Goal: Transaction & Acquisition: Book appointment/travel/reservation

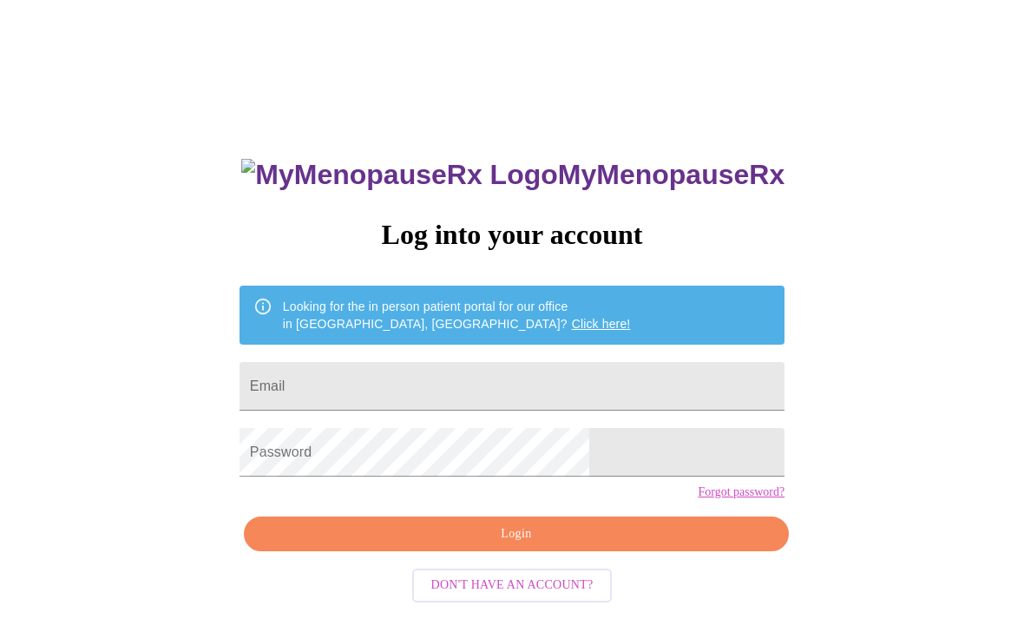
click at [643, 385] on input "Email" at bounding box center [512, 386] width 545 height 49
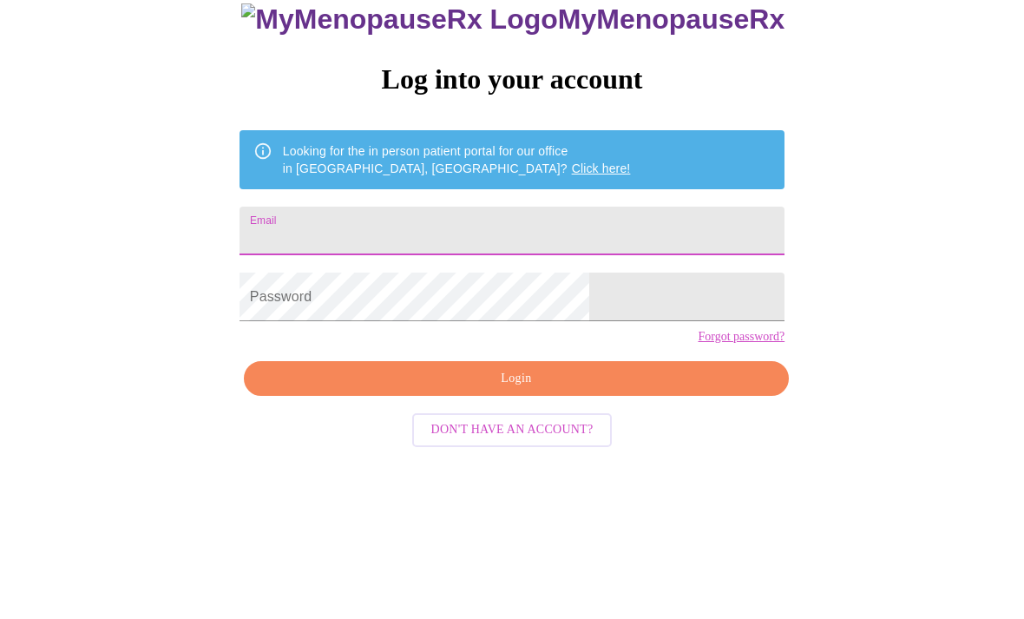
scroll to position [73, 0]
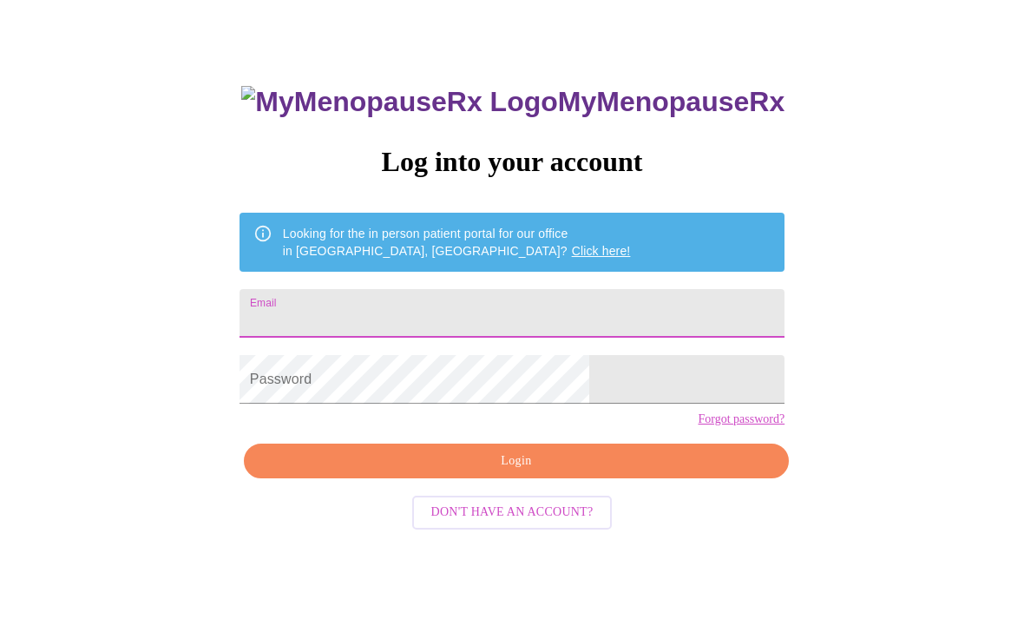
click at [512, 317] on input "Email" at bounding box center [512, 313] width 545 height 49
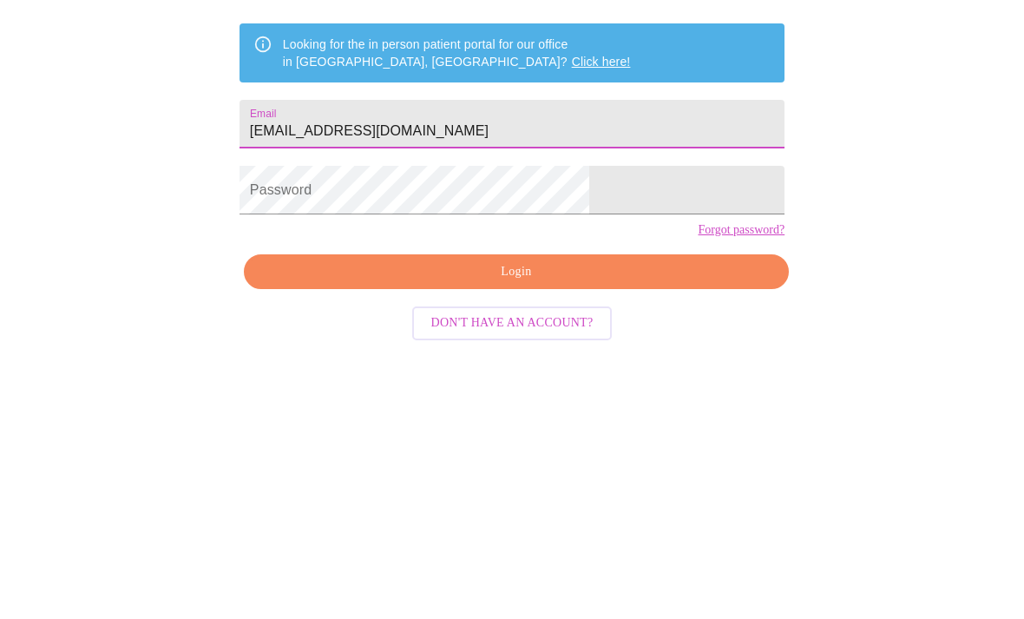
type input "[EMAIL_ADDRESS][DOMAIN_NAME]"
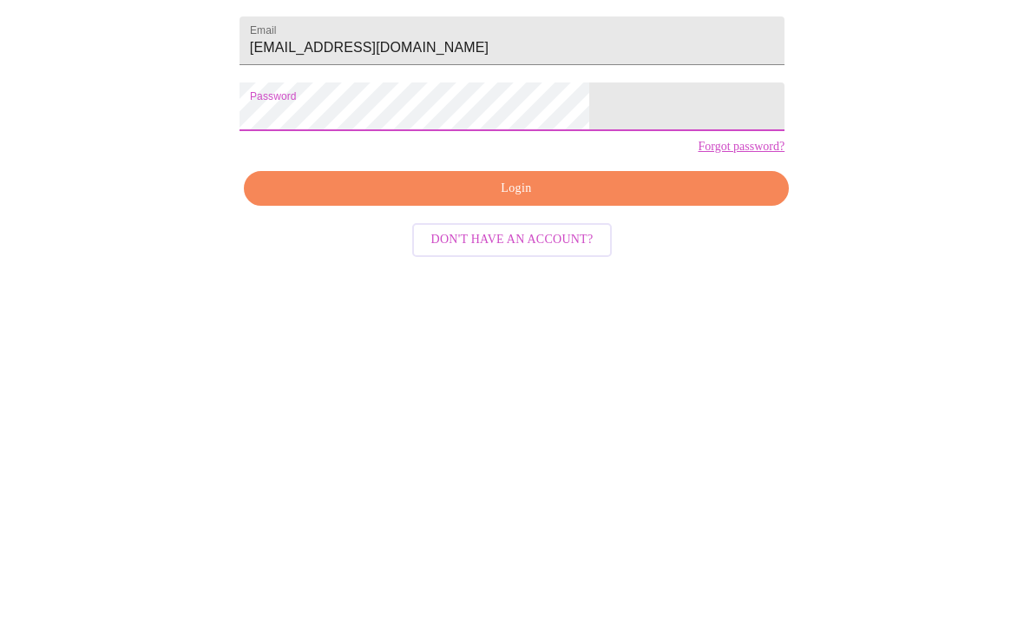
click at [605, 444] on button "Login" at bounding box center [516, 462] width 545 height 36
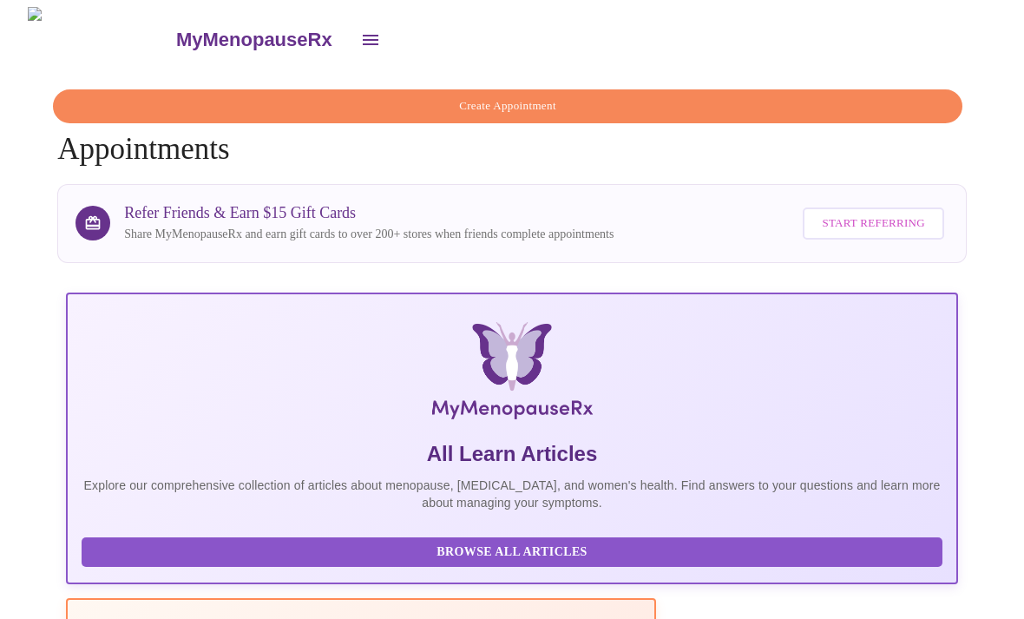
click at [831, 102] on span "Create Appointment" at bounding box center [508, 106] width 870 height 20
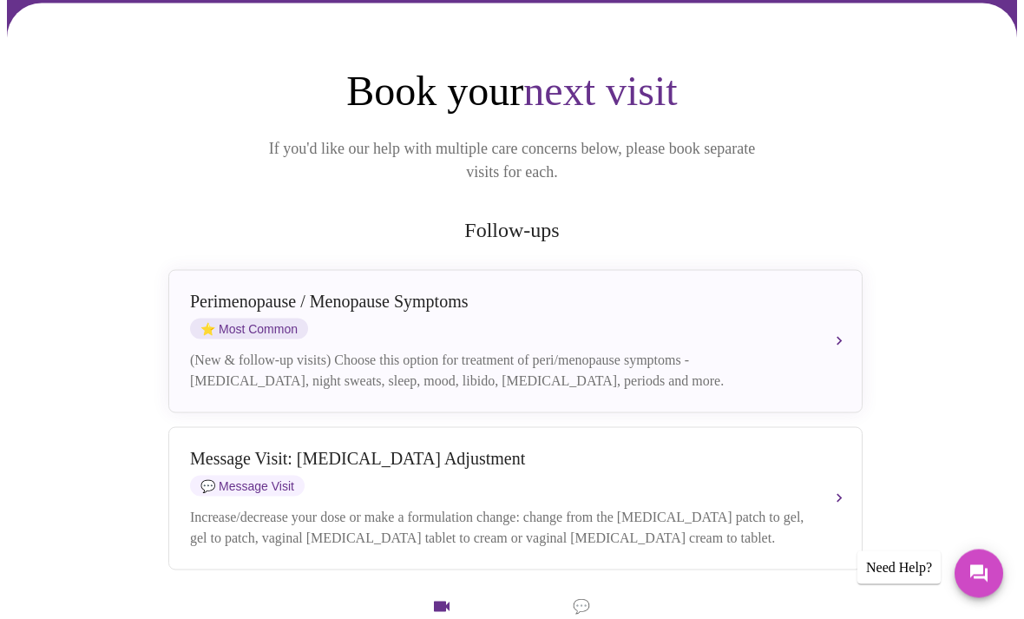
scroll to position [104, 0]
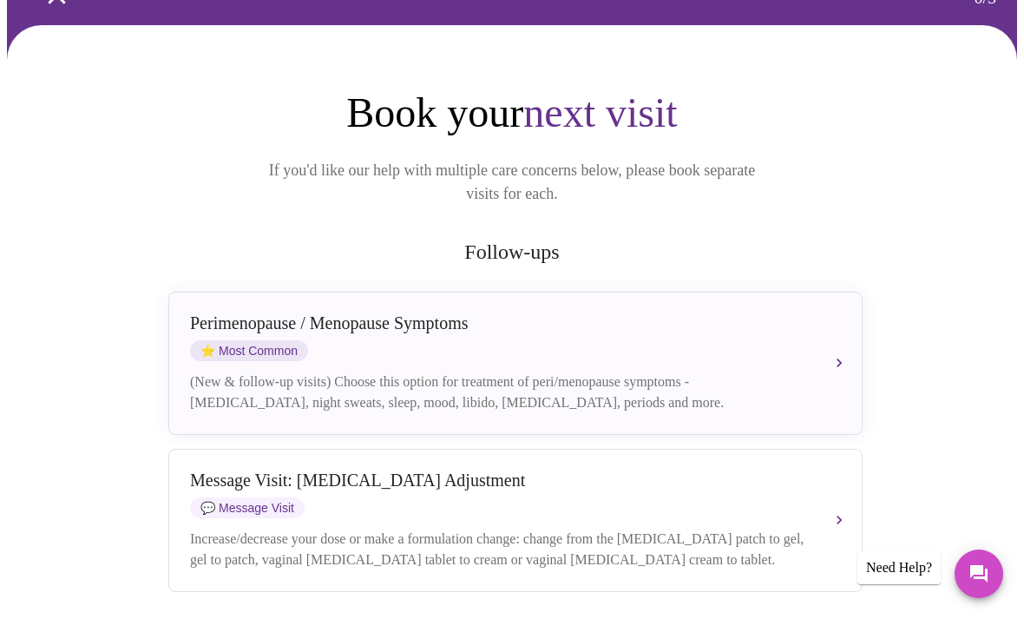
click at [835, 337] on button "[MEDICAL_DATA] / Menopause Symptoms ⭐ Most Common (New & follow-up visits) Choo…" at bounding box center [515, 363] width 694 height 143
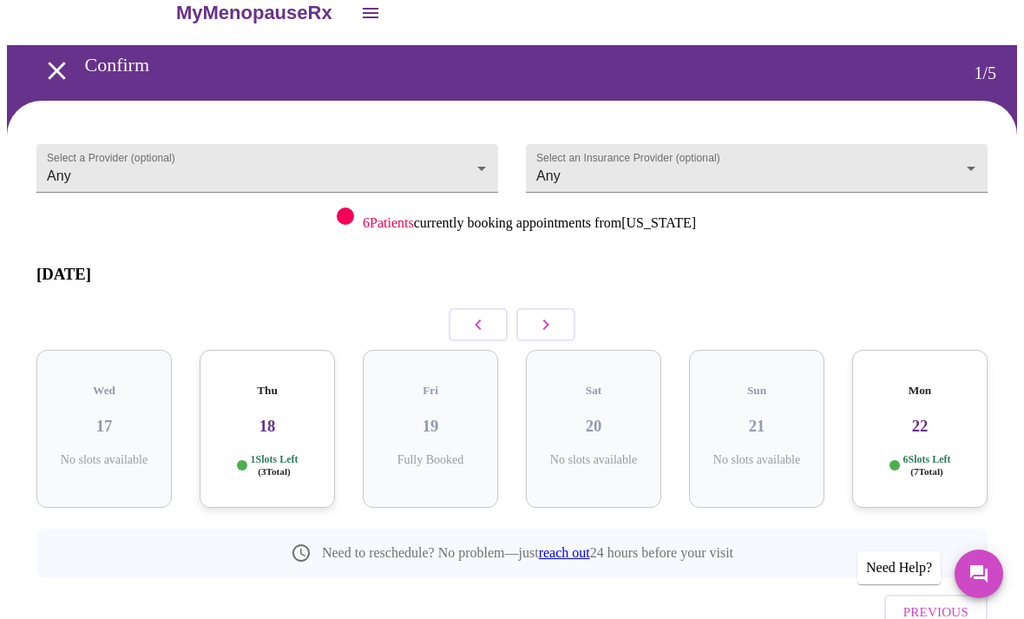
click at [555, 314] on icon "button" at bounding box center [546, 324] width 21 height 21
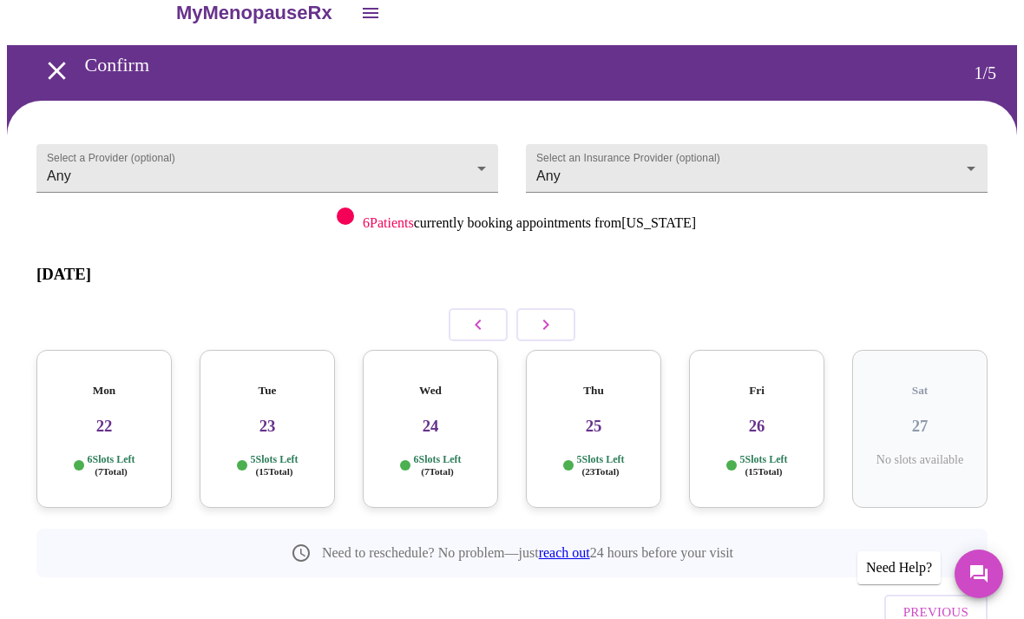
click at [477, 314] on icon "button" at bounding box center [478, 324] width 21 height 21
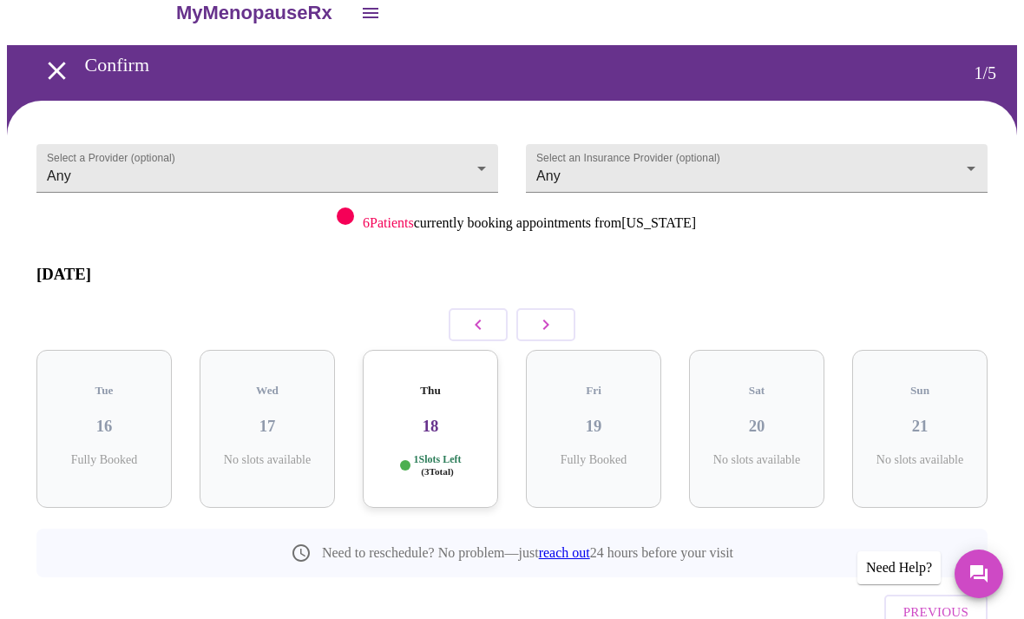
click at [452, 417] on h3 "18" at bounding box center [431, 426] width 108 height 19
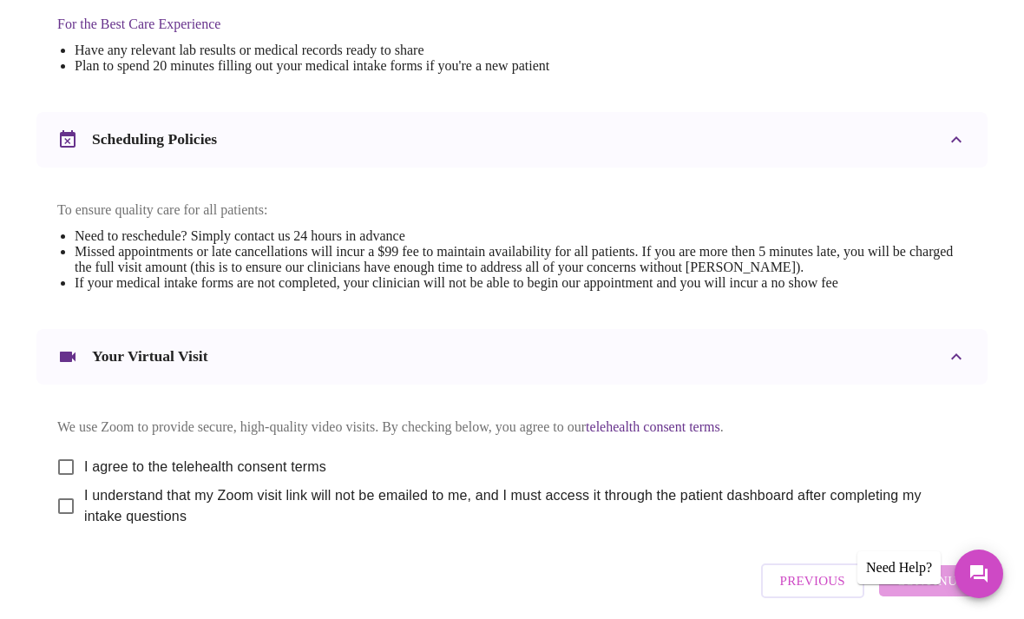
scroll to position [576, 0]
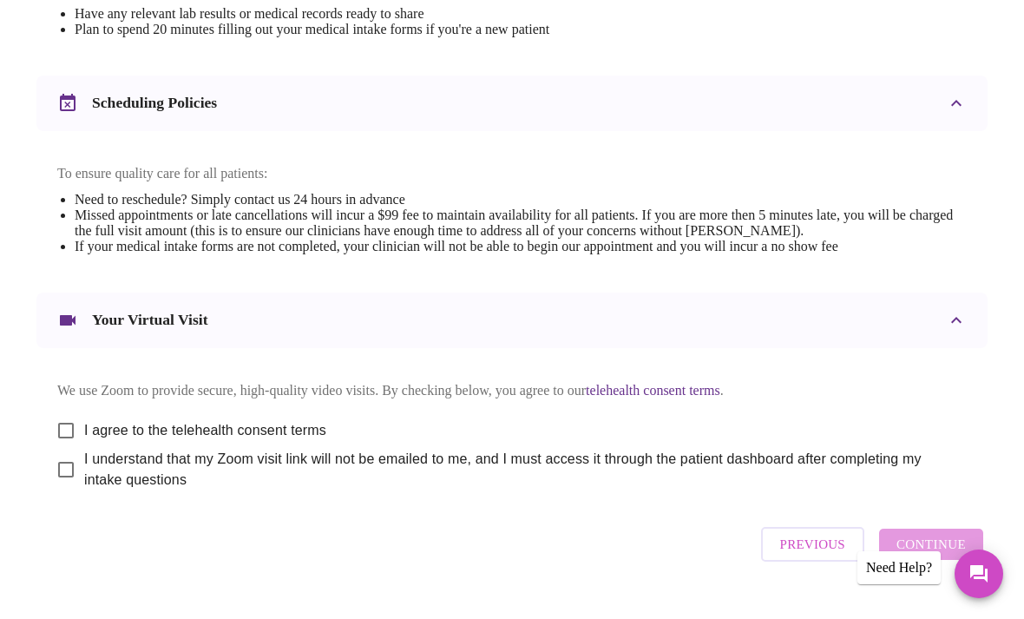
click at [66, 436] on input "I agree to the telehealth consent terms" at bounding box center [66, 430] width 36 height 36
checkbox input "true"
click at [69, 486] on input "I understand that my Zoom visit link will not be emailed to me, and I must acce…" at bounding box center [66, 469] width 36 height 36
checkbox input "true"
click at [927, 556] on span "Continue" at bounding box center [931, 544] width 69 height 23
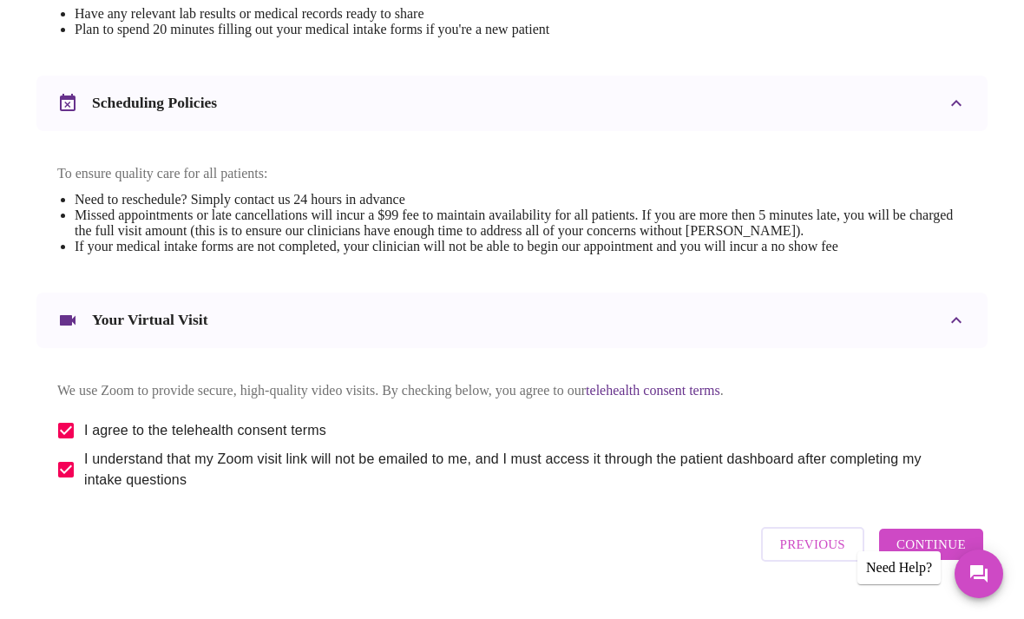
scroll to position [52, 0]
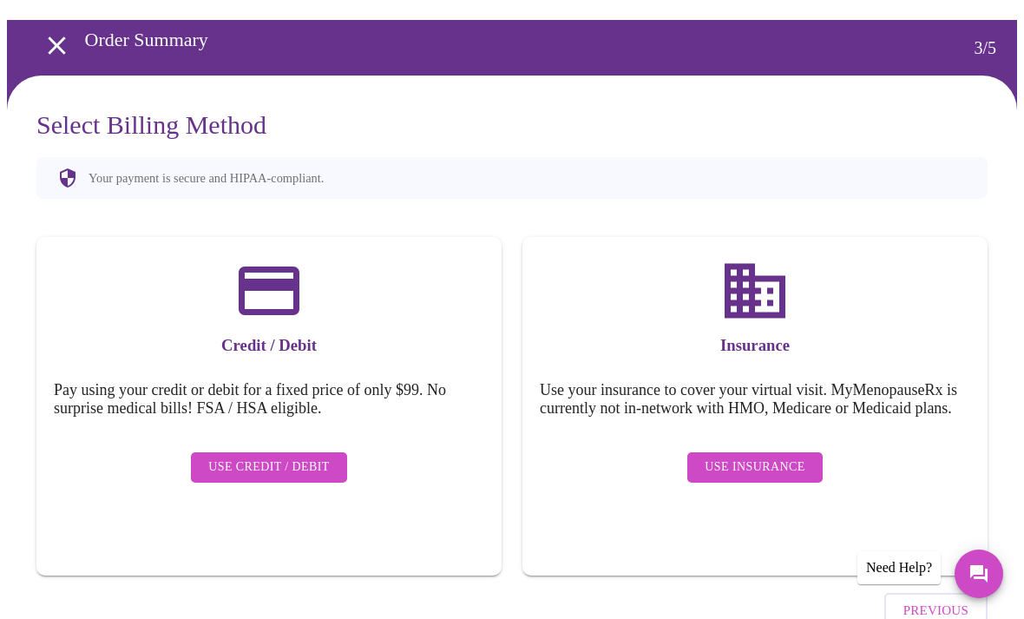
click at [61, 43] on icon "open drawer" at bounding box center [57, 45] width 30 height 30
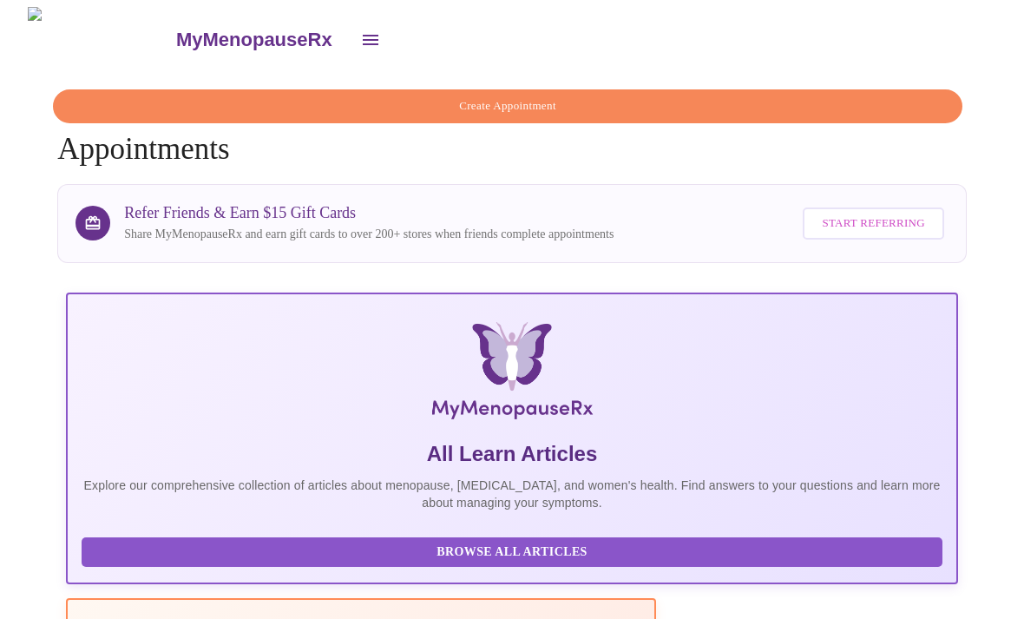
click at [797, 96] on span "Create Appointment" at bounding box center [508, 106] width 870 height 20
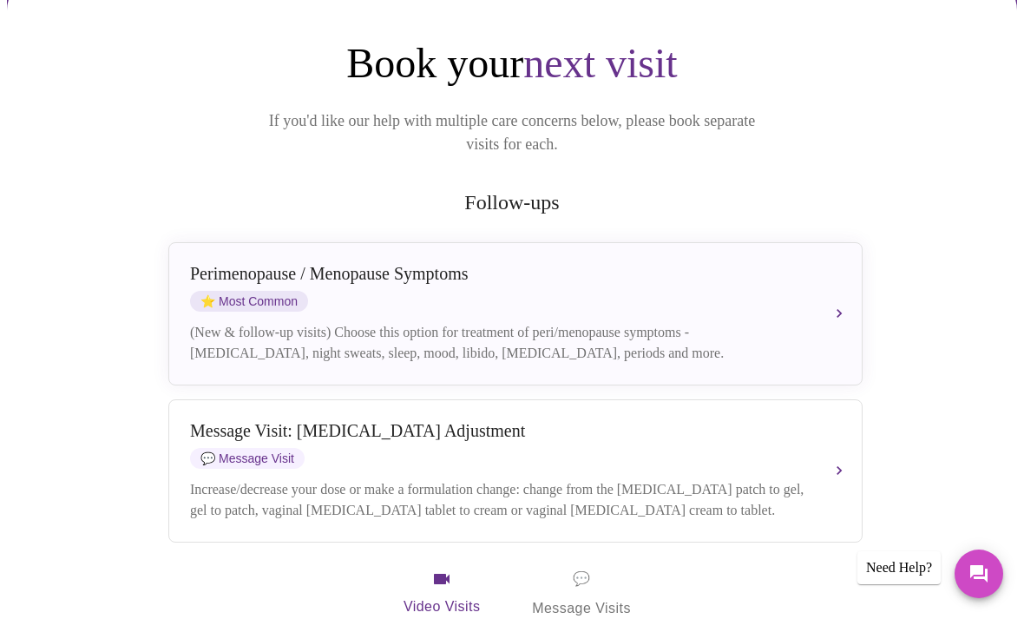
scroll to position [152, 0]
click at [780, 479] on div "Increase/decrease your dose or make a formulation change: change from the [MEDI…" at bounding box center [498, 500] width 616 height 42
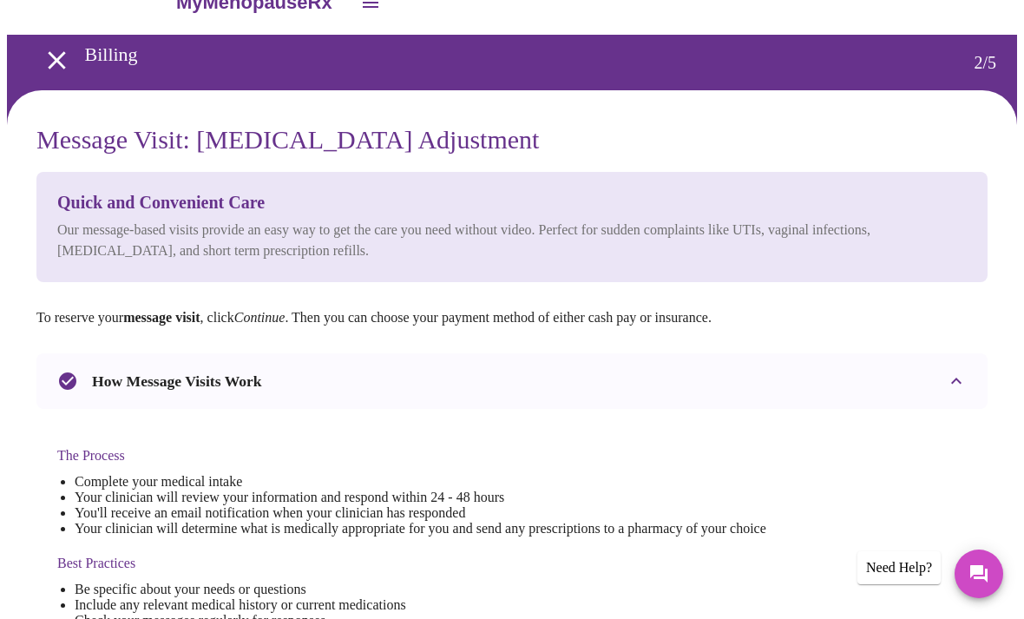
scroll to position [0, 0]
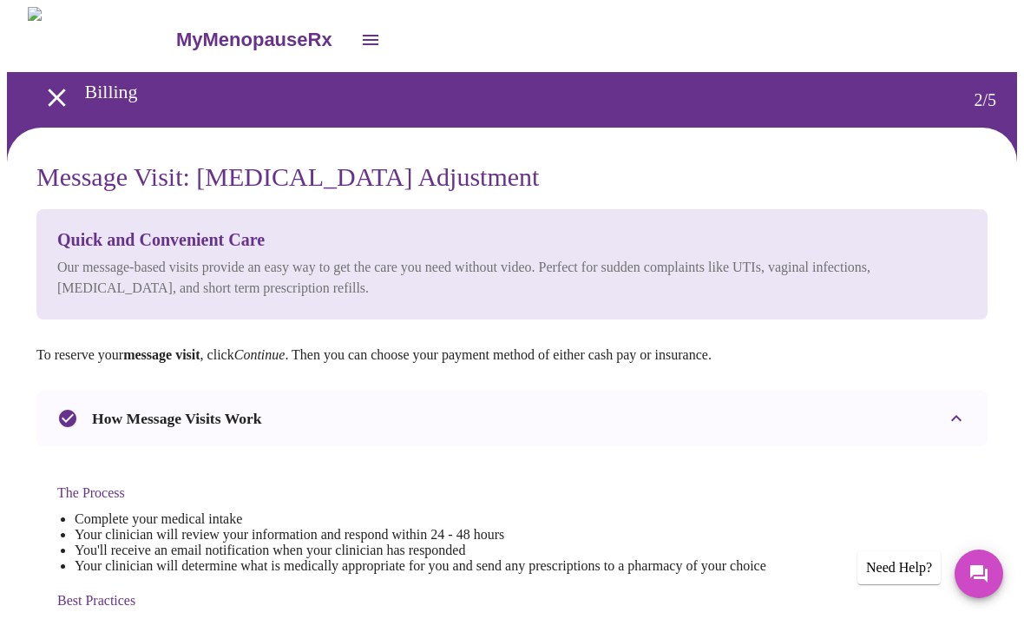
click at [59, 92] on icon "open drawer" at bounding box center [57, 97] width 30 height 30
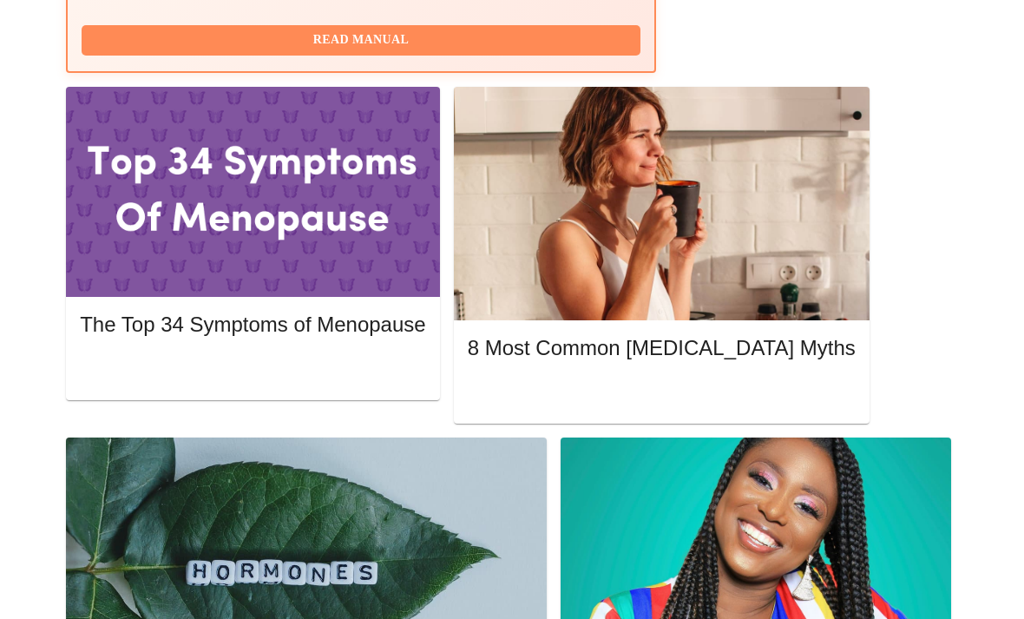
scroll to position [799, 0]
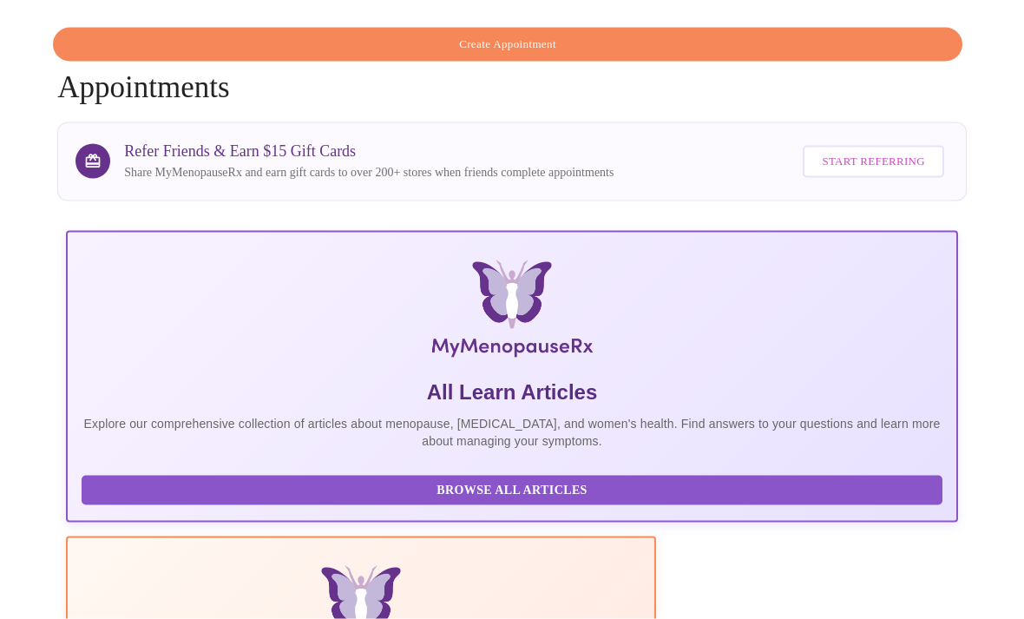
scroll to position [0, 0]
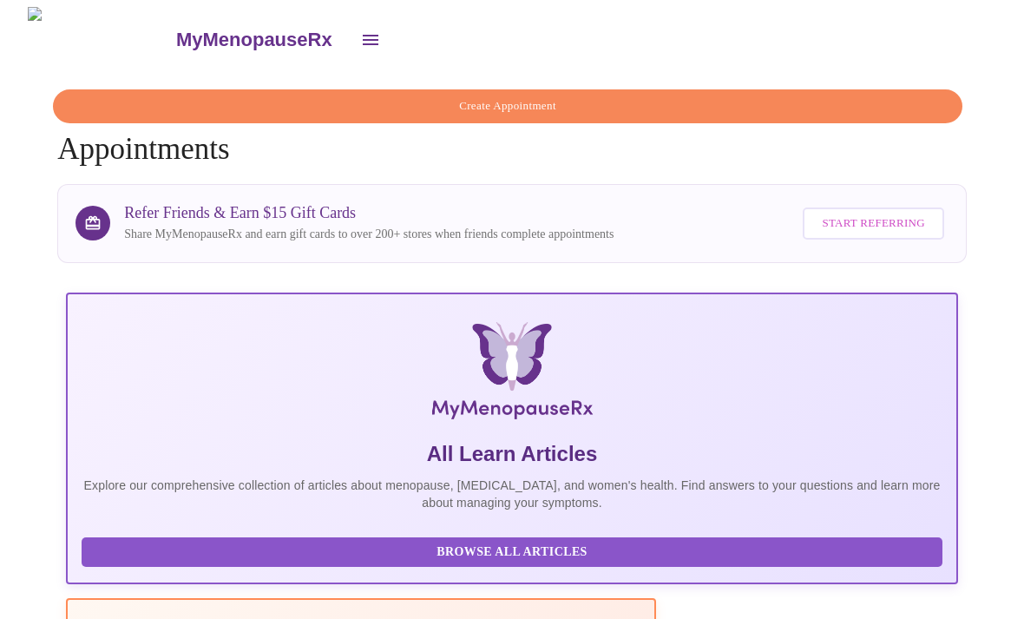
click at [788, 101] on span "Create Appointment" at bounding box center [508, 106] width 870 height 20
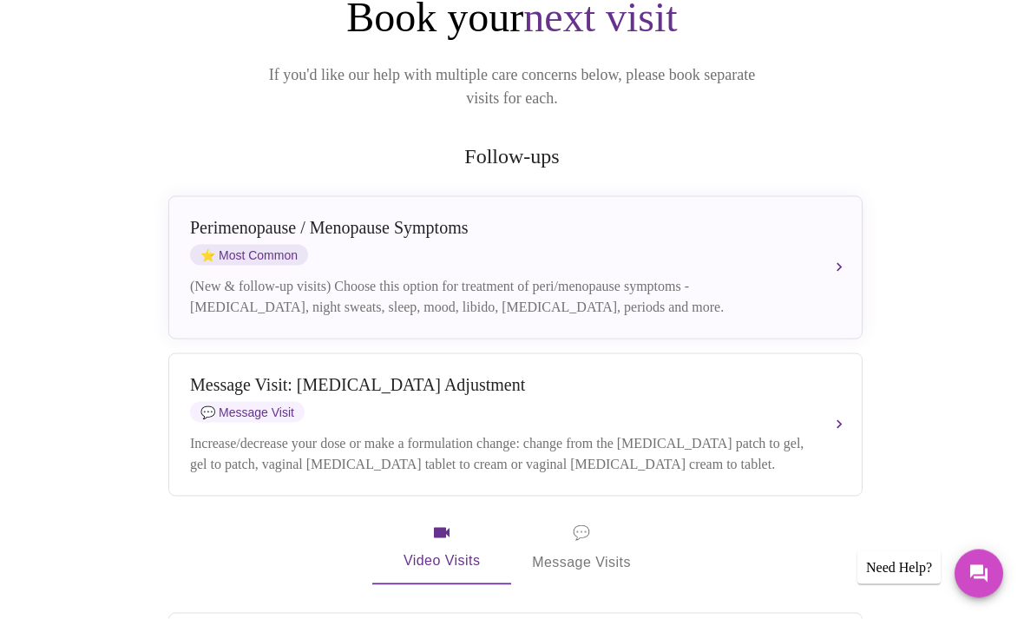
scroll to position [199, 0]
click at [778, 432] on div "Increase/decrease your dose or make a formulation change: change from the [MEDI…" at bounding box center [498, 453] width 616 height 42
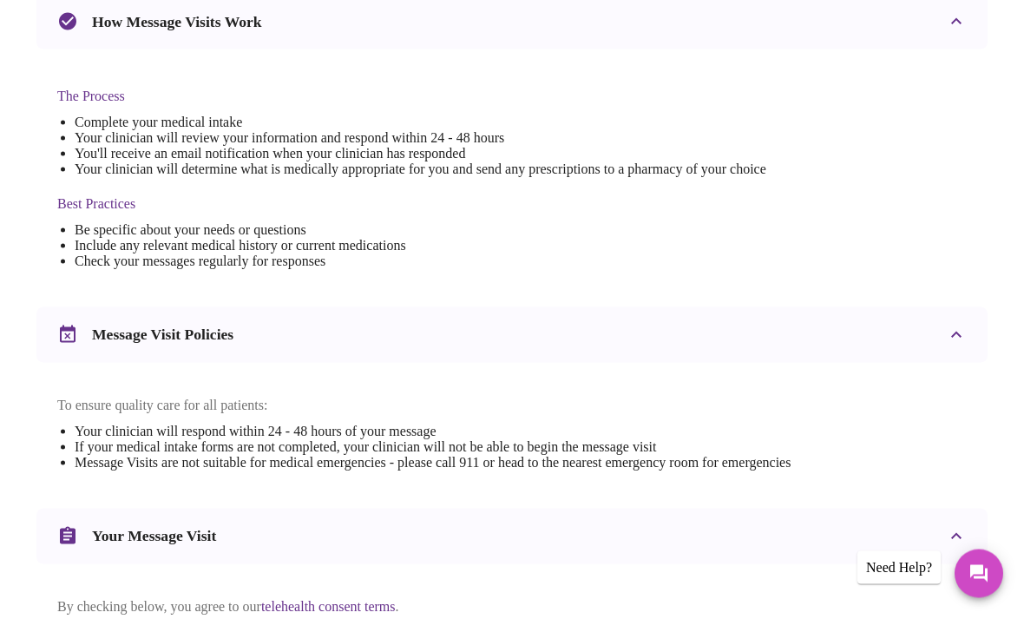
scroll to position [531, 0]
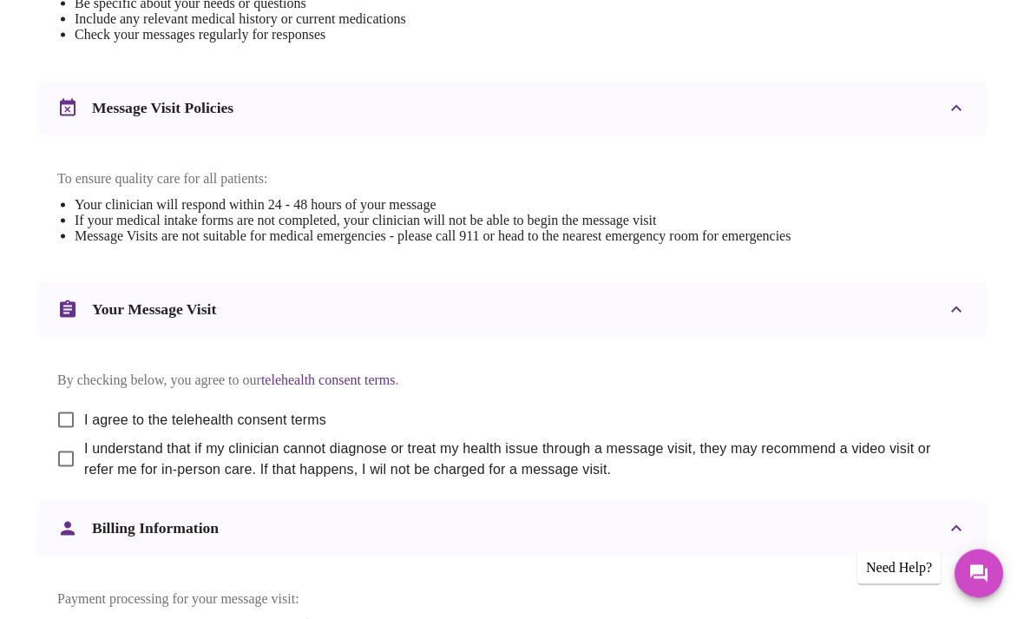
click at [48, 438] on input "I agree to the telehealth consent terms" at bounding box center [66, 420] width 36 height 36
checkbox input "true"
click at [54, 477] on input "I understand that if my clinician cannot diagnose or treat my health issue thro…" at bounding box center [66, 458] width 36 height 36
checkbox input "true"
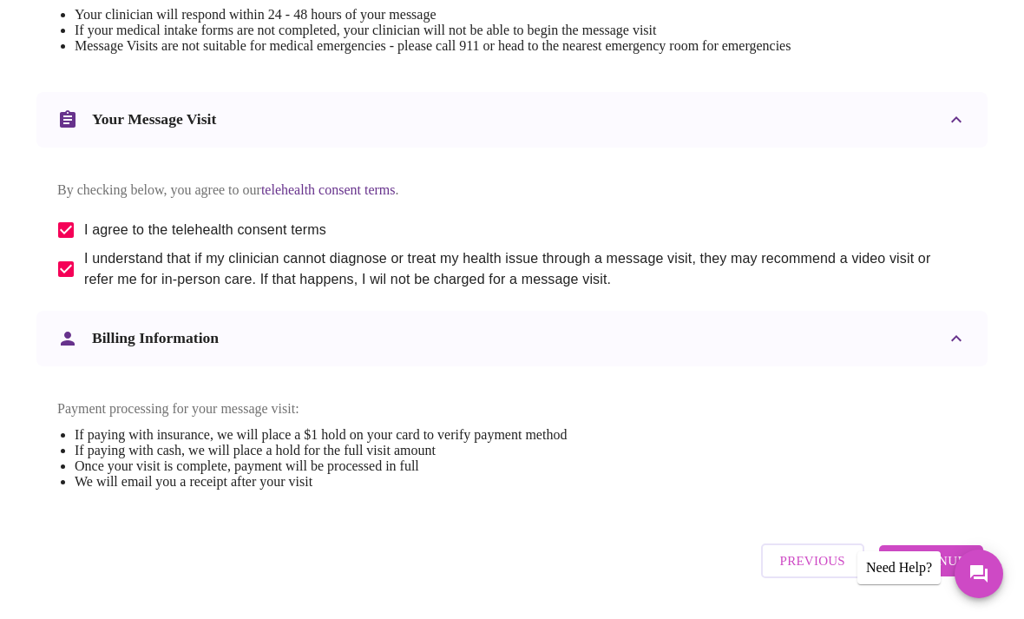
scroll to position [847, 0]
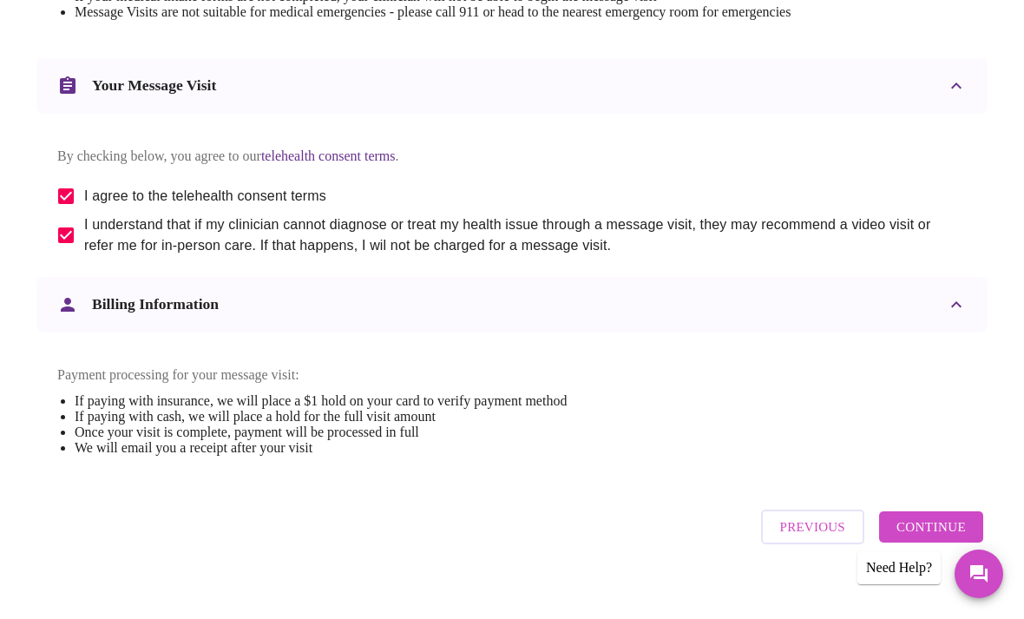
click at [943, 538] on span "Continue" at bounding box center [931, 527] width 69 height 23
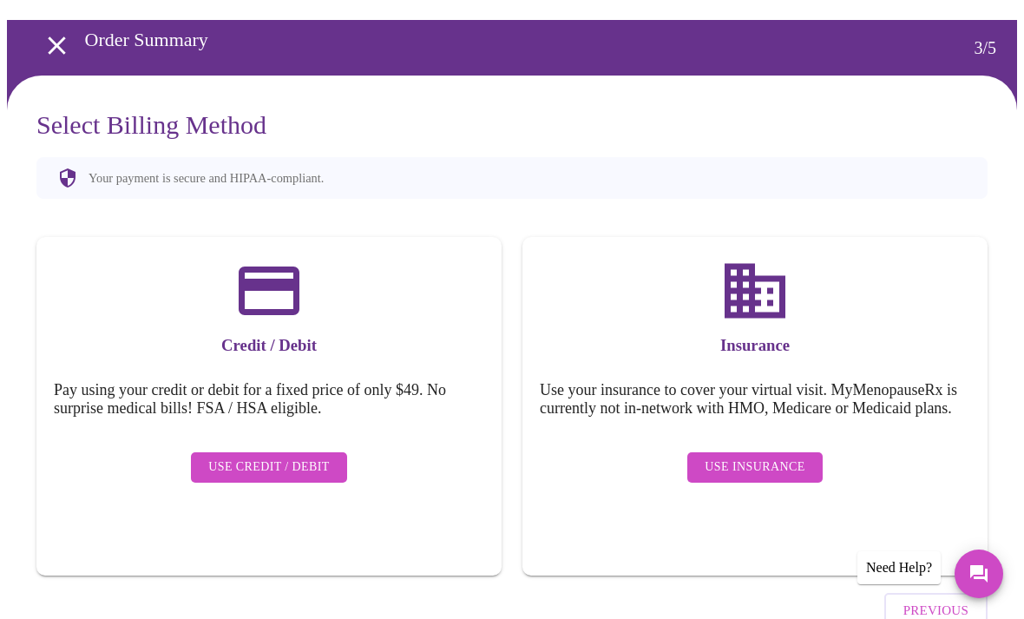
click at [230, 459] on span "Use Credit / Debit" at bounding box center [269, 468] width 122 height 22
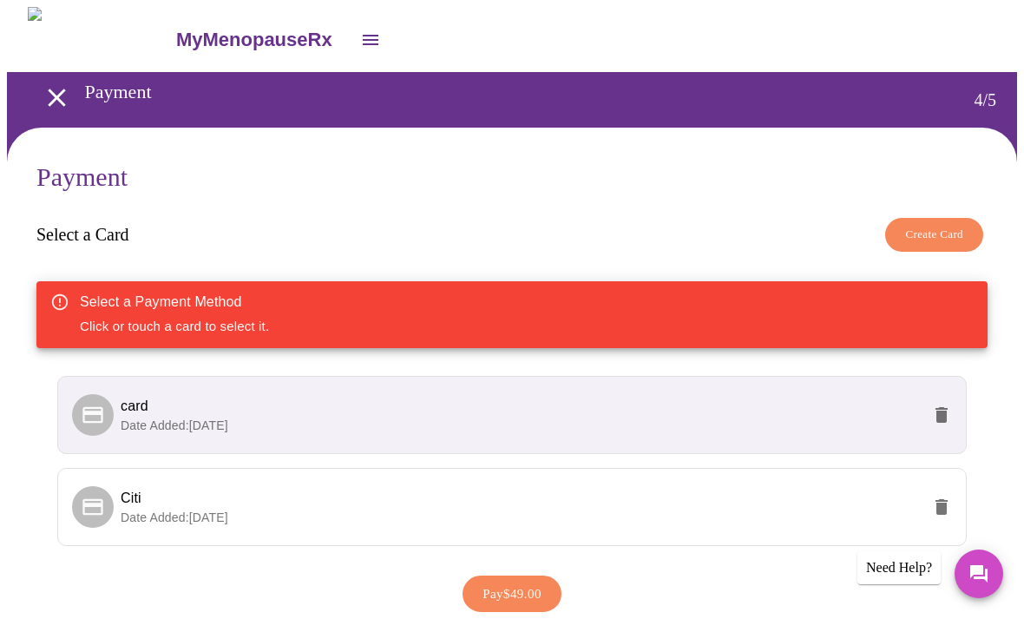
click at [903, 407] on span "card" at bounding box center [521, 406] width 800 height 21
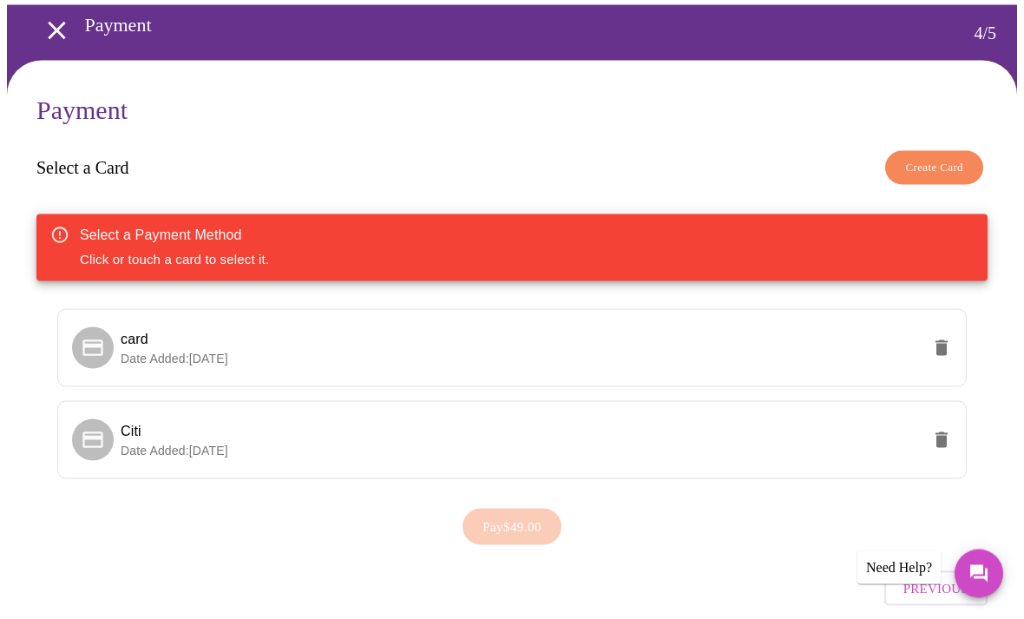
scroll to position [72, 0]
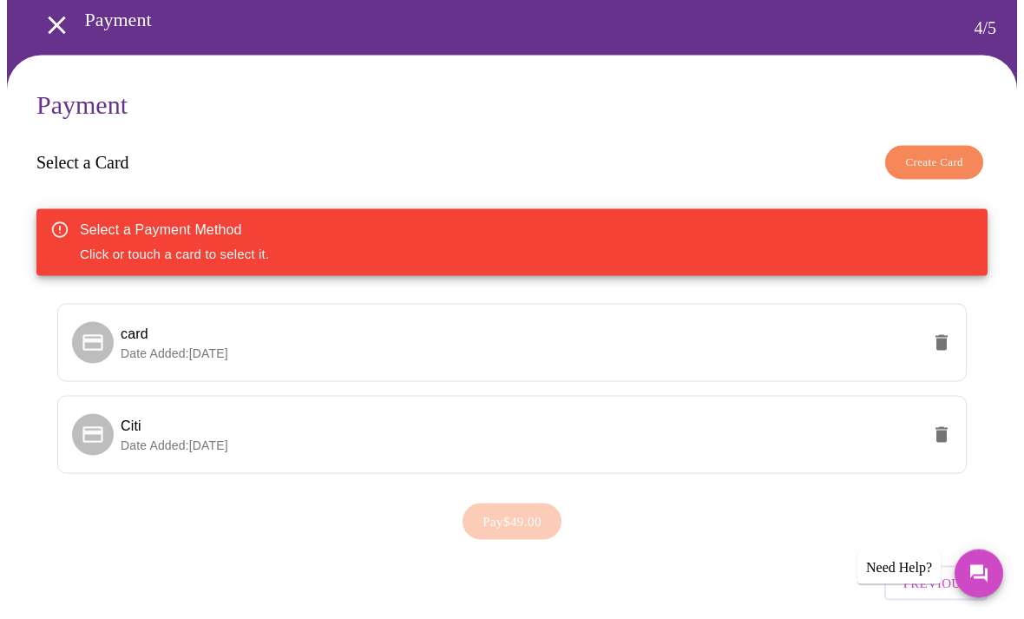
click at [147, 347] on span "Date Added: [DATE]" at bounding box center [175, 353] width 108 height 14
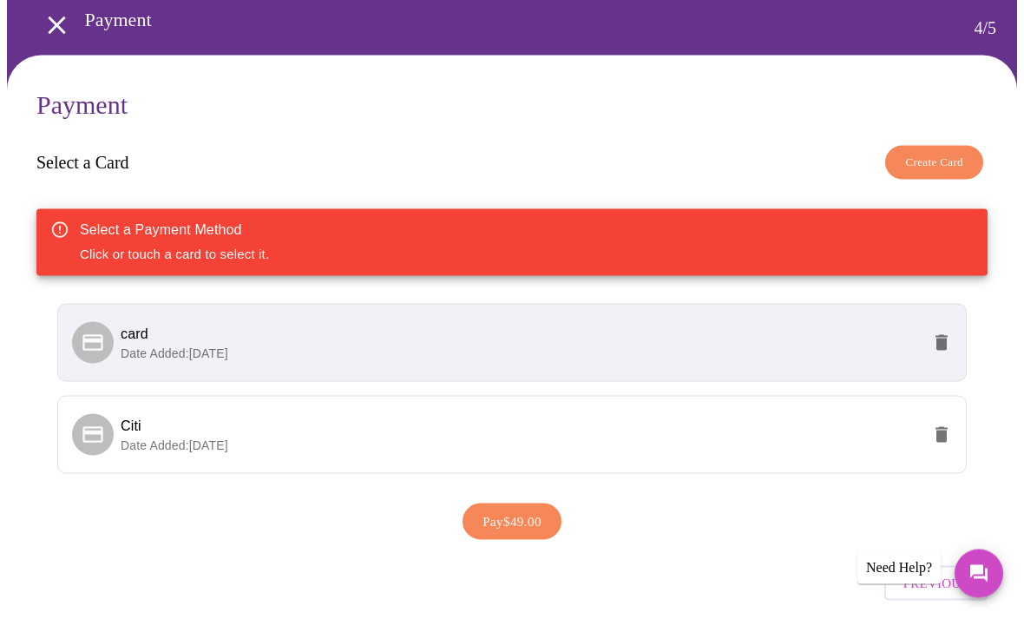
scroll to position [73, 0]
click at [534, 510] on span "Pay $49.00" at bounding box center [512, 521] width 59 height 23
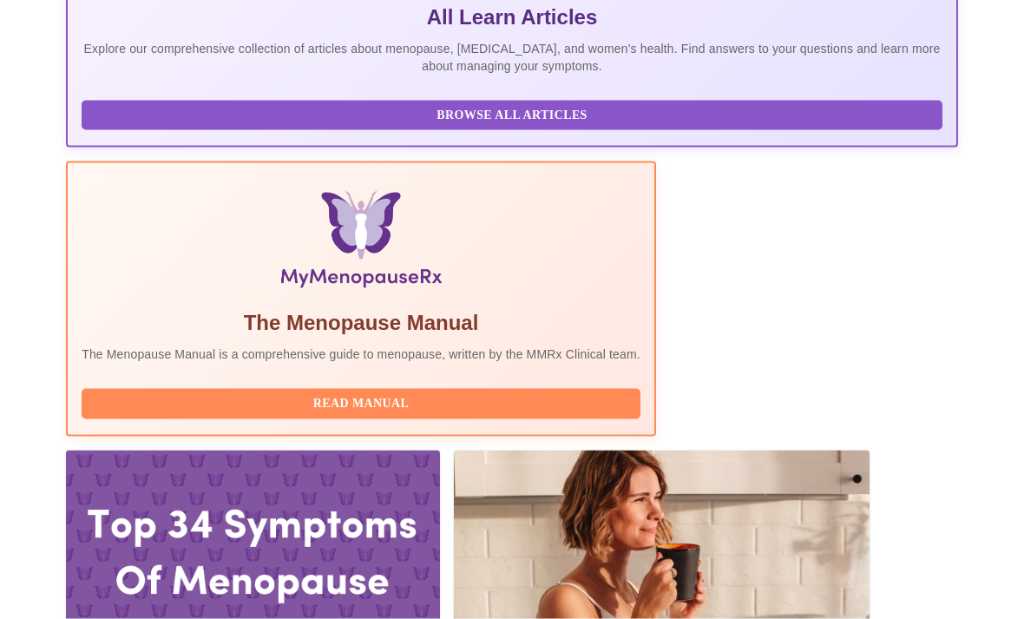
scroll to position [473, 0]
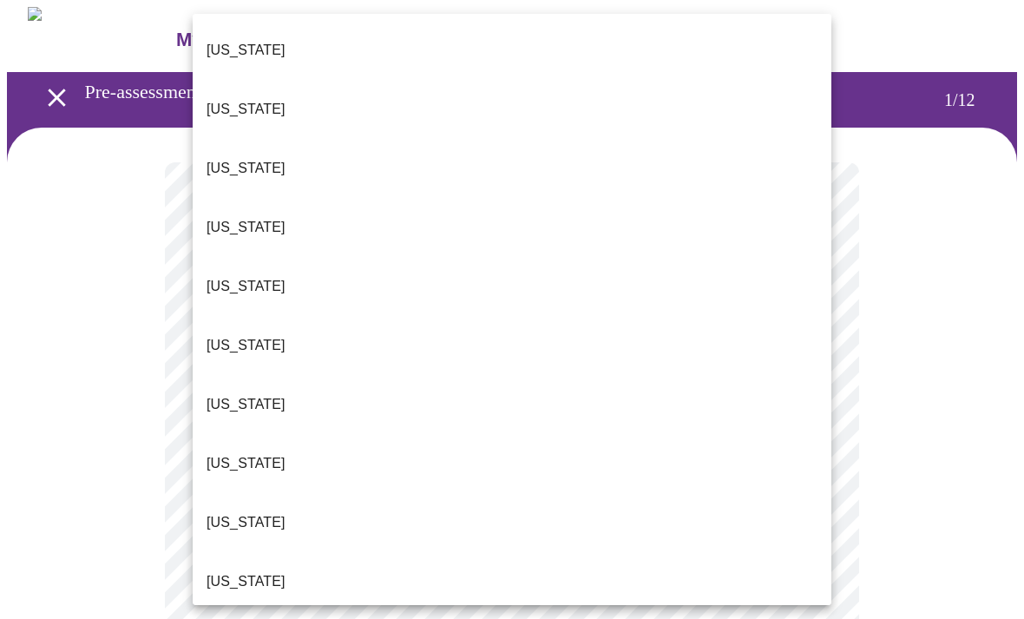
click at [225, 321] on span "[US_STATE]" at bounding box center [246, 345] width 79 height 49
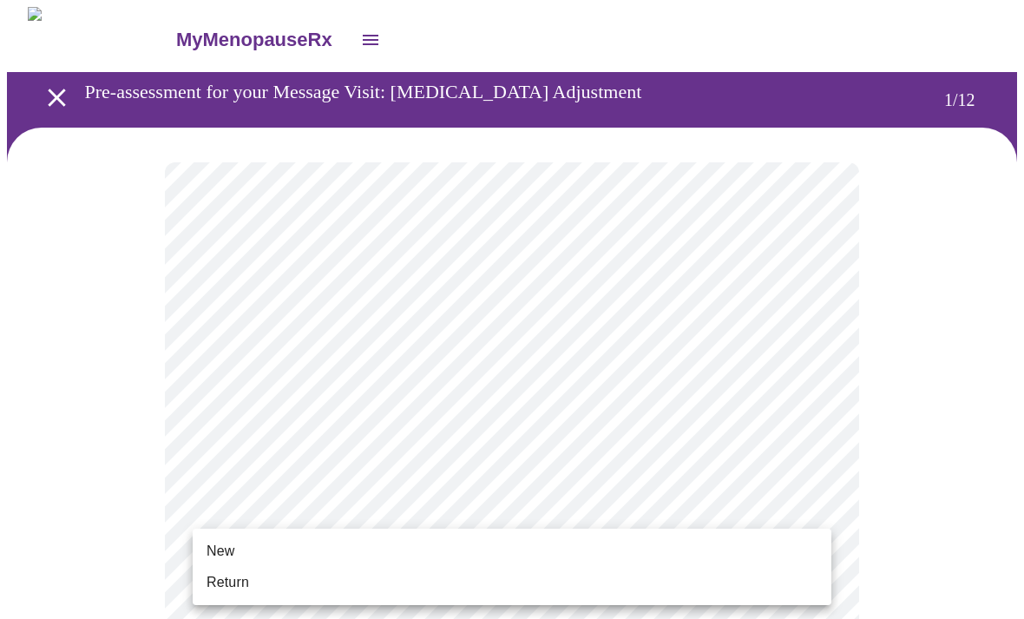
click at [220, 575] on span "Return" at bounding box center [228, 582] width 43 height 21
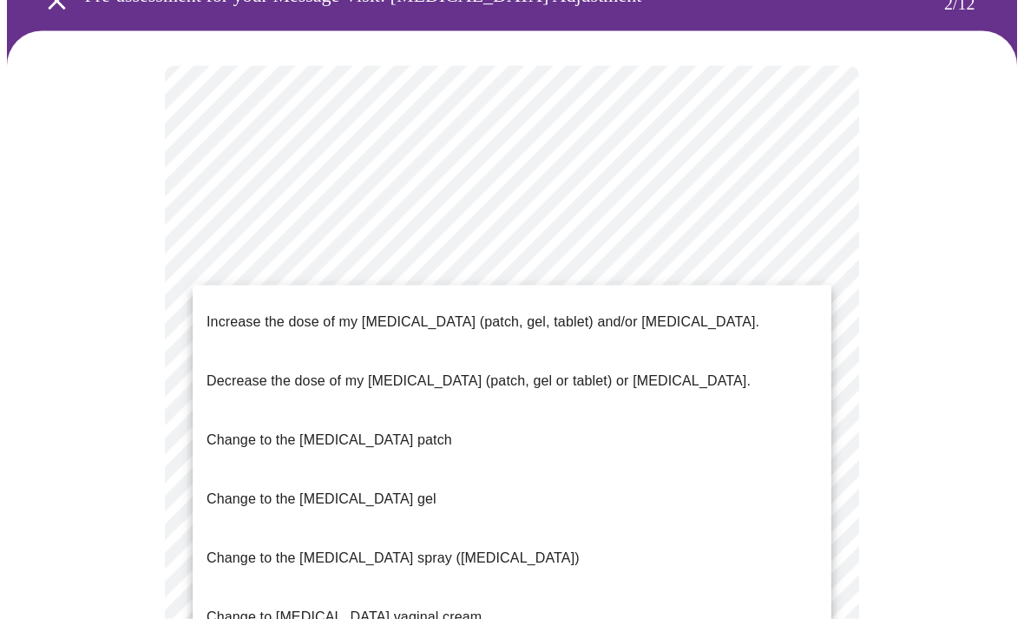
scroll to position [97, 0]
click at [257, 315] on p "Increase the dose of my [MEDICAL_DATA] (patch, gel, tablet) and/or [MEDICAL_DAT…" at bounding box center [483, 322] width 553 height 21
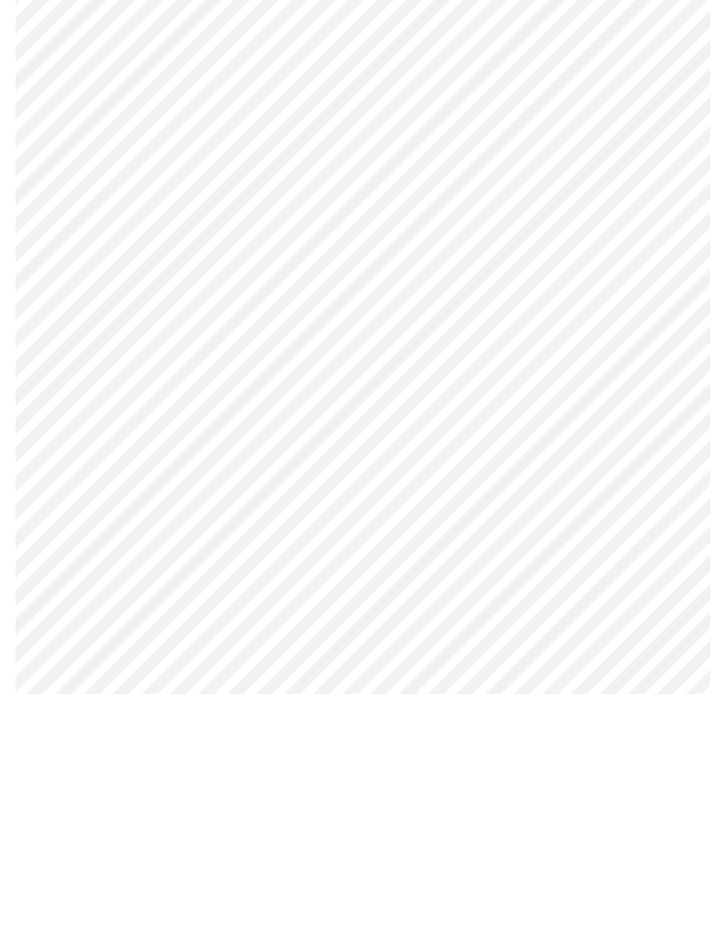
scroll to position [293, 0]
click at [306, 562] on body "MyMenopauseRx Pre-assessment for your Message Visit: [MEDICAL_DATA] Adjustment …" at bounding box center [356, 383] width 698 height 1339
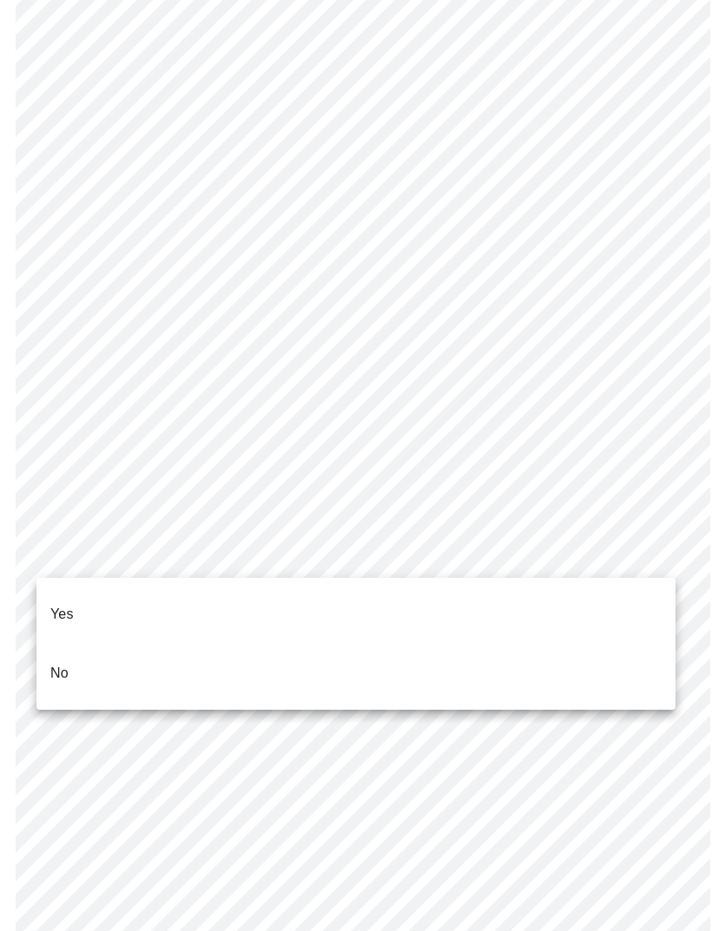
click at [74, 604] on li "Yes" at bounding box center [355, 614] width 639 height 59
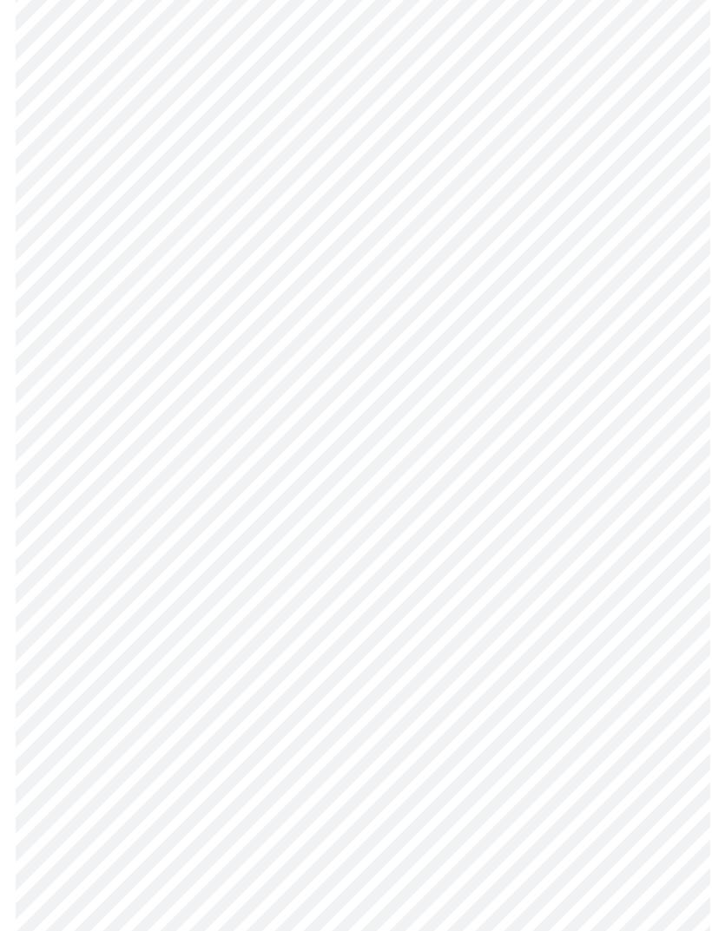
scroll to position [0, 0]
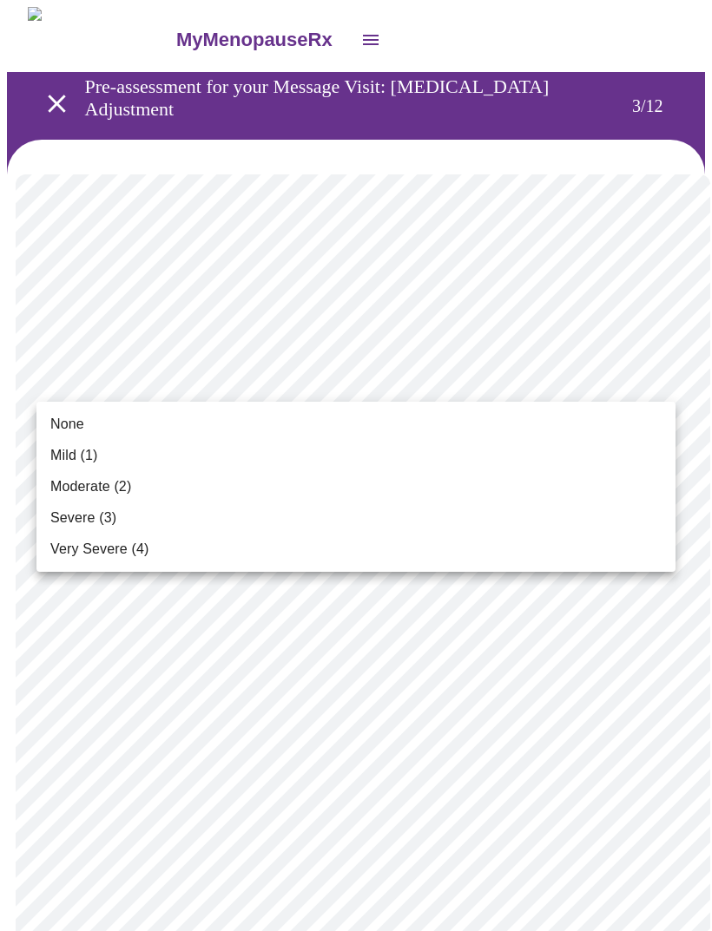
click at [72, 456] on span "Mild (1)" at bounding box center [74, 455] width 48 height 21
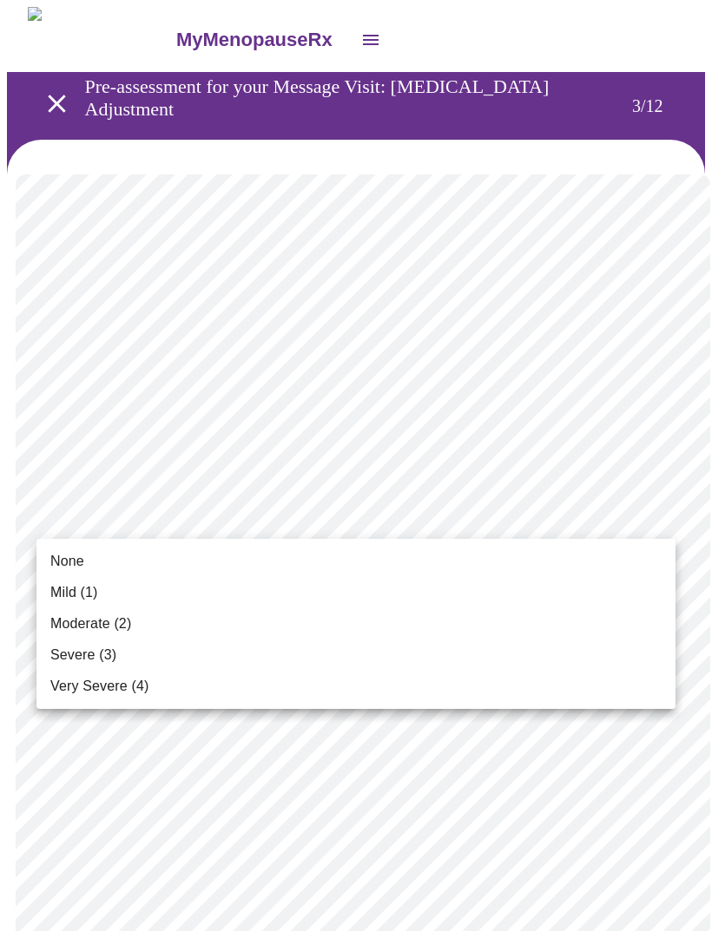
click at [66, 558] on span "None" at bounding box center [67, 561] width 34 height 21
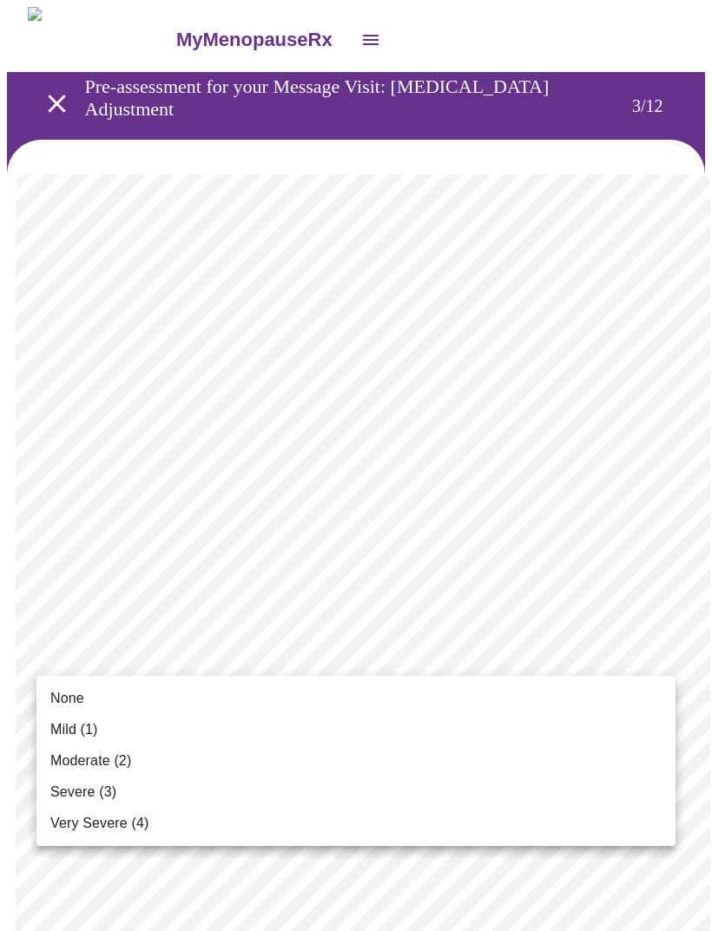
click at [74, 618] on span "Mild (1)" at bounding box center [74, 730] width 48 height 21
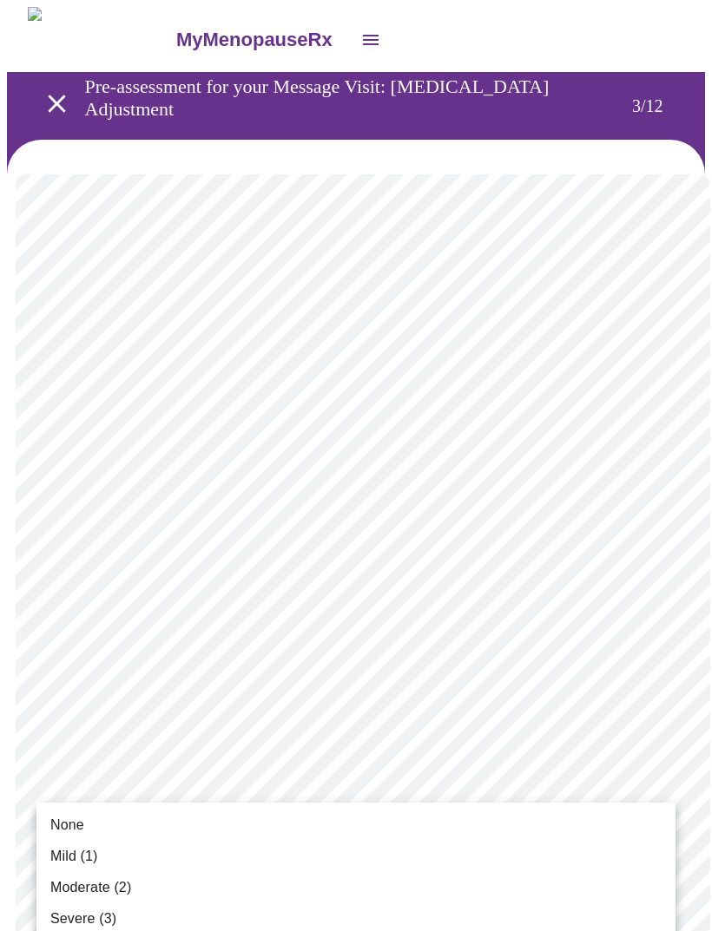
click at [122, 618] on span "Moderate (2)" at bounding box center [90, 888] width 81 height 21
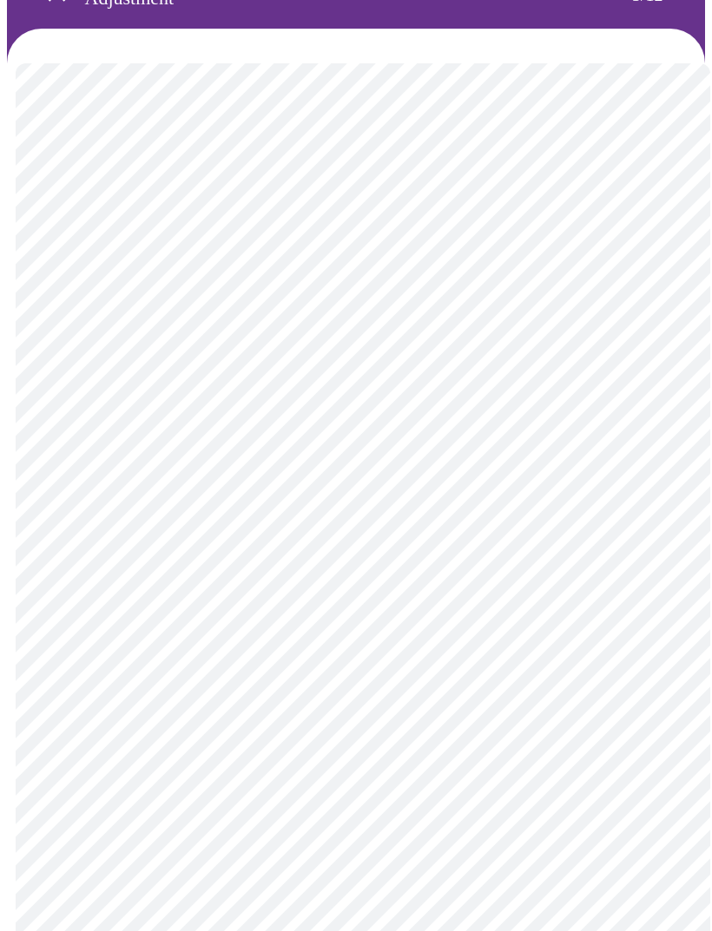
scroll to position [112, 0]
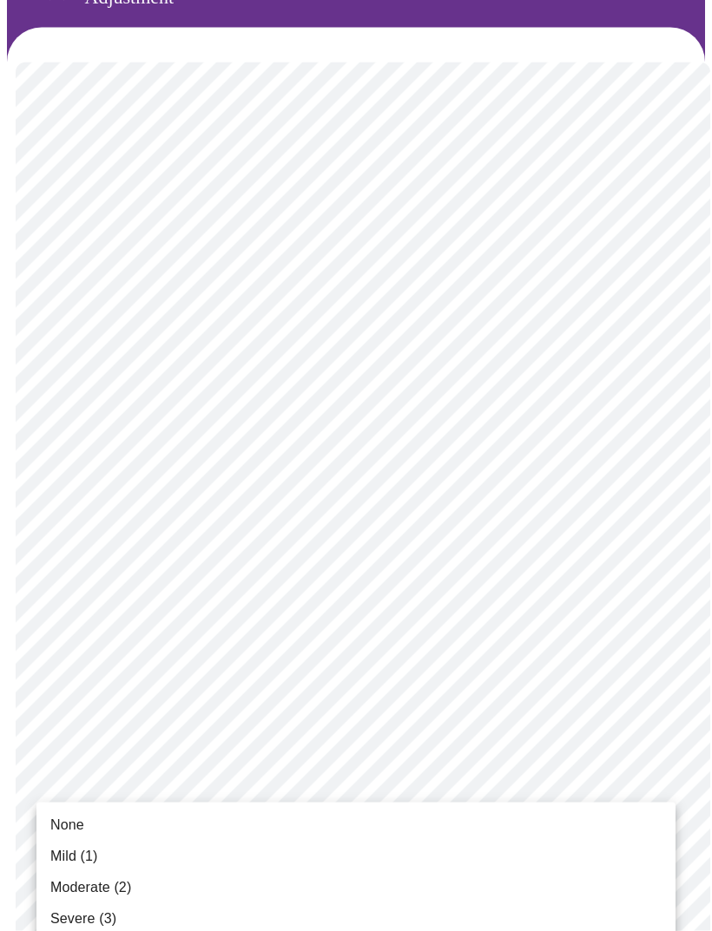
scroll to position [113, 0]
click at [91, 618] on span "Moderate (2)" at bounding box center [90, 888] width 81 height 21
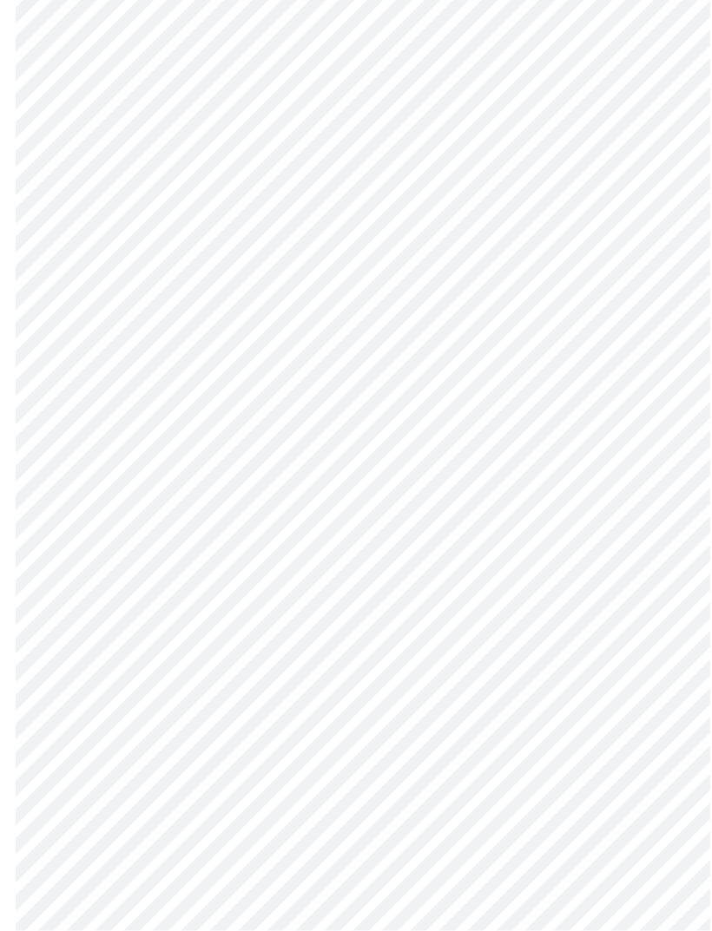
scroll to position [253, 0]
click at [574, 618] on body "MyMenopauseRx Pre-assessment for your Message Visit: [MEDICAL_DATA] Adjustment …" at bounding box center [356, 850] width 698 height 2194
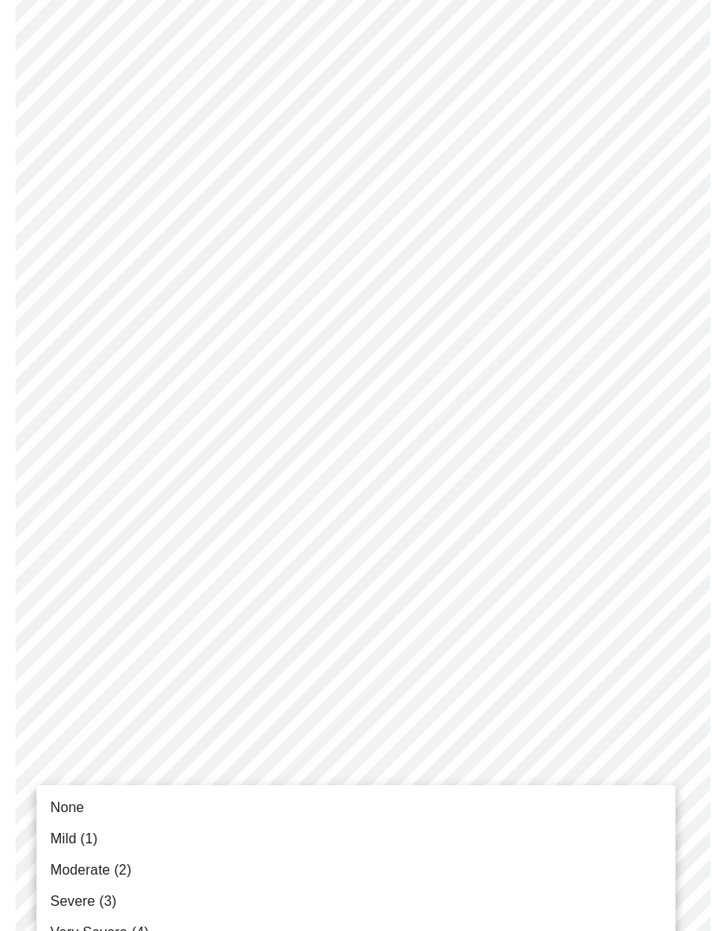
click at [90, 618] on span "Moderate (2)" at bounding box center [90, 870] width 81 height 21
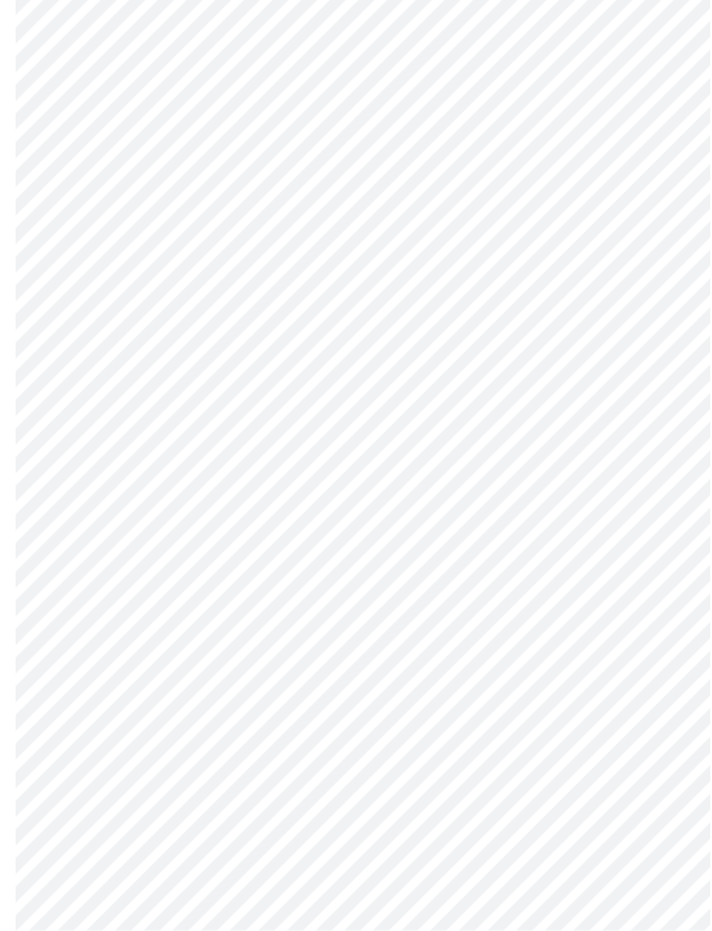
scroll to position [434, 0]
click at [597, 618] on body "MyMenopauseRx Pre-assessment for your Message Visit: [MEDICAL_DATA] Adjustment …" at bounding box center [356, 658] width 698 height 2171
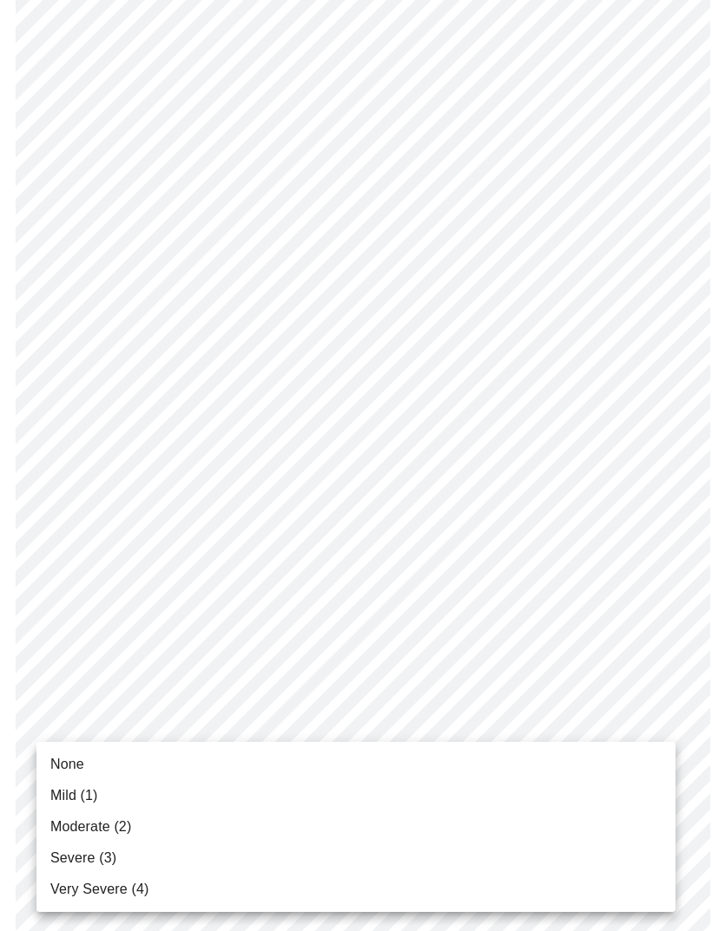
click at [102, 618] on span "Moderate (2)" at bounding box center [90, 827] width 81 height 21
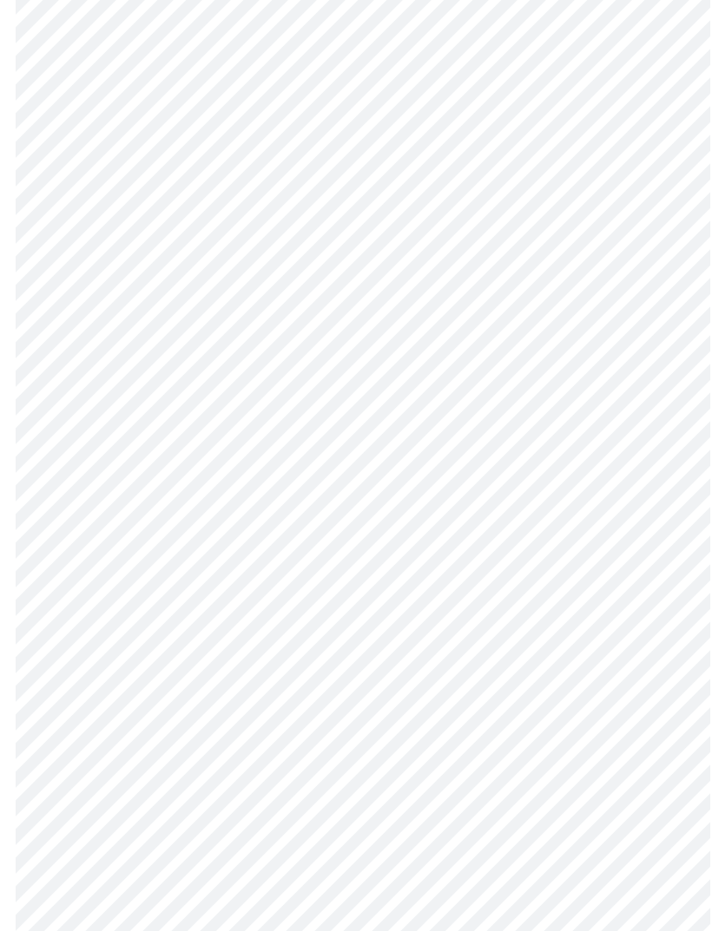
click at [178, 618] on body "MyMenopauseRx Pre-assessment for your Message Visit: [MEDICAL_DATA] Adjustment …" at bounding box center [356, 646] width 698 height 2147
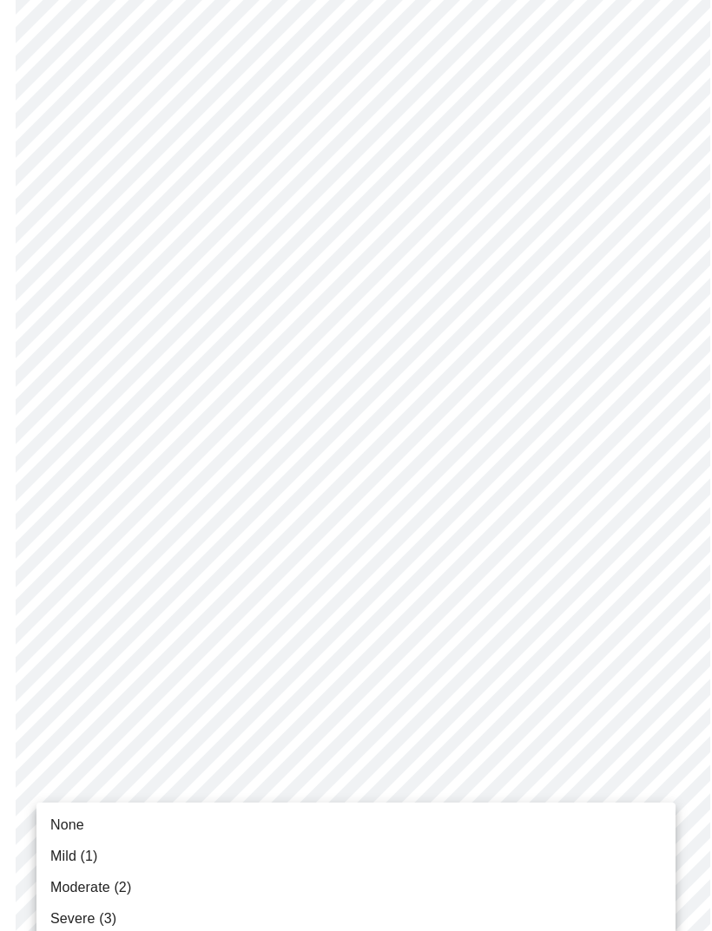
click at [102, 618] on span "Moderate (2)" at bounding box center [90, 888] width 81 height 21
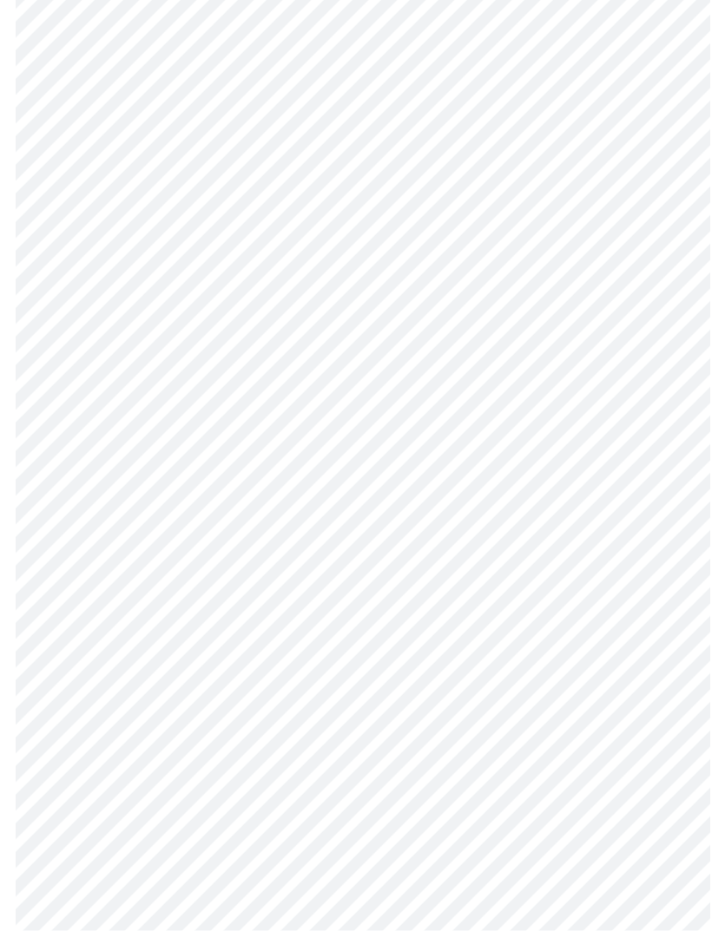
scroll to position [899, 0]
click at [78, 523] on body "MyMenopauseRx Pre-assessment for your Message Visit: [MEDICAL_DATA] Adjustment …" at bounding box center [356, 170] width 698 height 2124
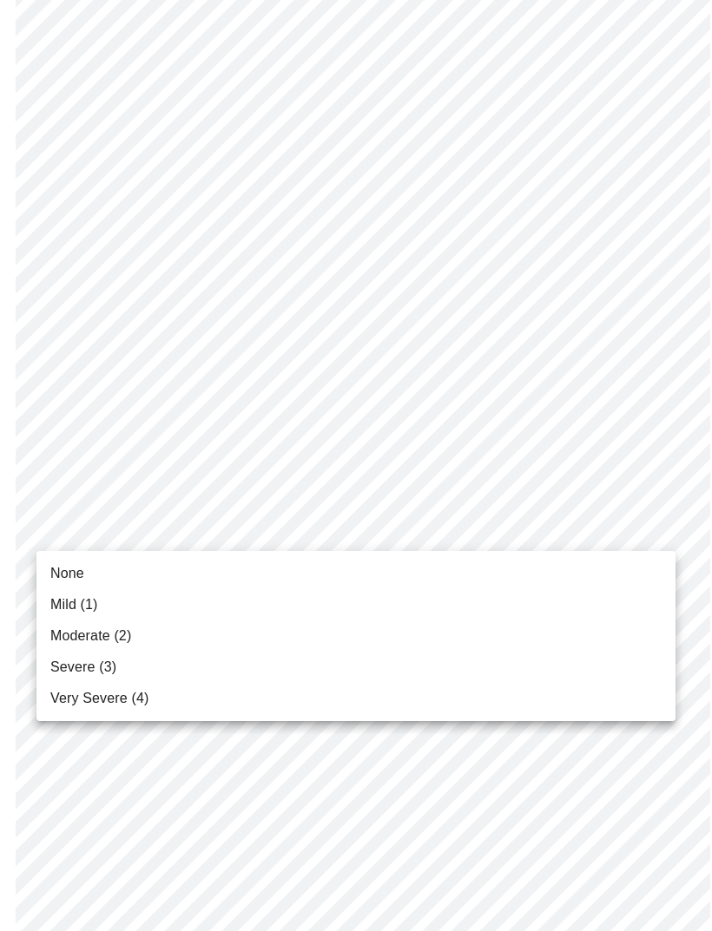
click at [62, 565] on span "None" at bounding box center [67, 573] width 34 height 21
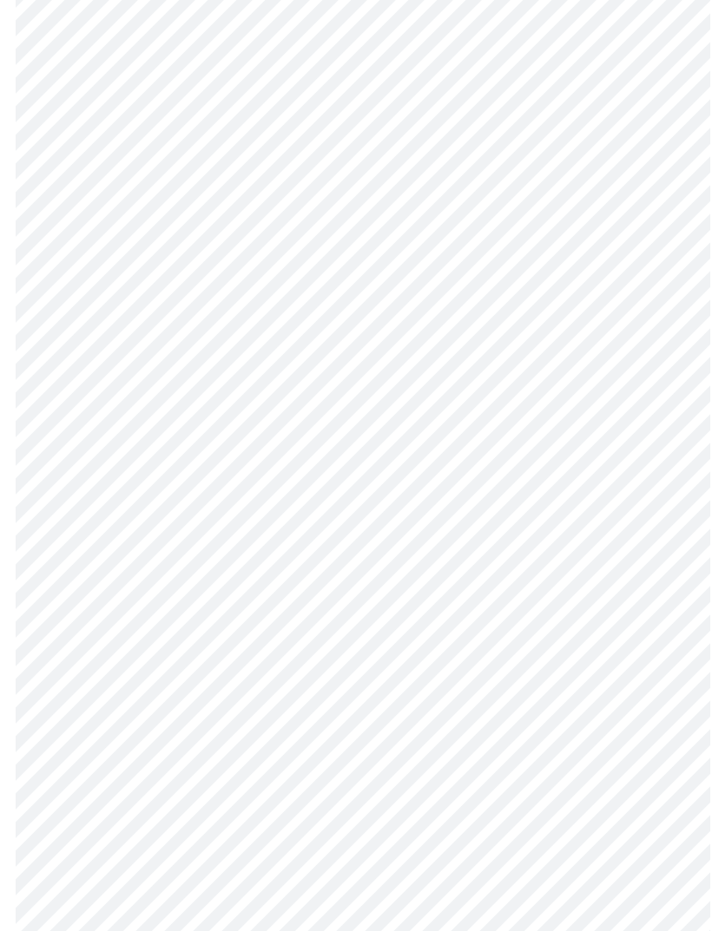
click at [95, 618] on body "MyMenopauseRx Pre-assessment for your Message Visit: [MEDICAL_DATA] Adjustment …" at bounding box center [356, 158] width 698 height 2101
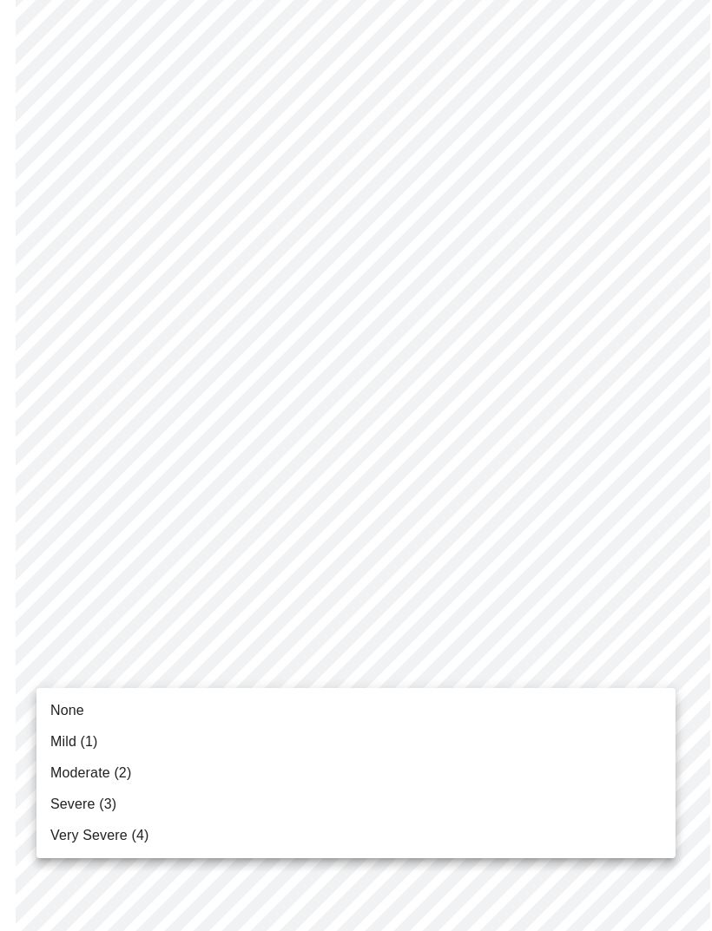
click at [88, 618] on span "Mild (1)" at bounding box center [74, 742] width 48 height 21
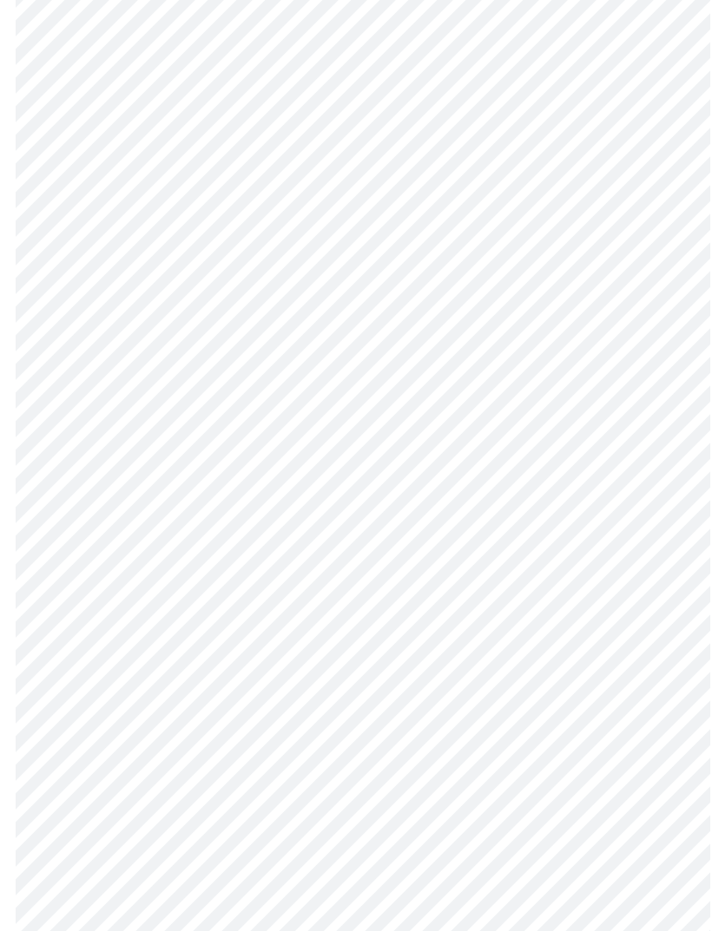
click at [79, 618] on body "MyMenopauseRx Pre-assessment for your Message Visit: [MEDICAL_DATA] Adjustment …" at bounding box center [356, 146] width 698 height 2077
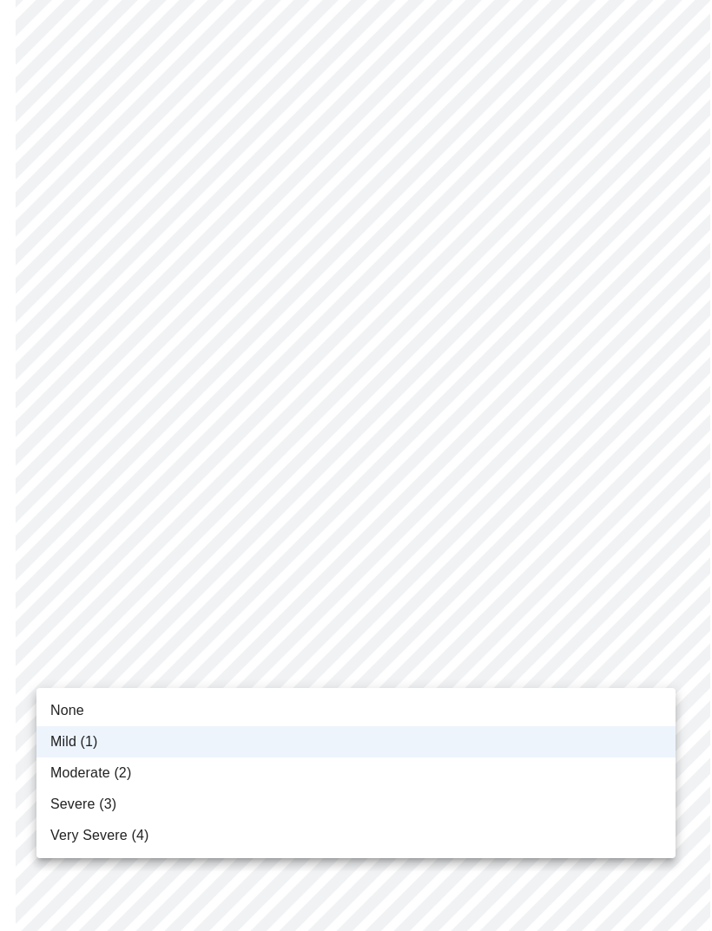
click at [76, 618] on span "None" at bounding box center [67, 710] width 34 height 21
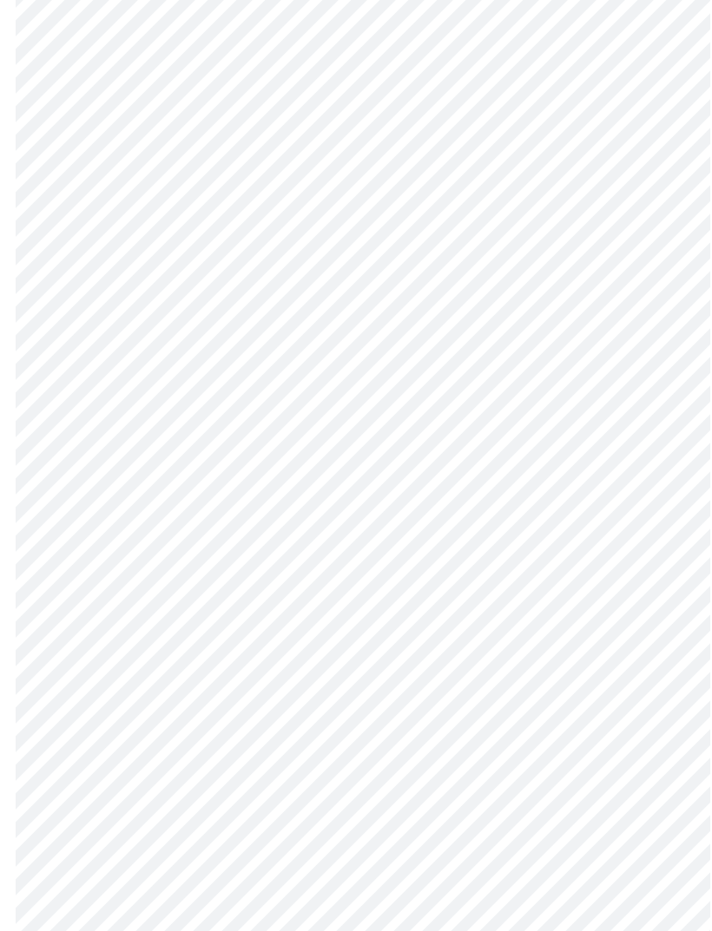
click at [524, 618] on body "MyMenopauseRx Pre-assessment for your Message Visit: [MEDICAL_DATA] Adjustment …" at bounding box center [356, 146] width 698 height 2077
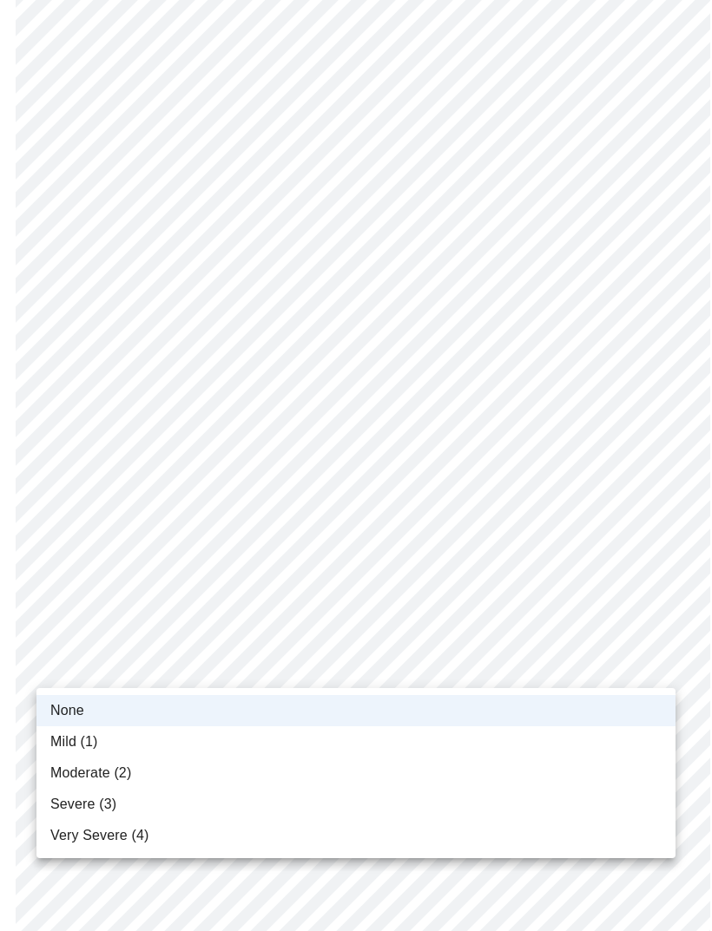
click at [90, 618] on span "Mild (1)" at bounding box center [74, 742] width 48 height 21
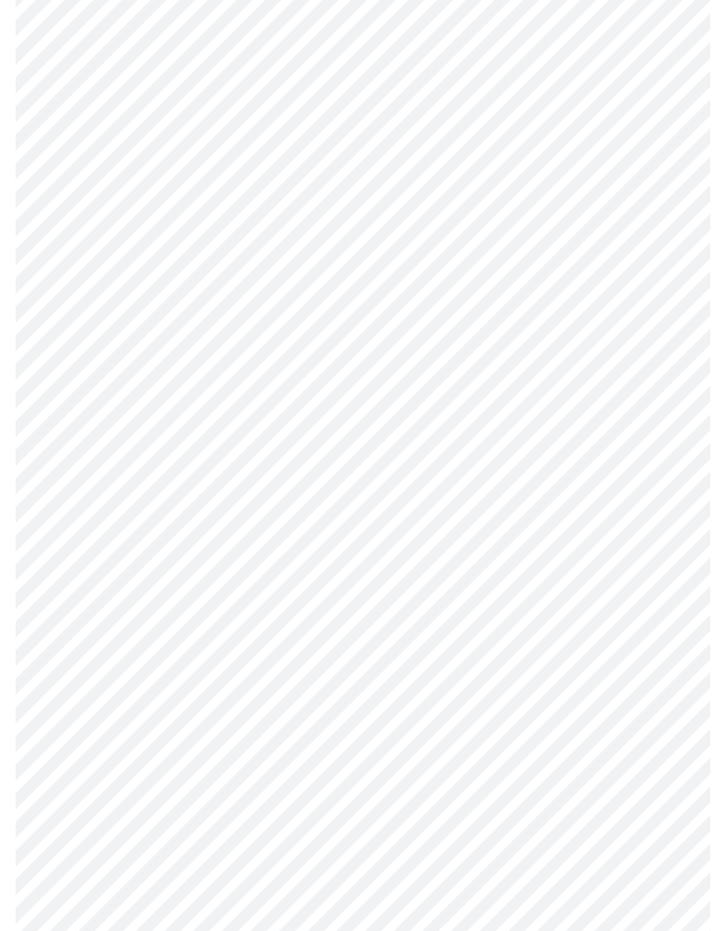
click at [364, 618] on body "MyMenopauseRx Pre-assessment for your Message Visit: [MEDICAL_DATA] Adjustment …" at bounding box center [356, 146] width 698 height 2077
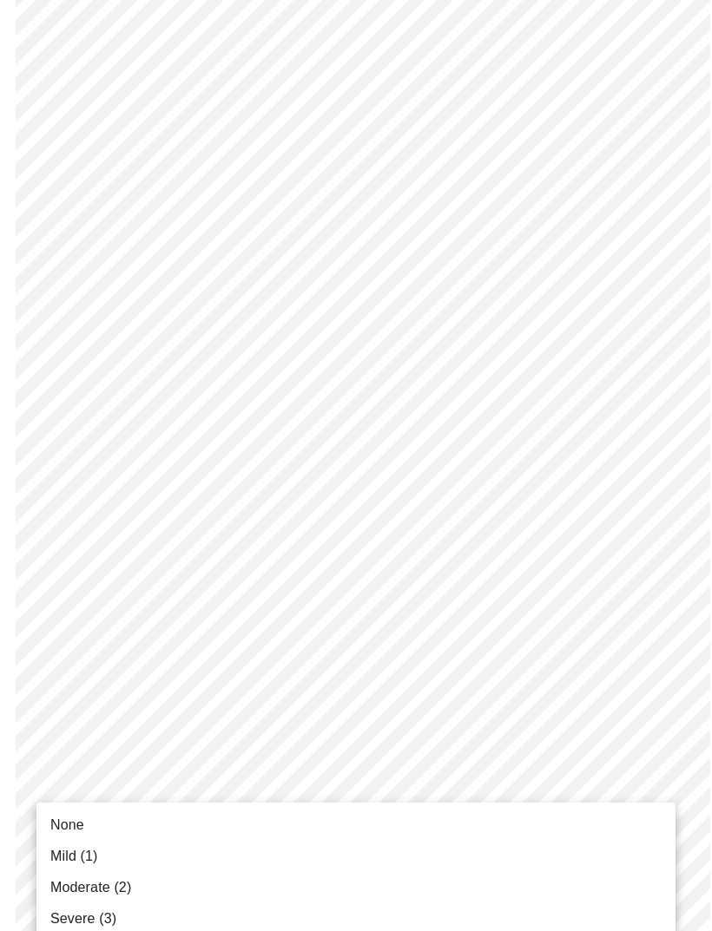
click at [86, 618] on span "Mild (1)" at bounding box center [74, 856] width 48 height 21
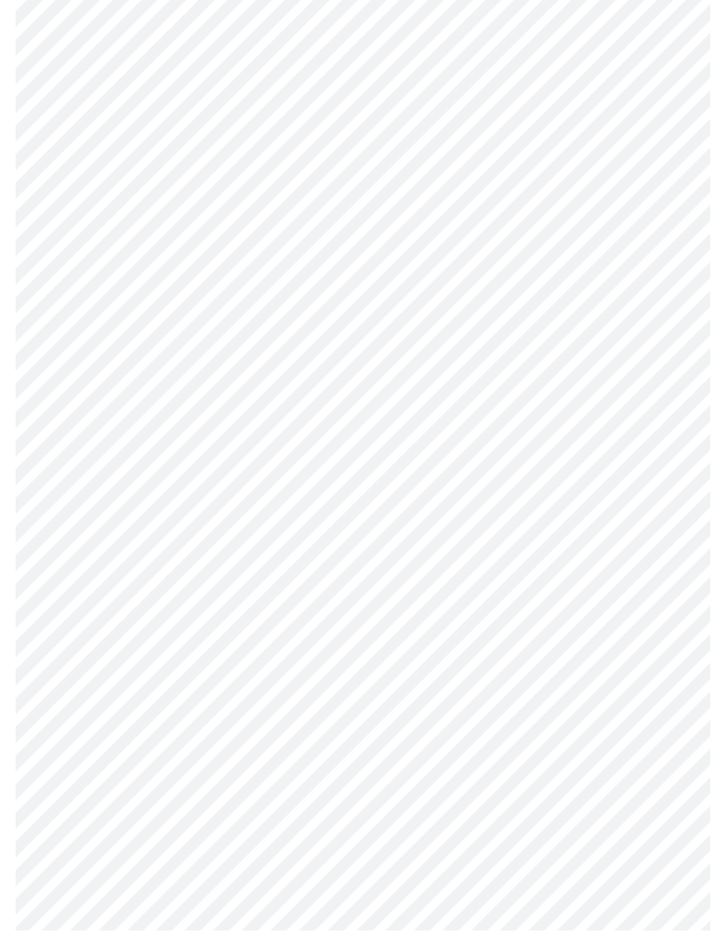
scroll to position [279, 0]
click at [608, 618] on body "MyMenopauseRx Pre-assessment for your Message Visit: [MEDICAL_DATA] Adjustment …" at bounding box center [356, 588] width 698 height 1721
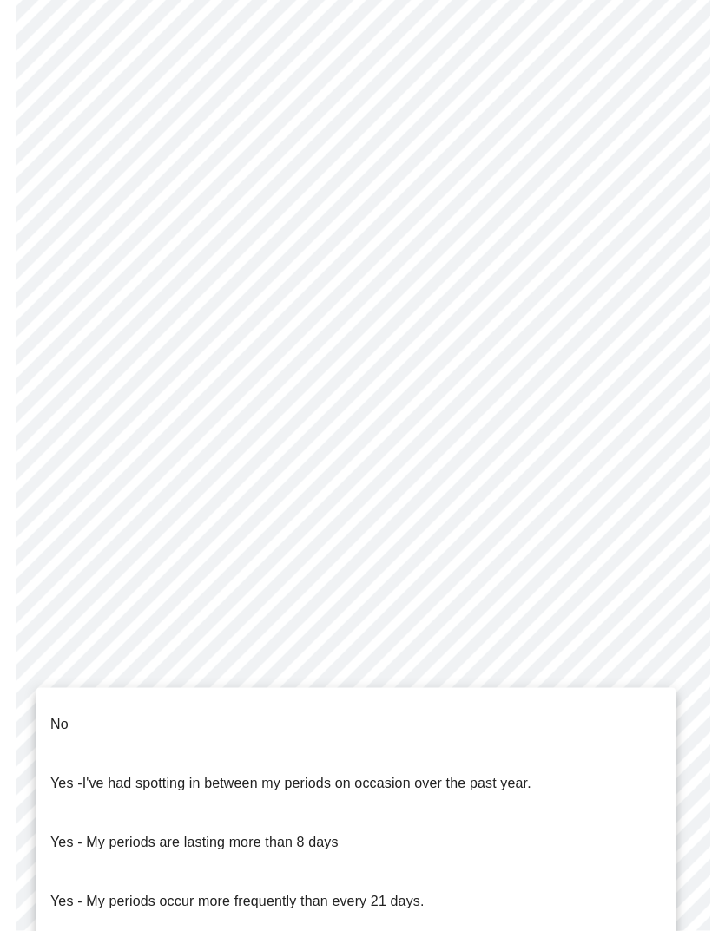
scroll to position [254, 0]
click at [72, 618] on li "No" at bounding box center [355, 724] width 639 height 59
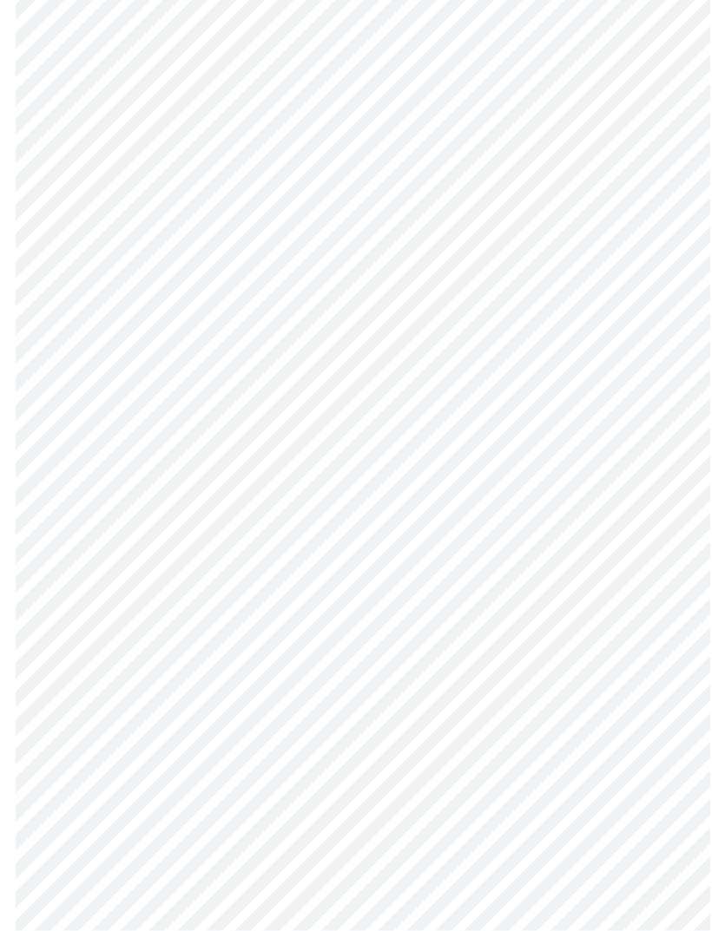
click at [258, 618] on body "MyMenopauseRx Pre-assessment for your Message Visit: [MEDICAL_DATA] Adjustment …" at bounding box center [356, 492] width 698 height 1712
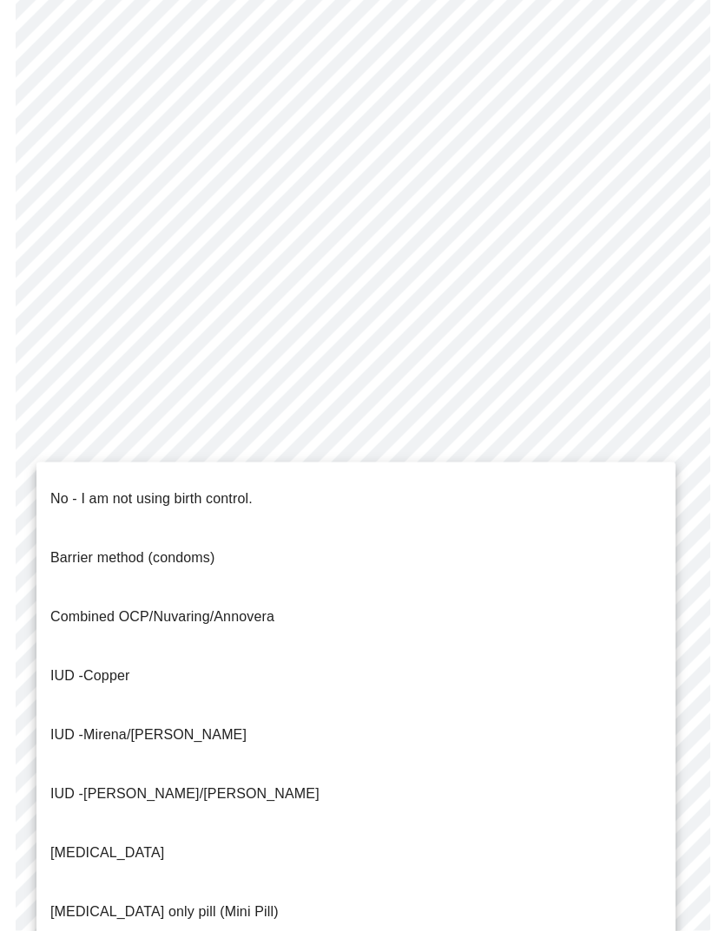
scroll to position [371, 0]
click at [68, 489] on p "No - I am not using birth control." at bounding box center [151, 499] width 202 height 21
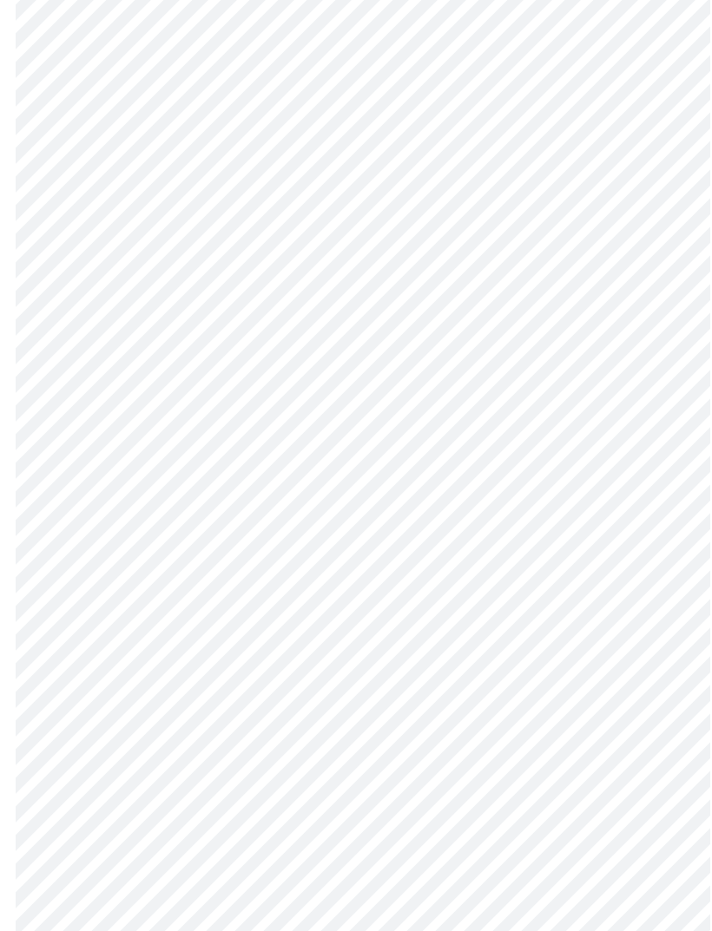
scroll to position [542, 0]
click at [385, 618] on body "MyMenopauseRx Pre-assessment for your Message Visit: [MEDICAL_DATA] Adjustment …" at bounding box center [356, 316] width 698 height 1702
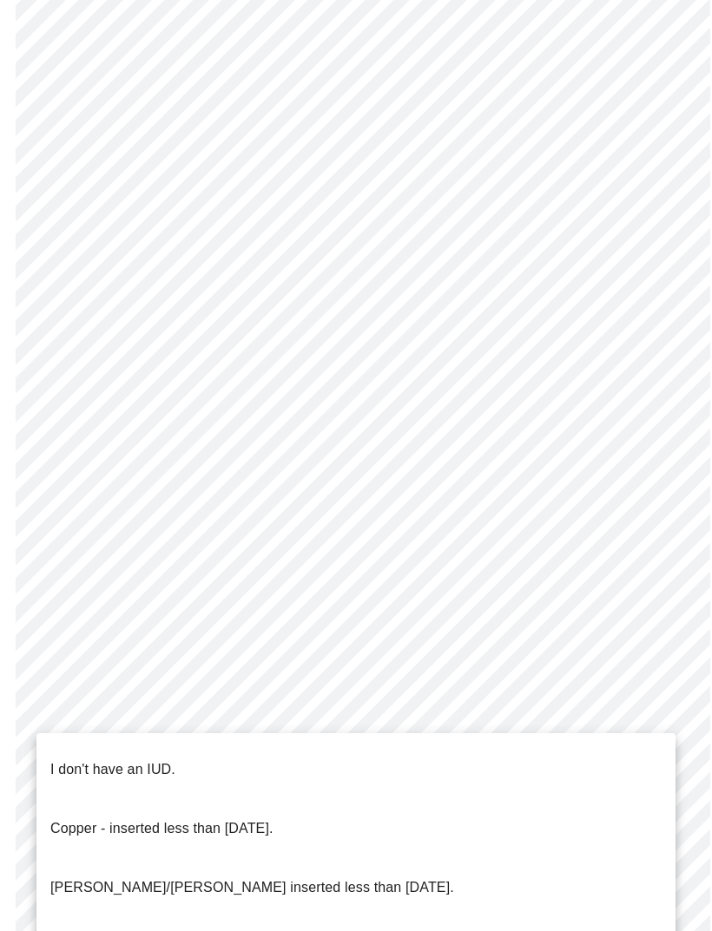
click at [131, 618] on p "I don't have an IUD." at bounding box center [112, 769] width 125 height 21
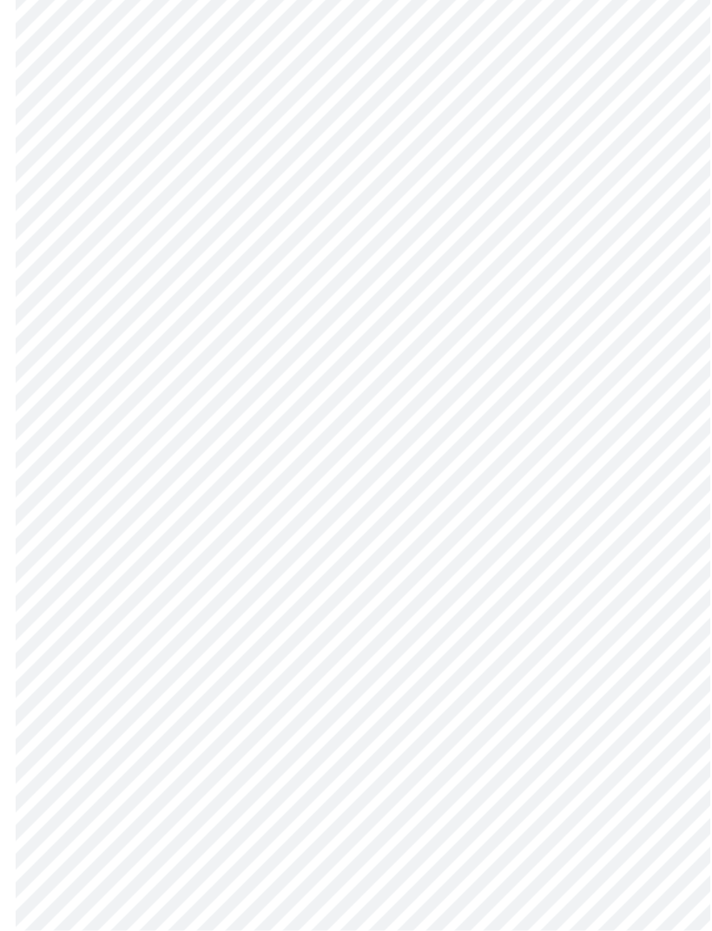
scroll to position [667, 0]
click at [295, 618] on body "MyMenopauseRx Pre-assessment for your Message Visit: [MEDICAL_DATA] Adjustment …" at bounding box center [356, 186] width 698 height 1693
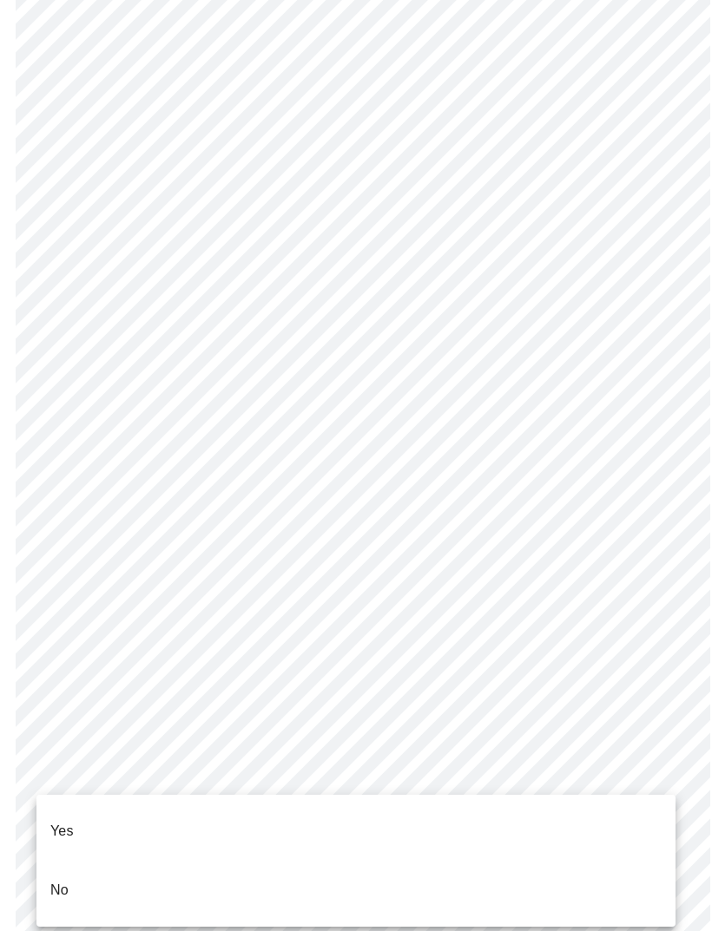
click at [62, 618] on p "Yes" at bounding box center [61, 831] width 23 height 21
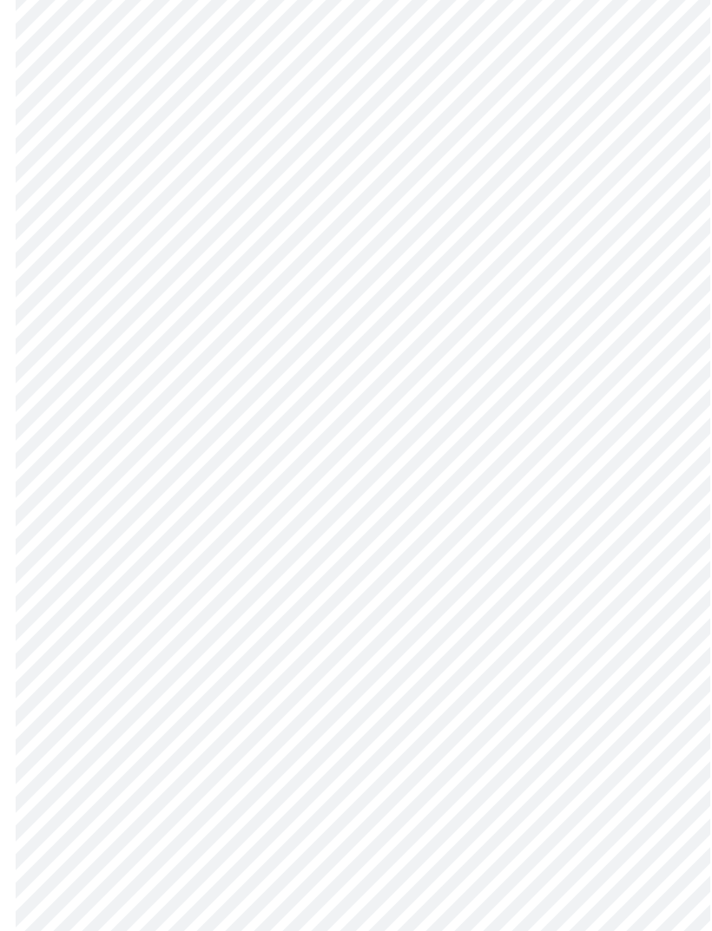
scroll to position [0, 0]
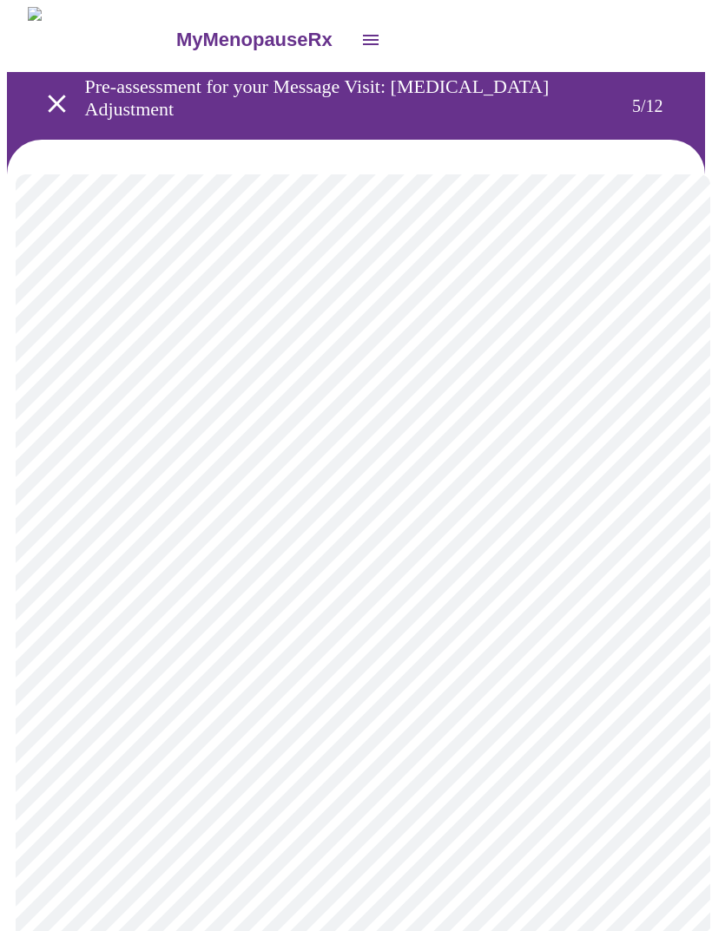
click at [585, 607] on body "MyMenopauseRx Pre-assessment for your Message Visit: [MEDICAL_DATA] Adjustment …" at bounding box center [356, 654] width 698 height 1294
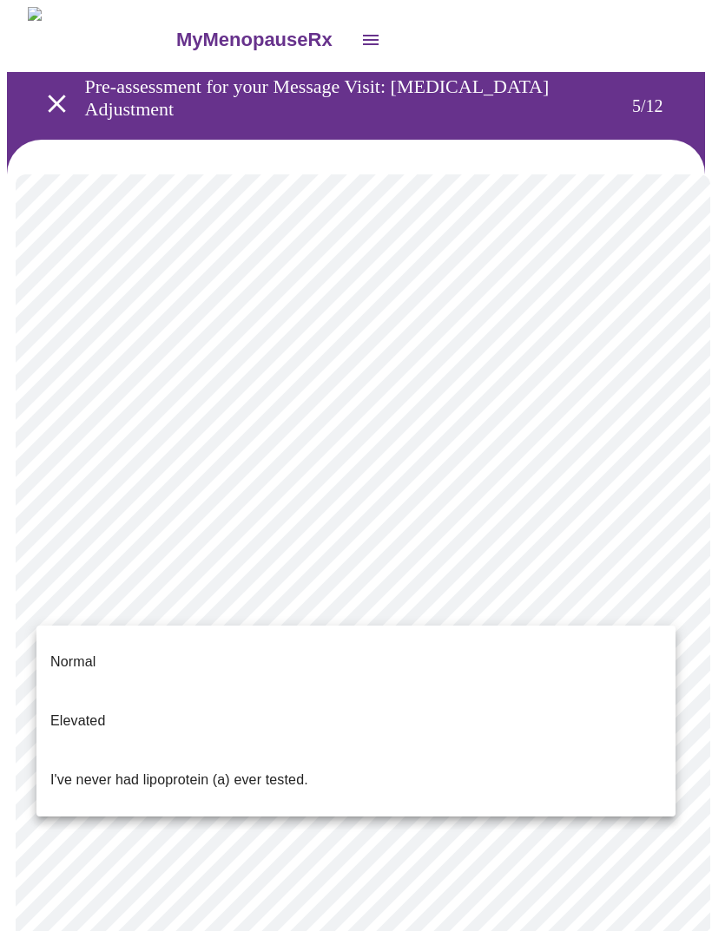
click at [84, 618] on p "Elevated" at bounding box center [77, 721] width 55 height 21
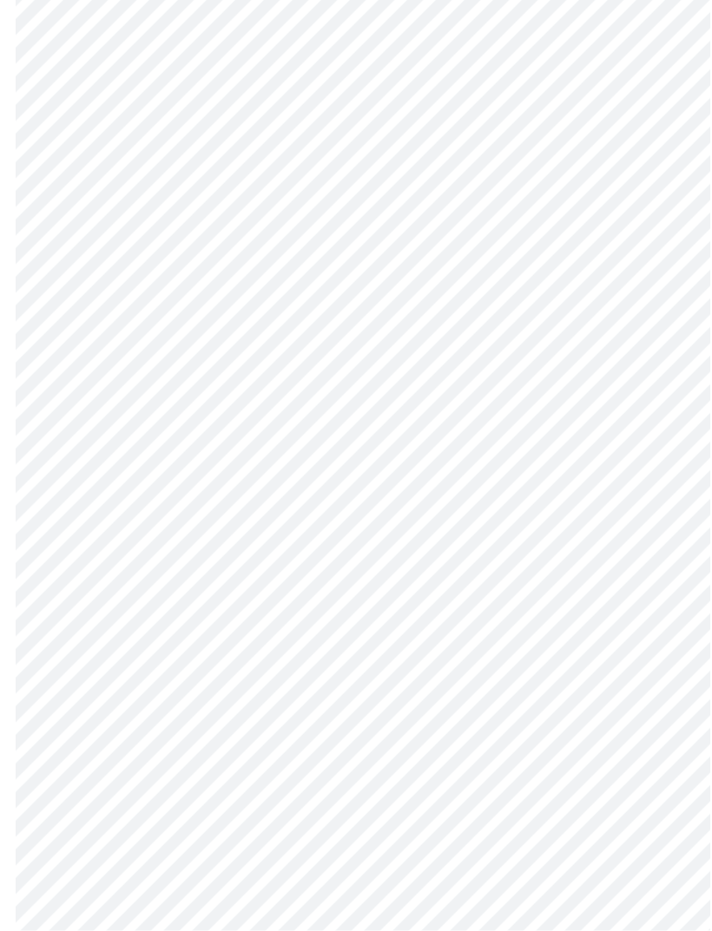
scroll to position [4220, 0]
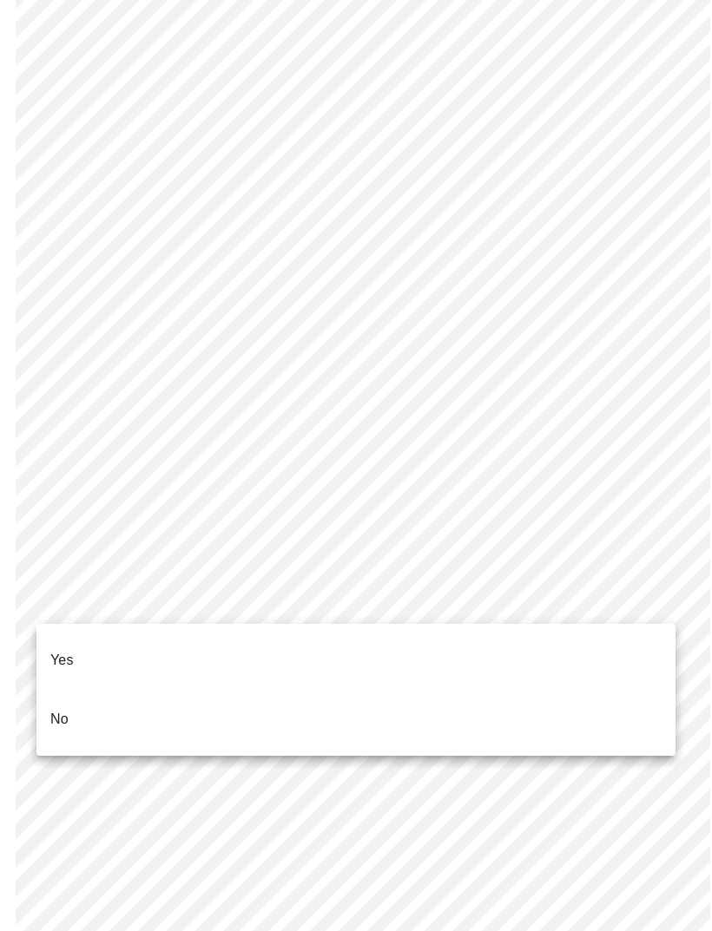
click at [59, 618] on p "Yes" at bounding box center [61, 660] width 23 height 21
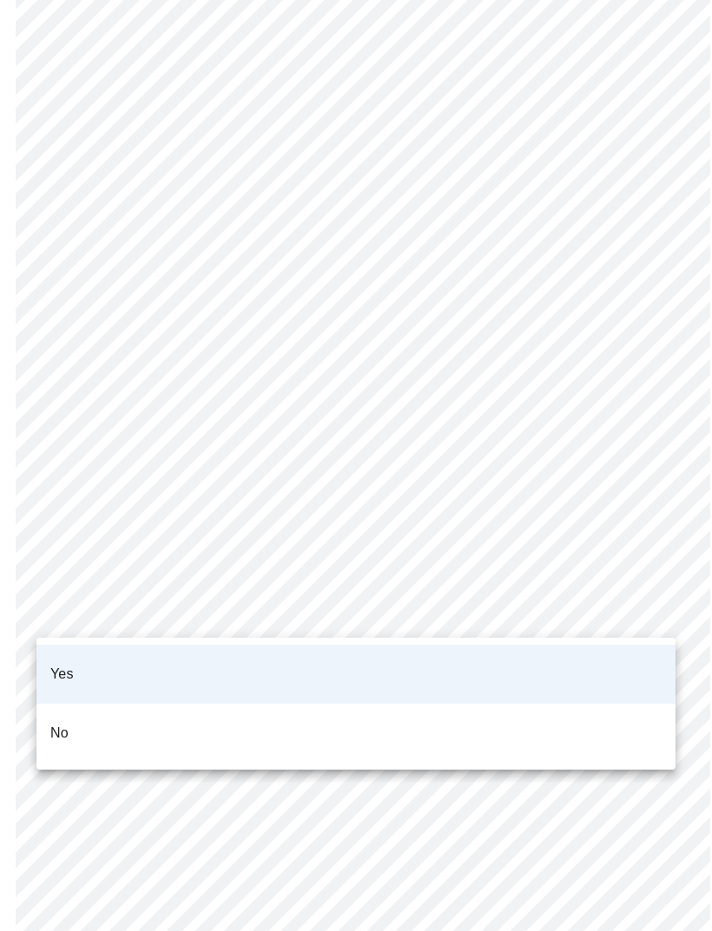
click at [56, 618] on p "No" at bounding box center [59, 733] width 18 height 21
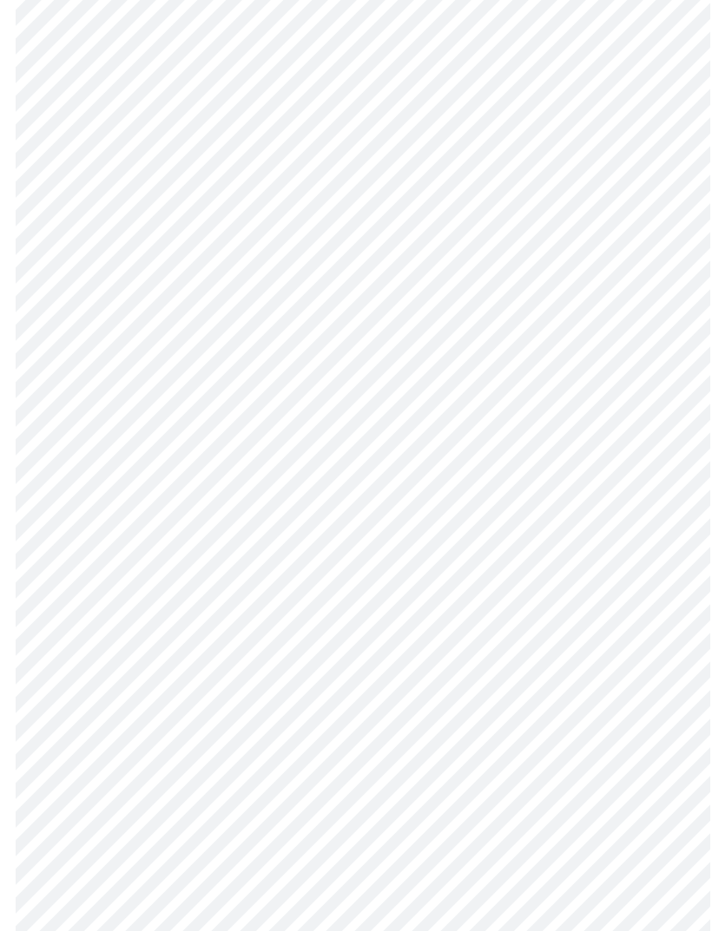
scroll to position [0, 0]
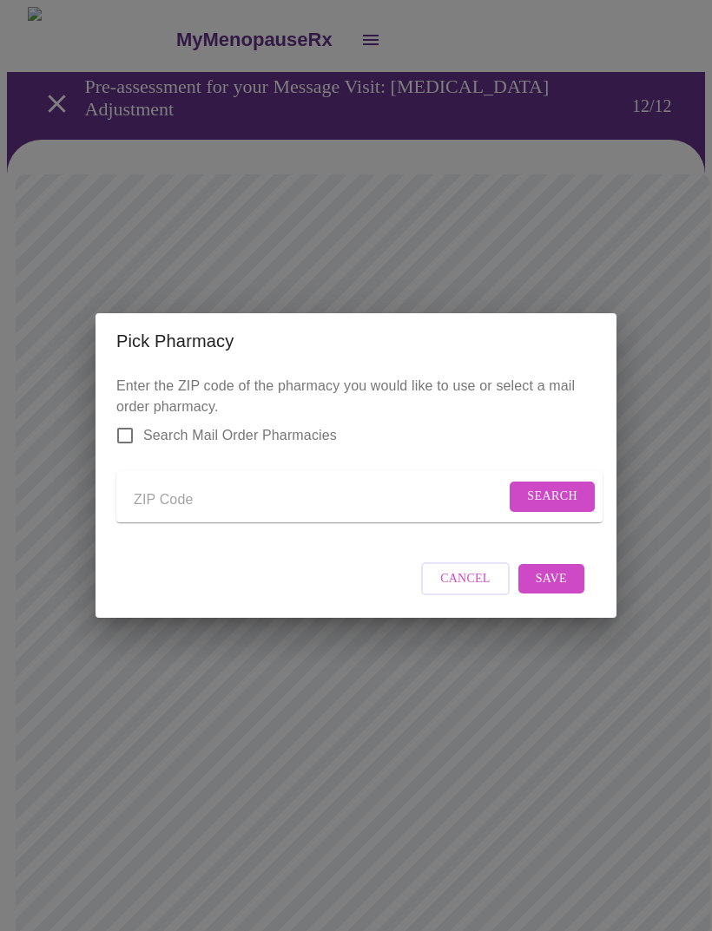
click at [122, 425] on input "Search Mail Order Pharmacies" at bounding box center [125, 435] width 36 height 36
checkbox input "true"
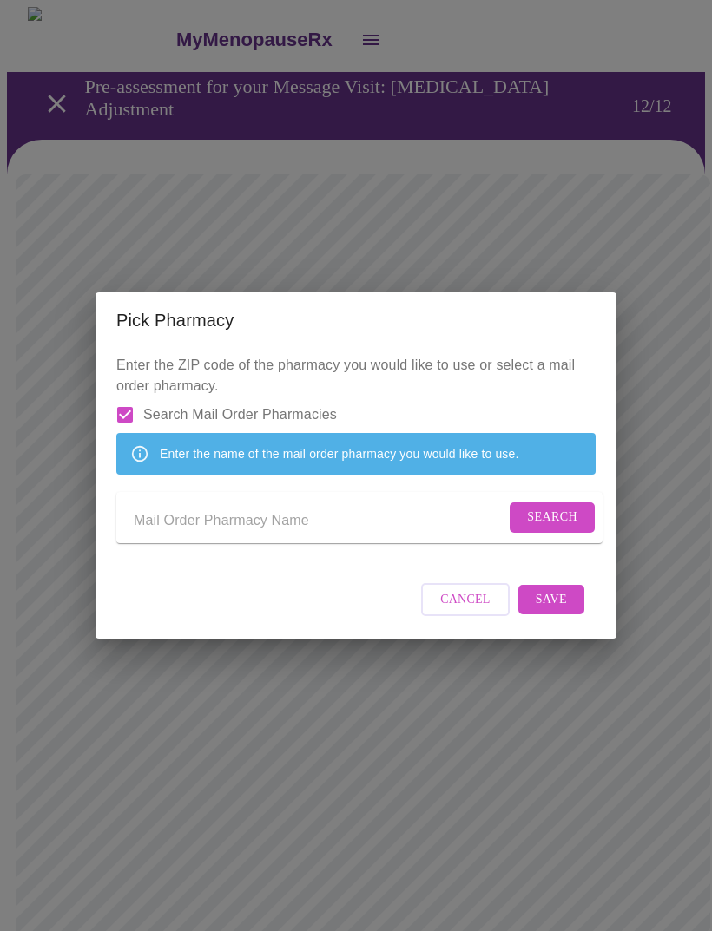
click at [319, 535] on input "Send a message to your care team" at bounding box center [319, 521] width 371 height 28
type input "Optum rx"
click at [562, 527] on span "Search" at bounding box center [552, 518] width 50 height 22
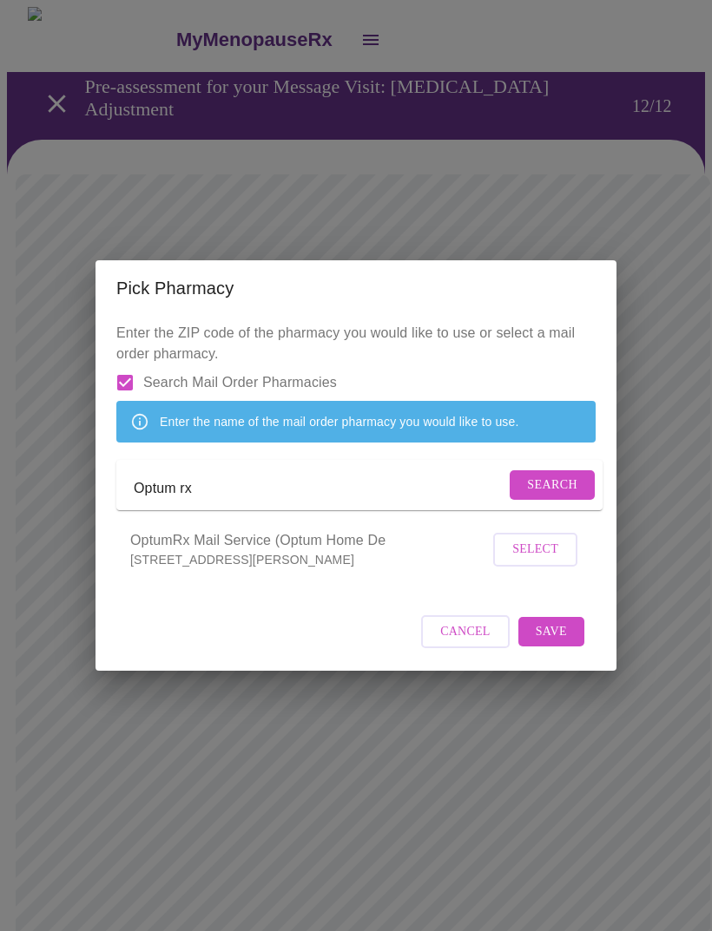
click at [554, 561] on span "Select" at bounding box center [535, 550] width 46 height 22
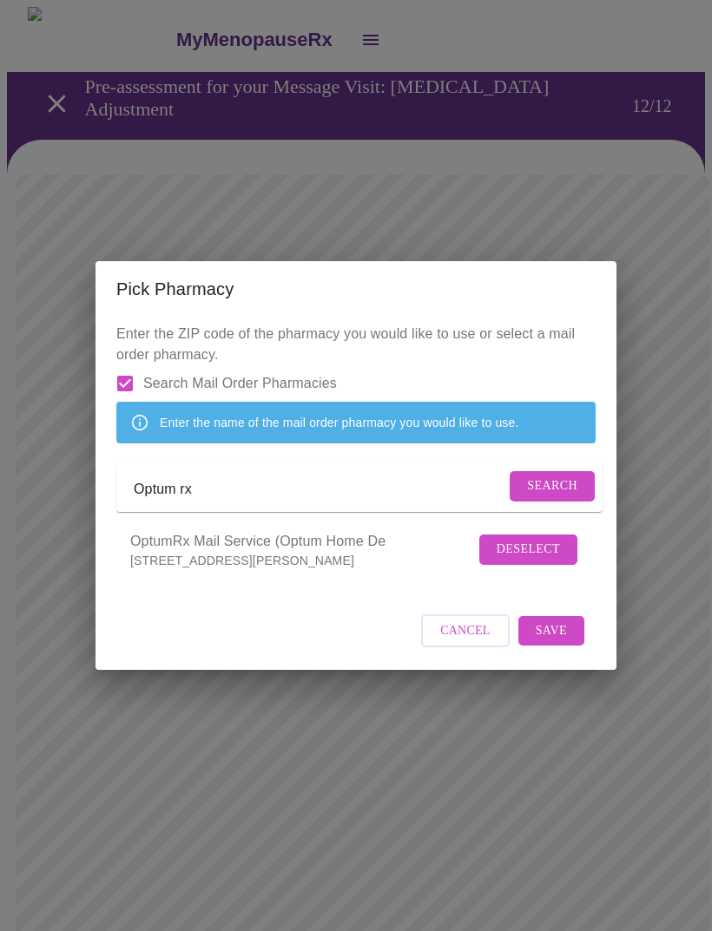
click at [558, 618] on span "Save" at bounding box center [551, 632] width 31 height 22
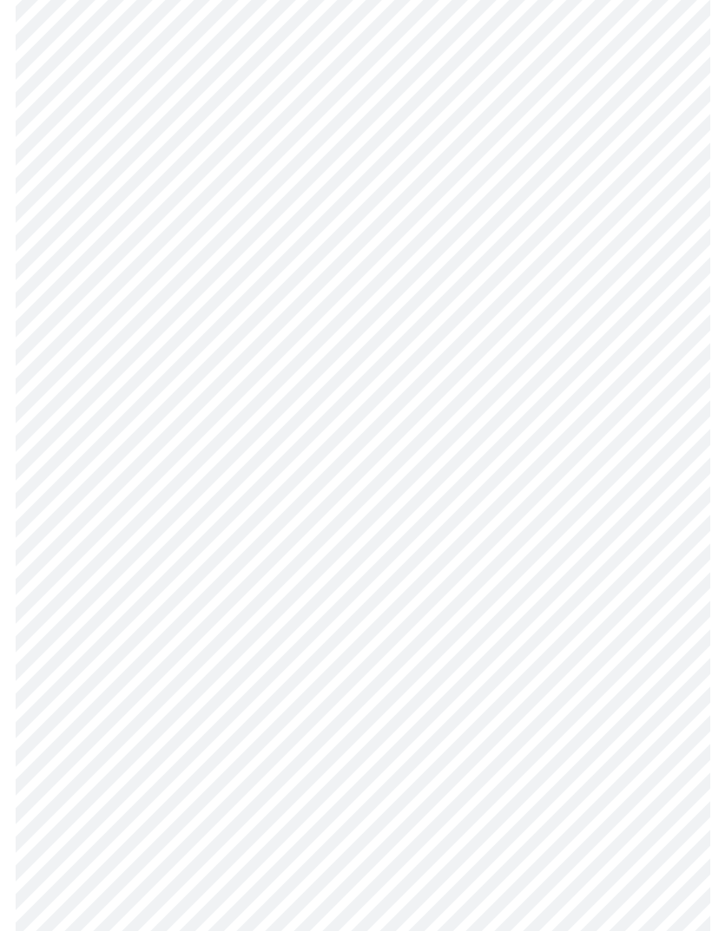
scroll to position [732, 0]
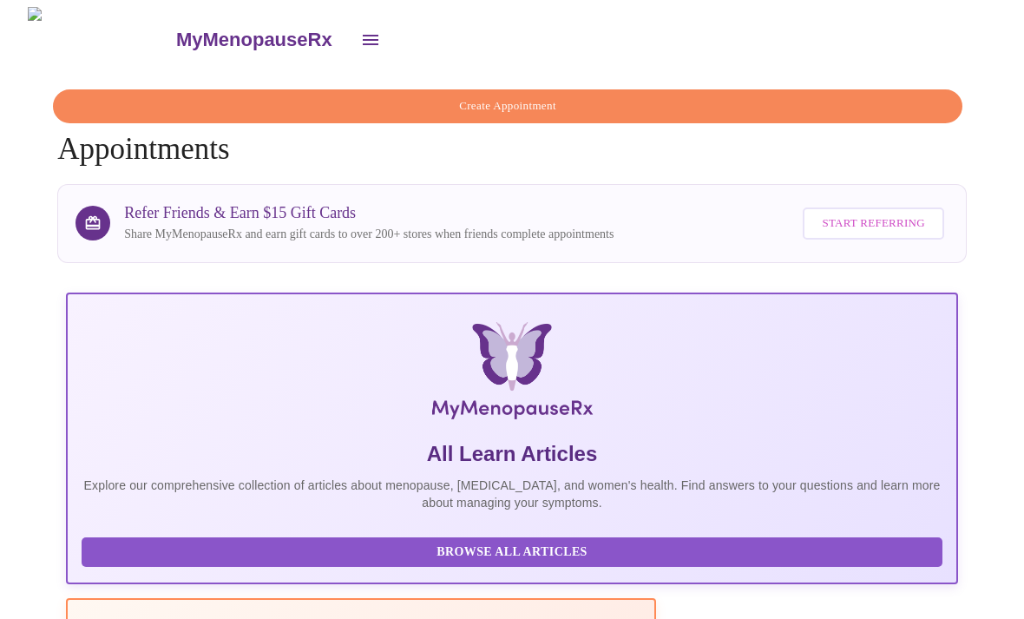
click at [360, 30] on icon "open drawer" at bounding box center [370, 40] width 21 height 21
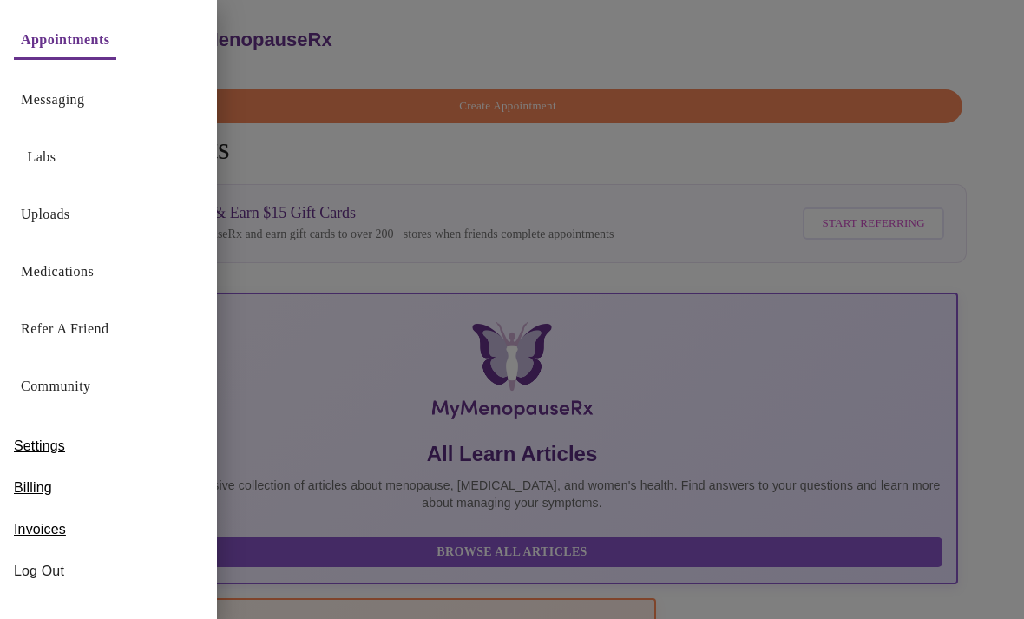
click at [84, 103] on link "Messaging" at bounding box center [52, 100] width 63 height 24
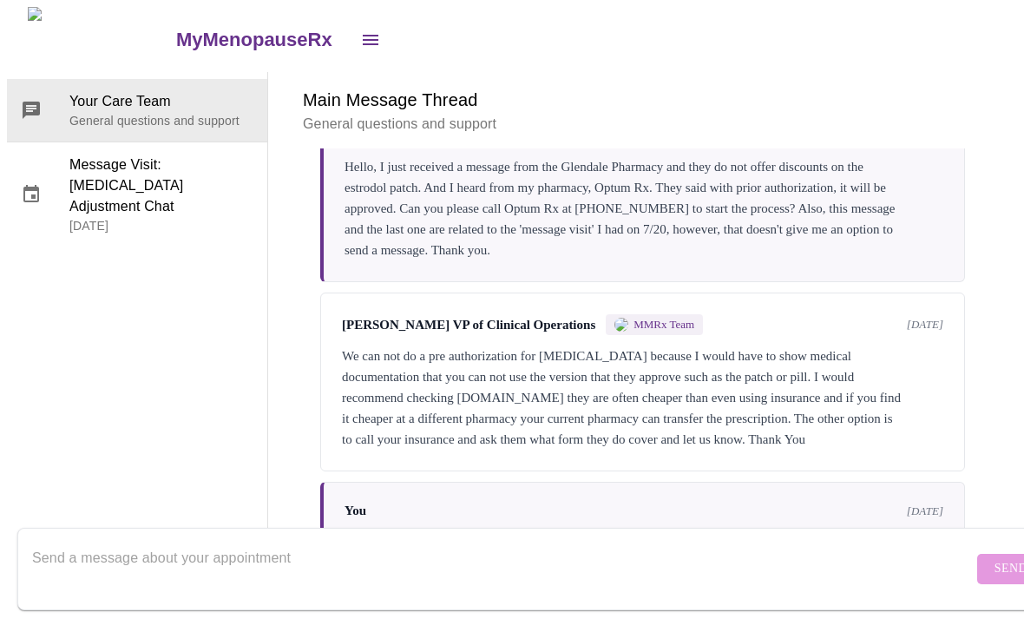
scroll to position [2883, 0]
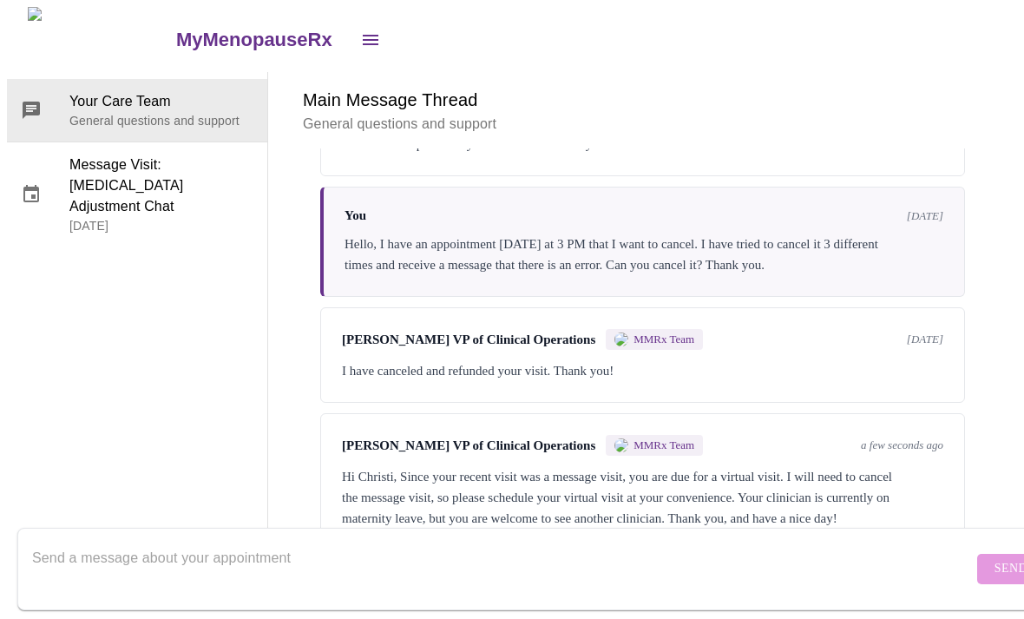
click at [733, 541] on textarea "Send a message about your appointment" at bounding box center [502, 569] width 941 height 56
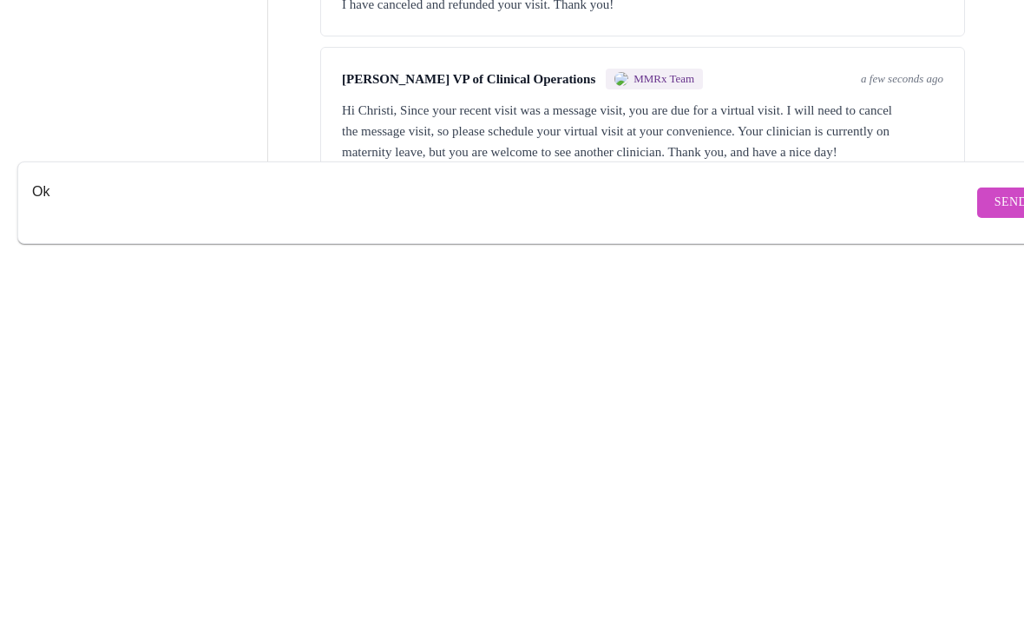
type textarea "Ok"
click at [995, 558] on span "Send" at bounding box center [1011, 569] width 33 height 22
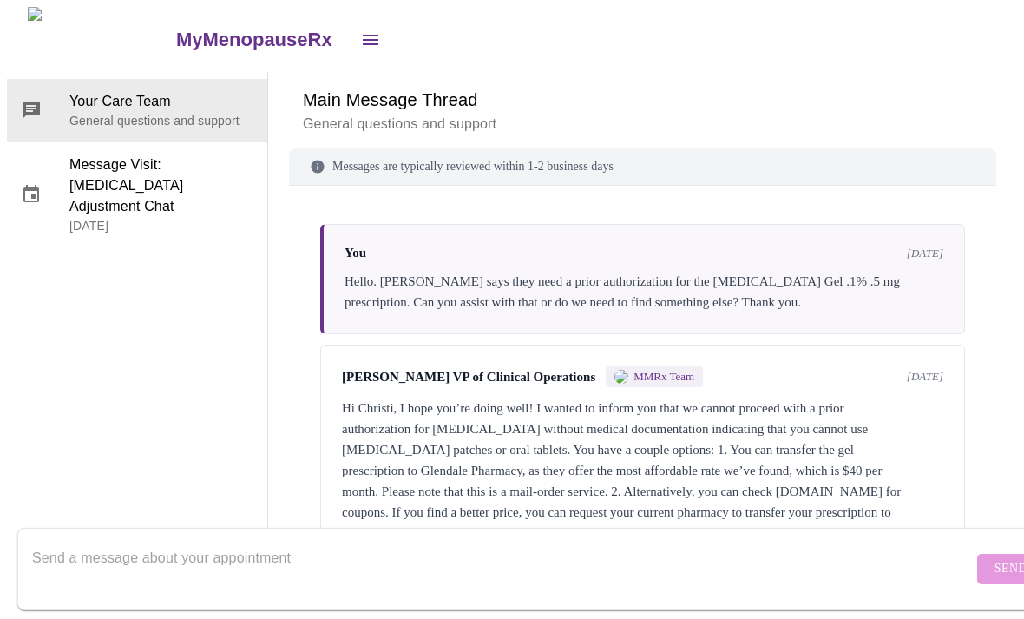
scroll to position [0, 0]
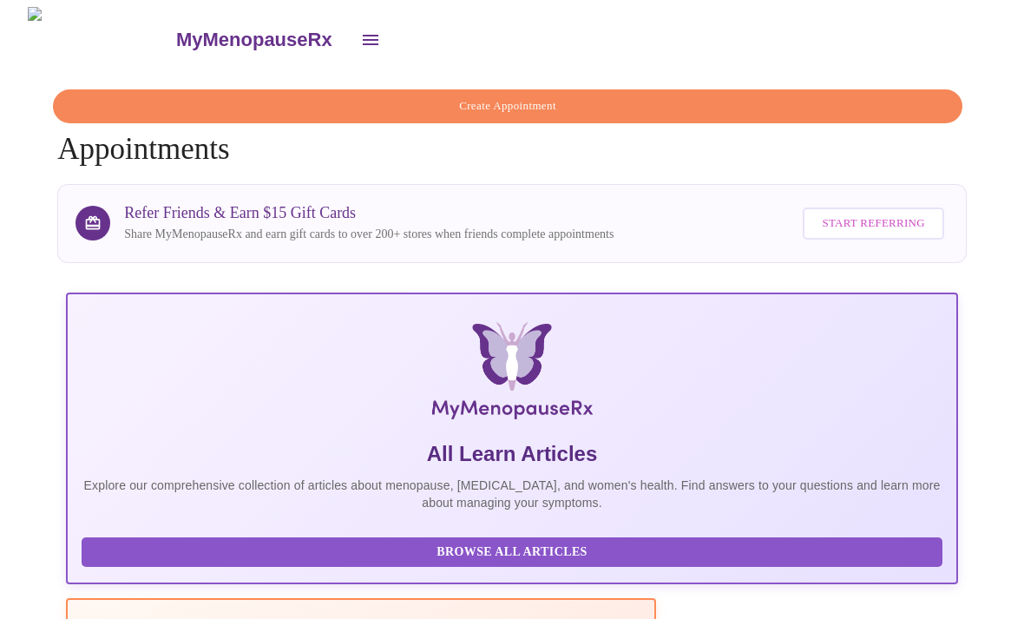
click at [618, 96] on span "Create Appointment" at bounding box center [508, 106] width 870 height 20
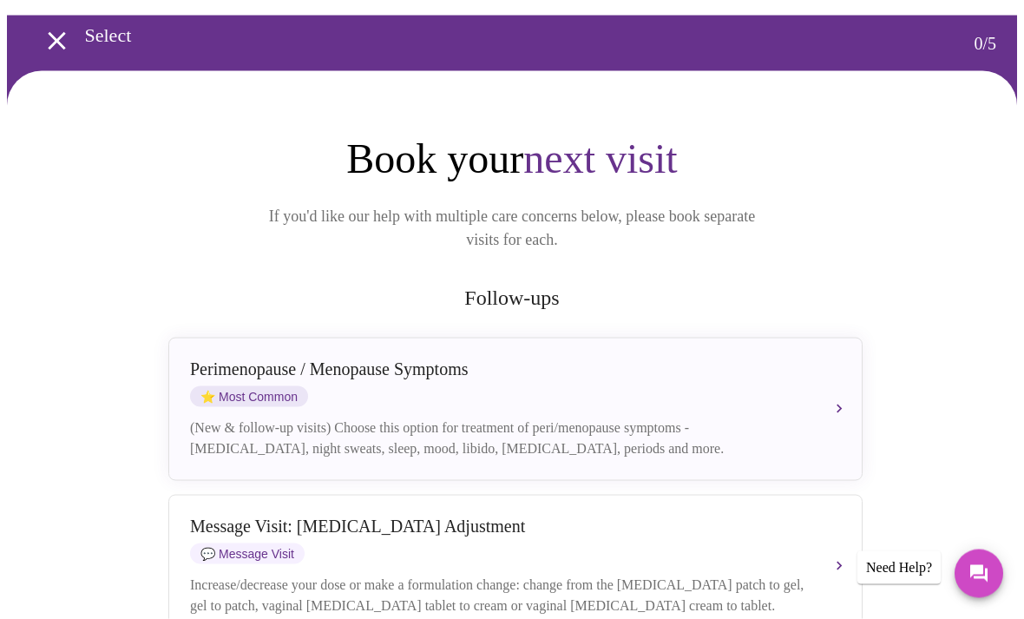
scroll to position [27, 0]
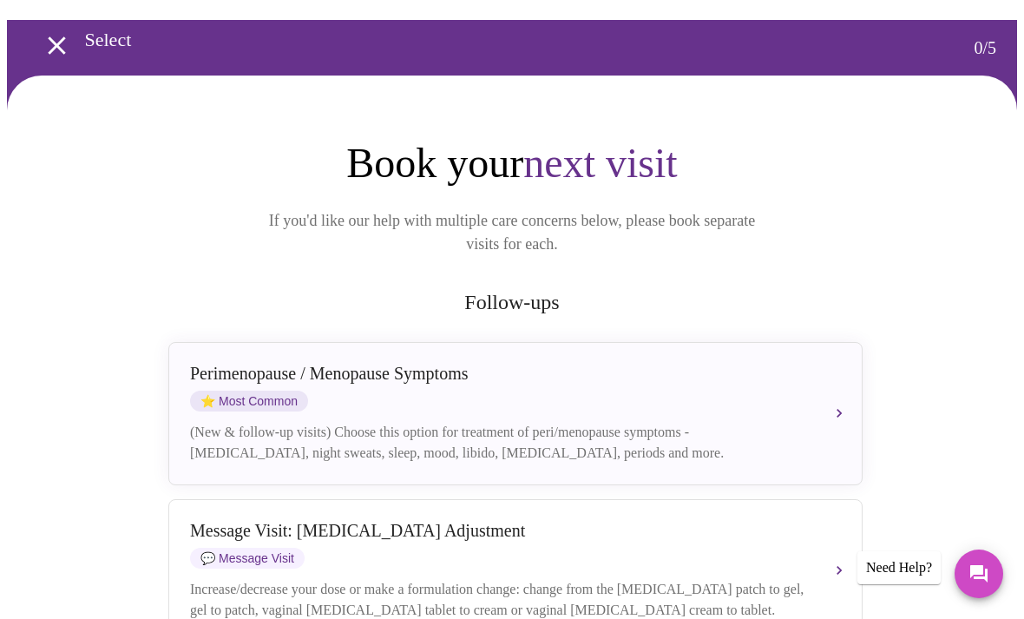
click at [839, 385] on button "[MEDICAL_DATA] / Menopause Symptoms ⭐ Most Common (New & follow-up visits) Choo…" at bounding box center [515, 413] width 694 height 143
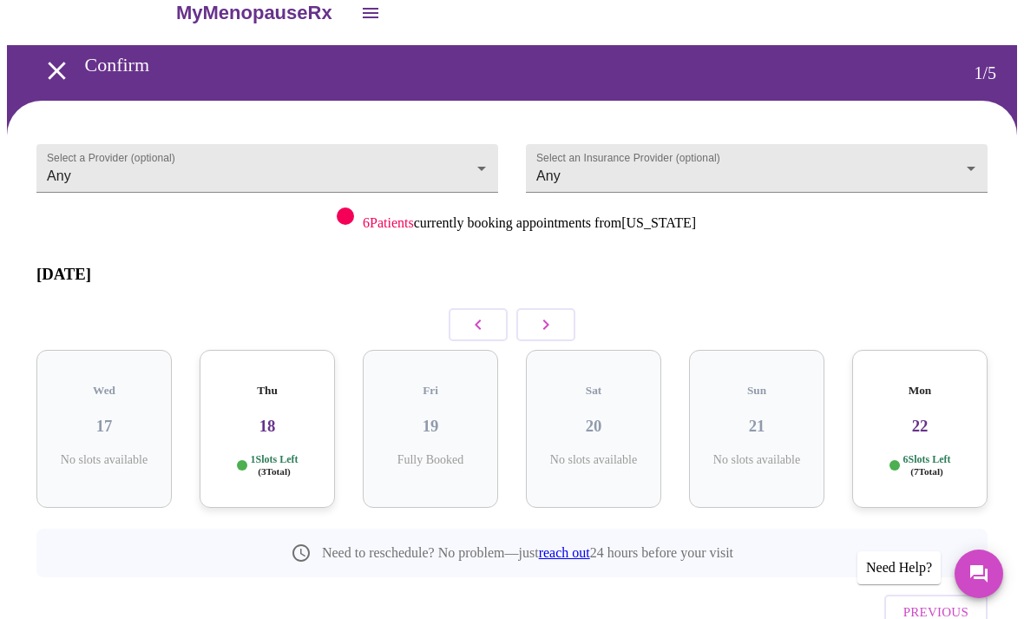
click at [278, 417] on h3 "18" at bounding box center [268, 426] width 108 height 19
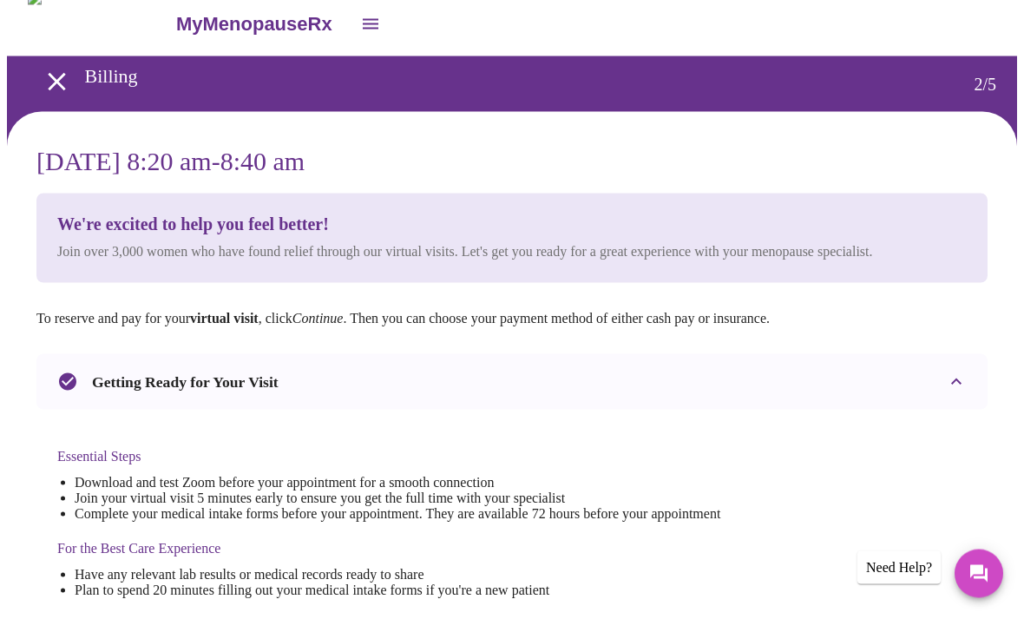
scroll to position [0, 0]
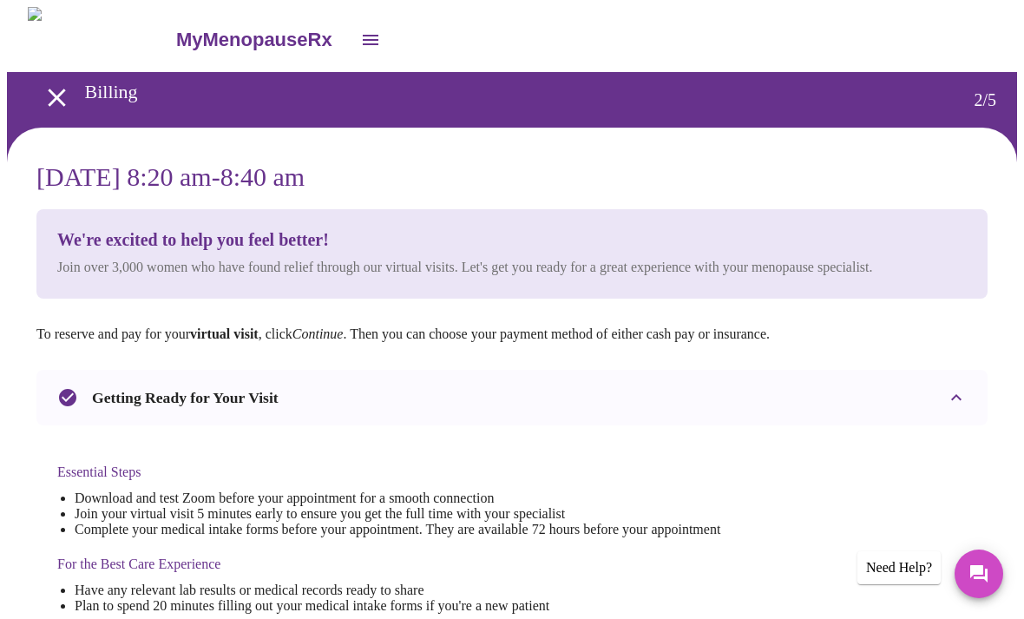
click at [61, 93] on icon "open drawer" at bounding box center [57, 97] width 30 height 30
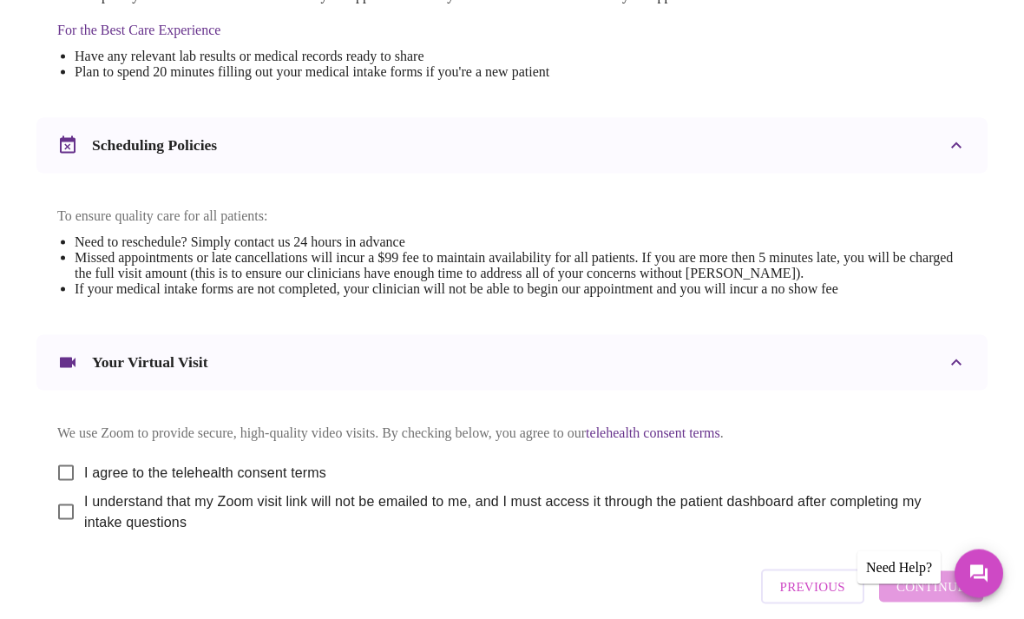
scroll to position [576, 0]
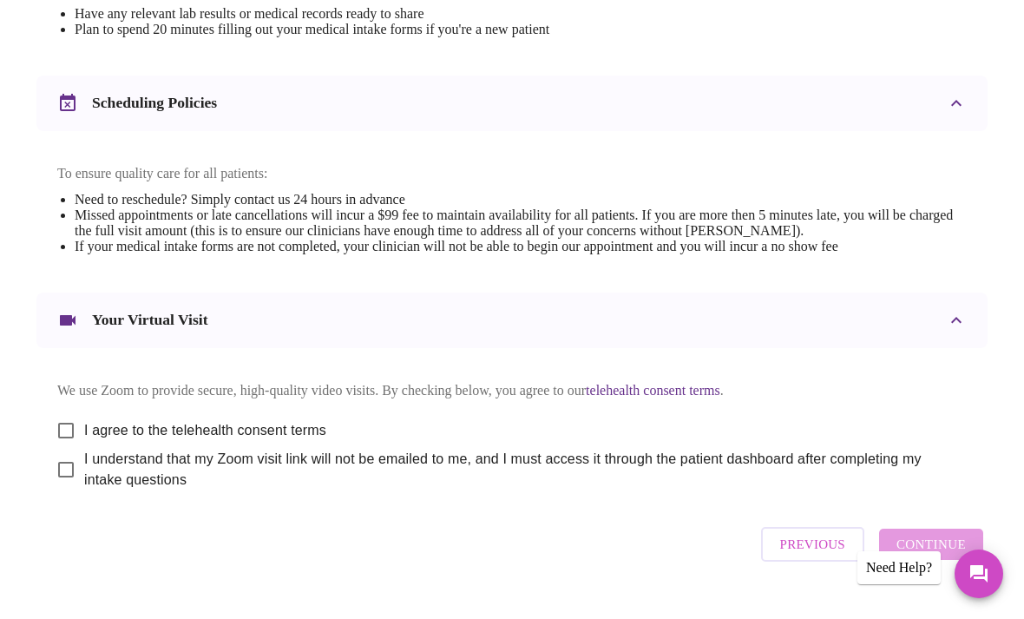
click at [815, 556] on span "Previous" at bounding box center [812, 544] width 65 height 23
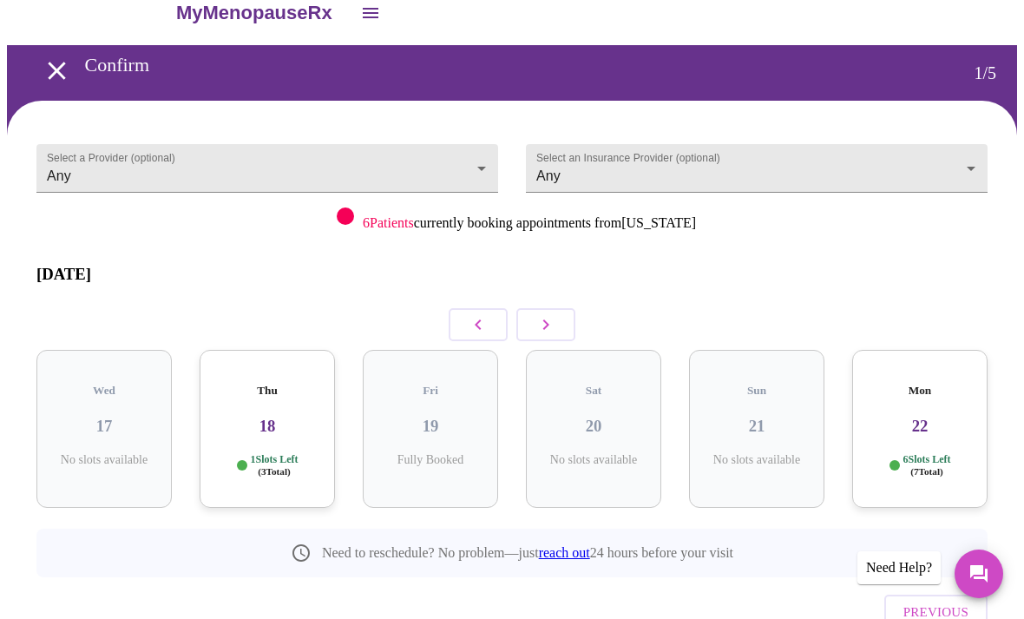
click at [924, 417] on h3 "22" at bounding box center [920, 426] width 108 height 19
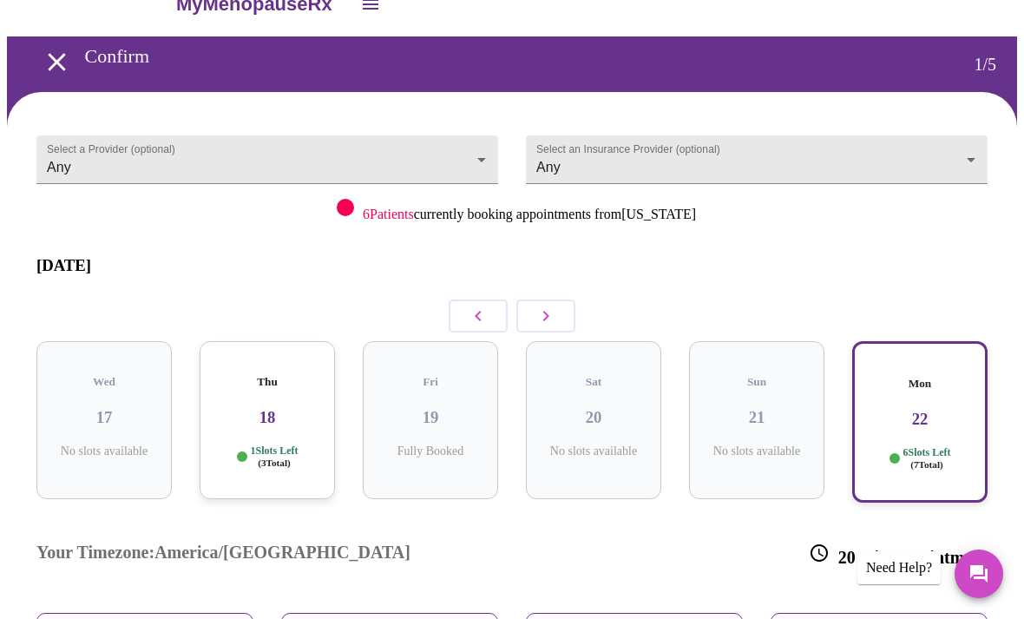
scroll to position [15, 0]
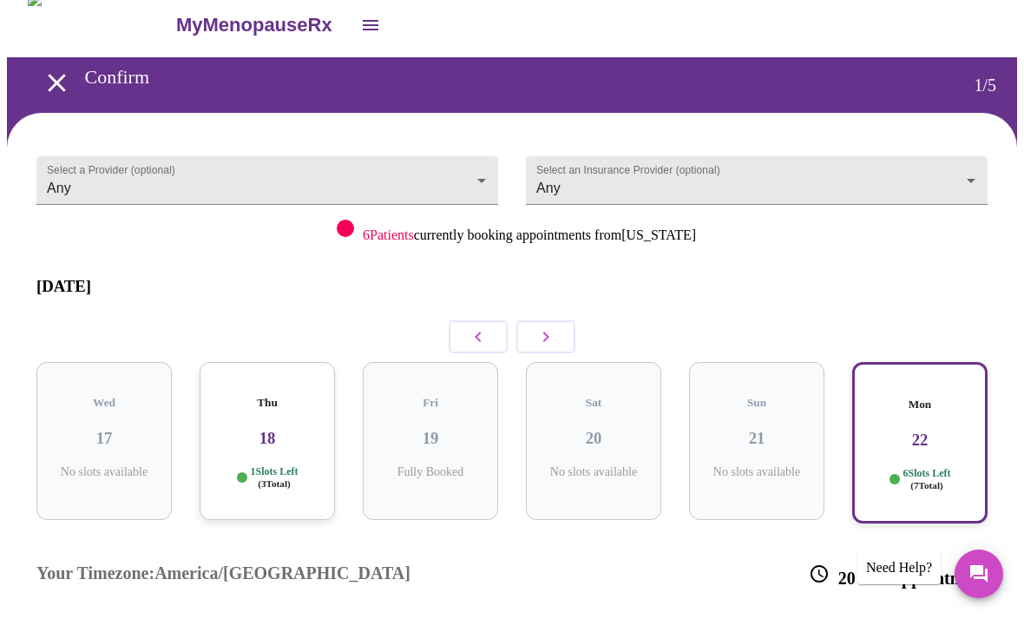
click at [561, 335] on button "button" at bounding box center [545, 336] width 59 height 33
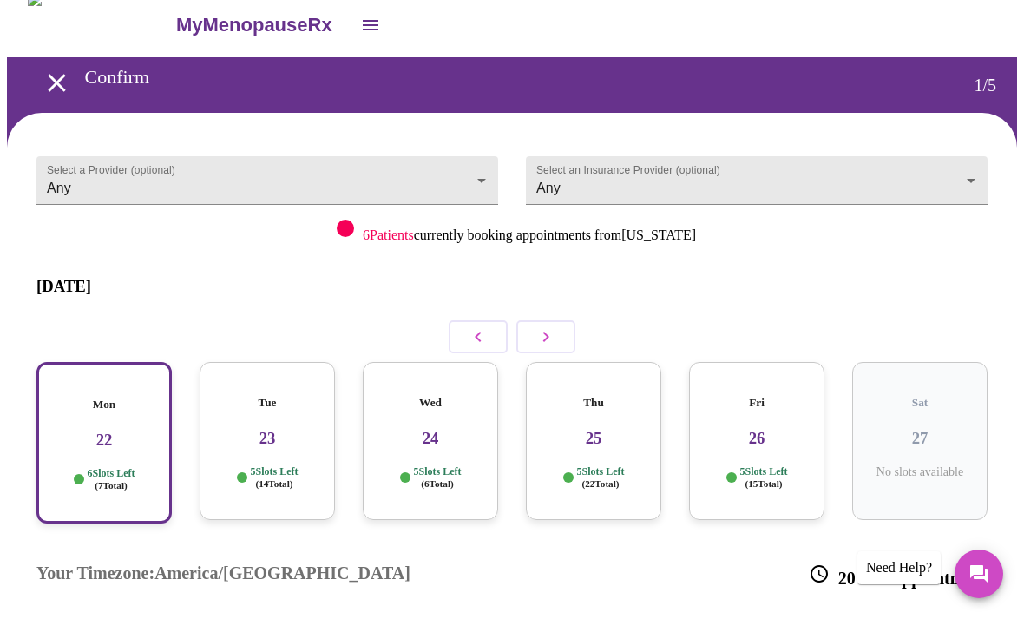
click at [279, 429] on h3 "23" at bounding box center [268, 438] width 108 height 19
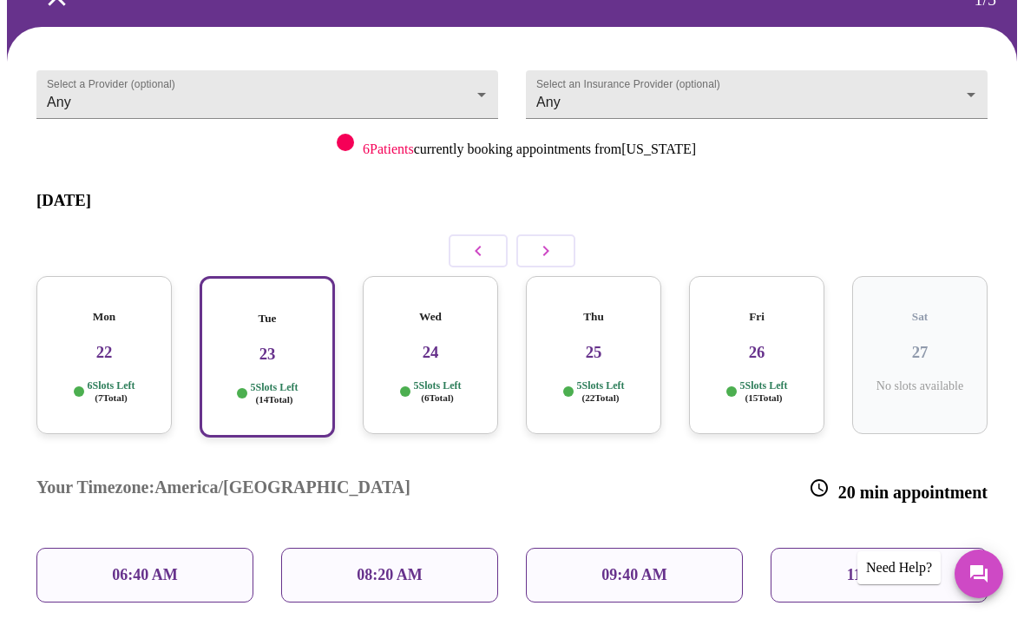
scroll to position [120, 0]
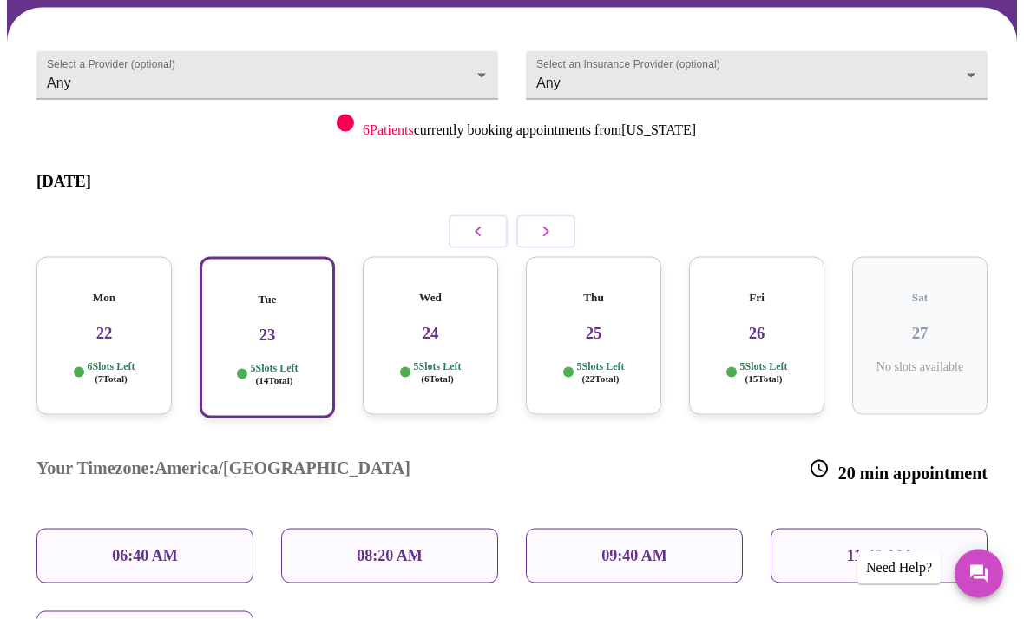
click at [412, 547] on p "08:20 AM" at bounding box center [390, 556] width 66 height 18
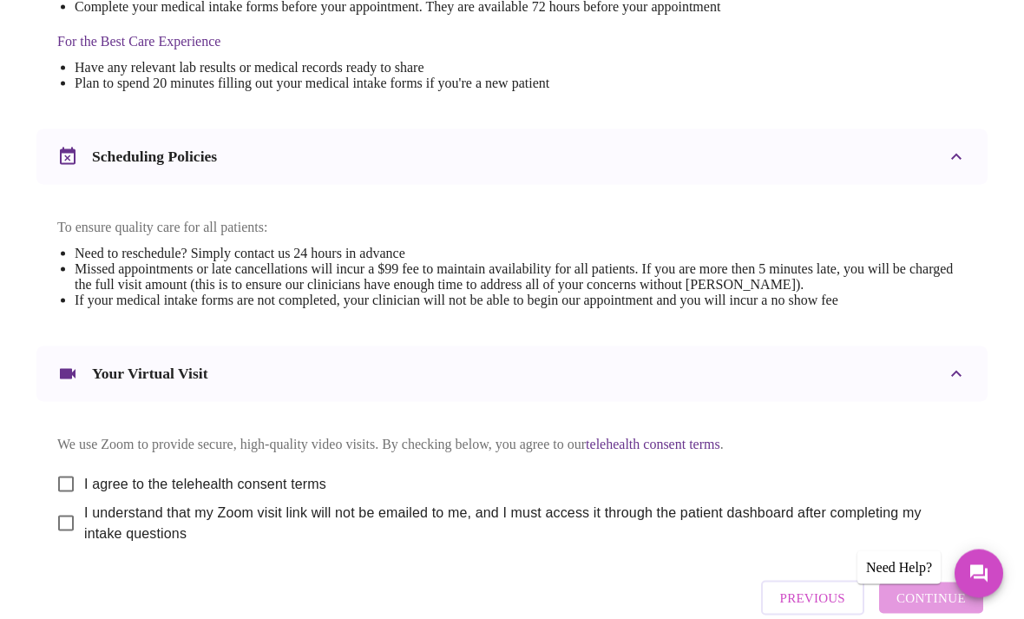
scroll to position [576, 0]
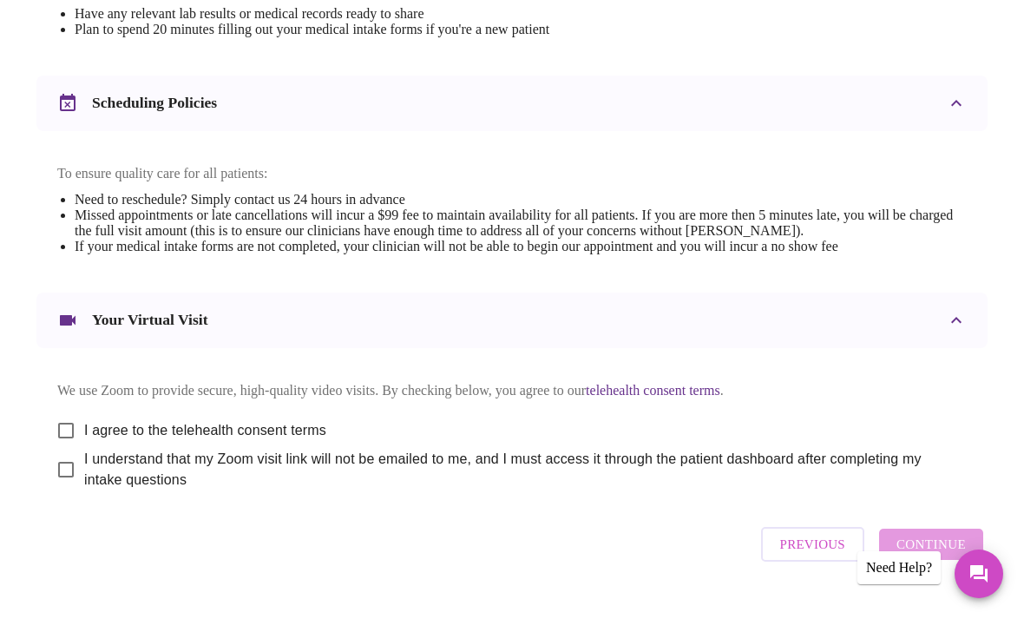
click at [56, 444] on input "I agree to the telehealth consent terms" at bounding box center [66, 430] width 36 height 36
checkbox input "true"
click at [73, 488] on input "I understand that my Zoom visit link will not be emailed to me, and I must acce…" at bounding box center [66, 469] width 36 height 36
checkbox input "true"
click at [955, 560] on button "Continue" at bounding box center [931, 544] width 104 height 31
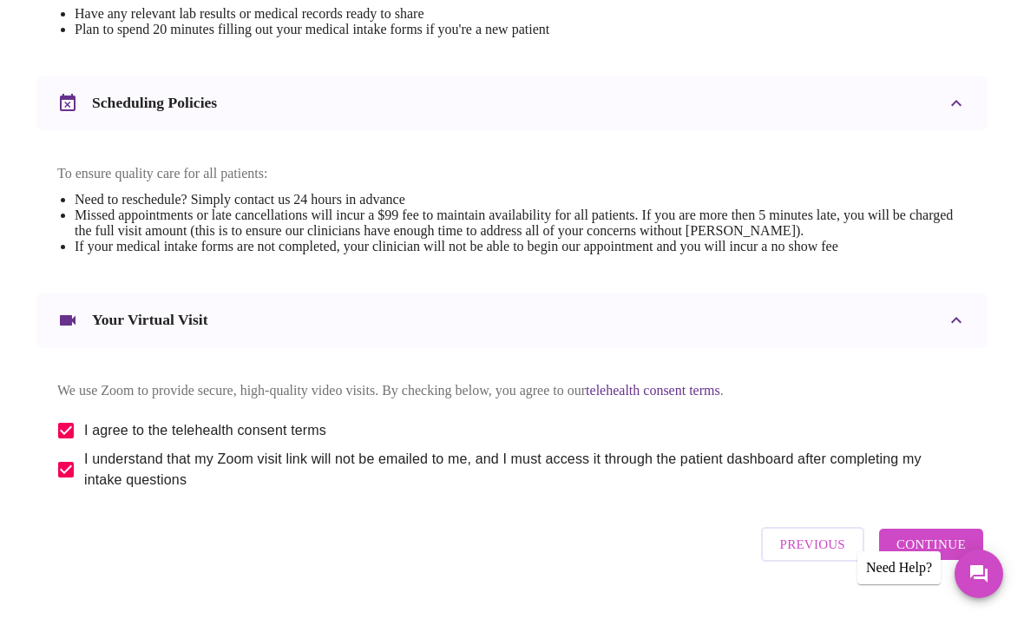
scroll to position [52, 0]
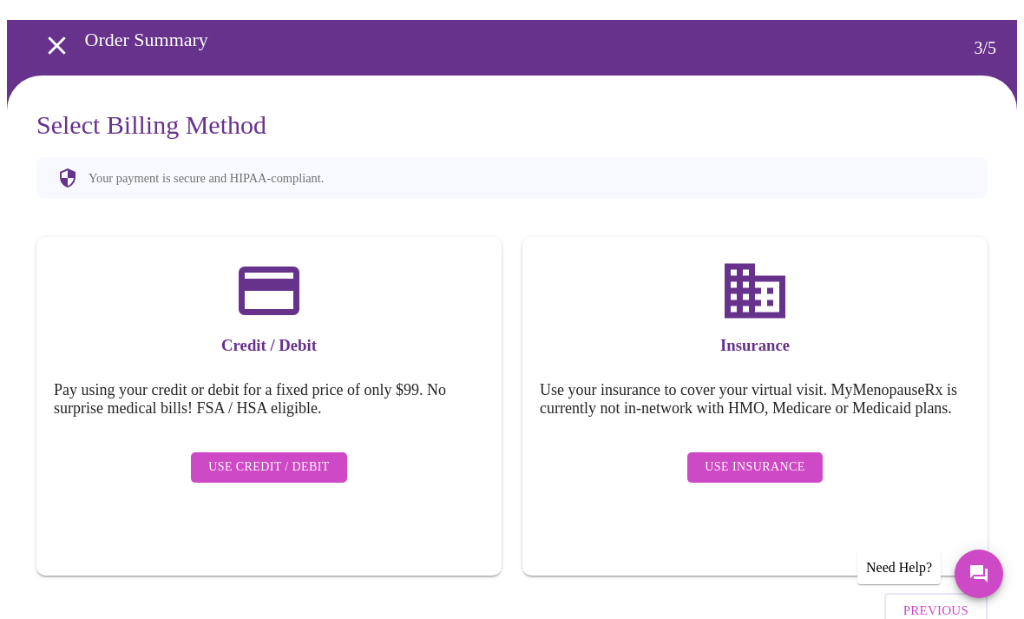
click at [282, 457] on span "Use Credit / Debit" at bounding box center [269, 468] width 122 height 22
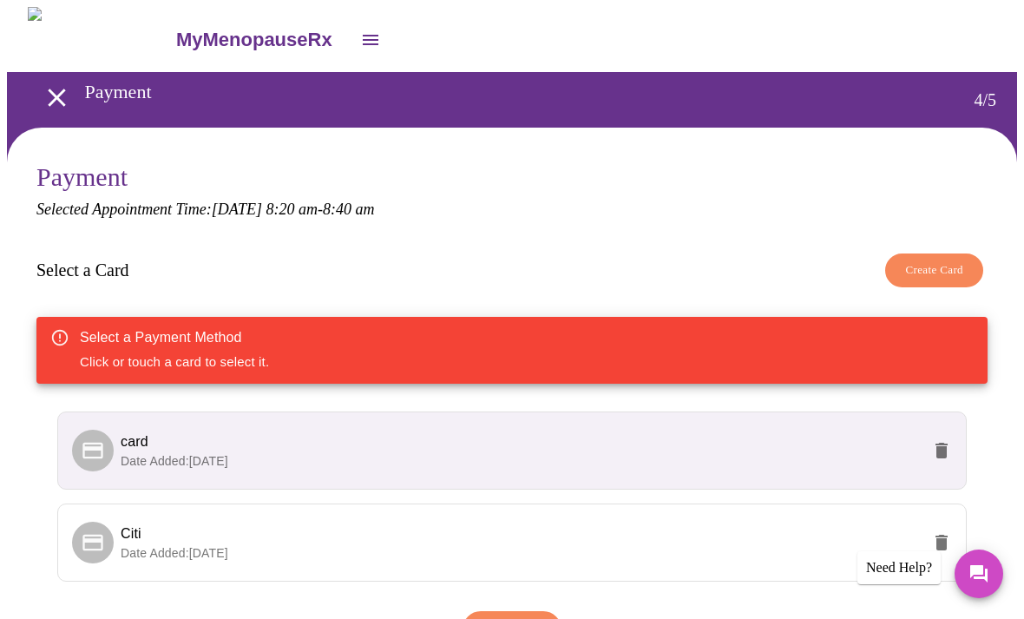
click at [290, 452] on p "Date Added: [DATE]" at bounding box center [521, 460] width 800 height 17
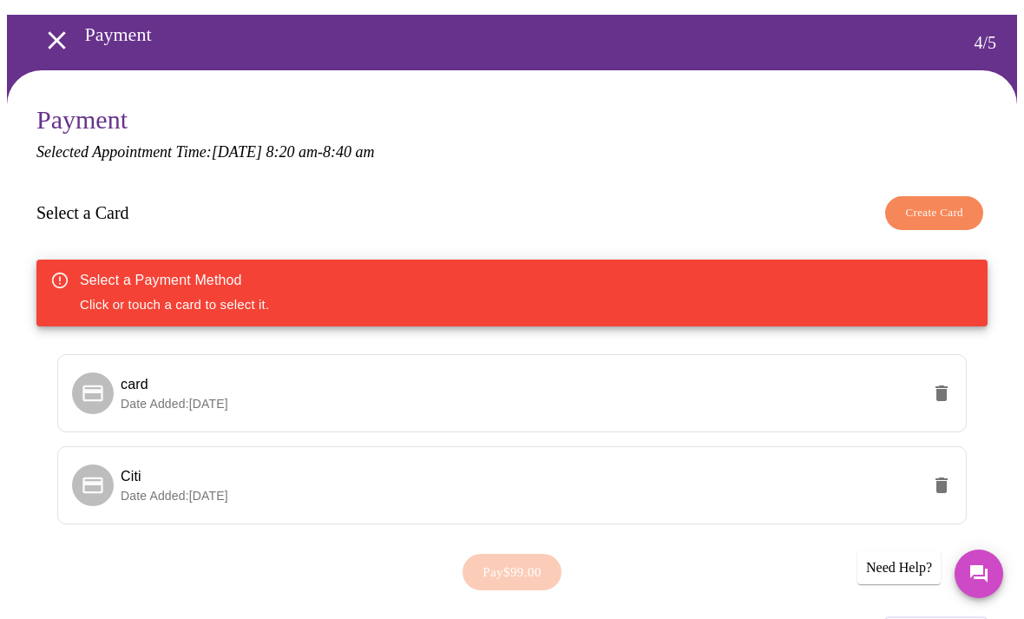
scroll to position [57, 0]
click at [121, 381] on span "card" at bounding box center [135, 384] width 28 height 15
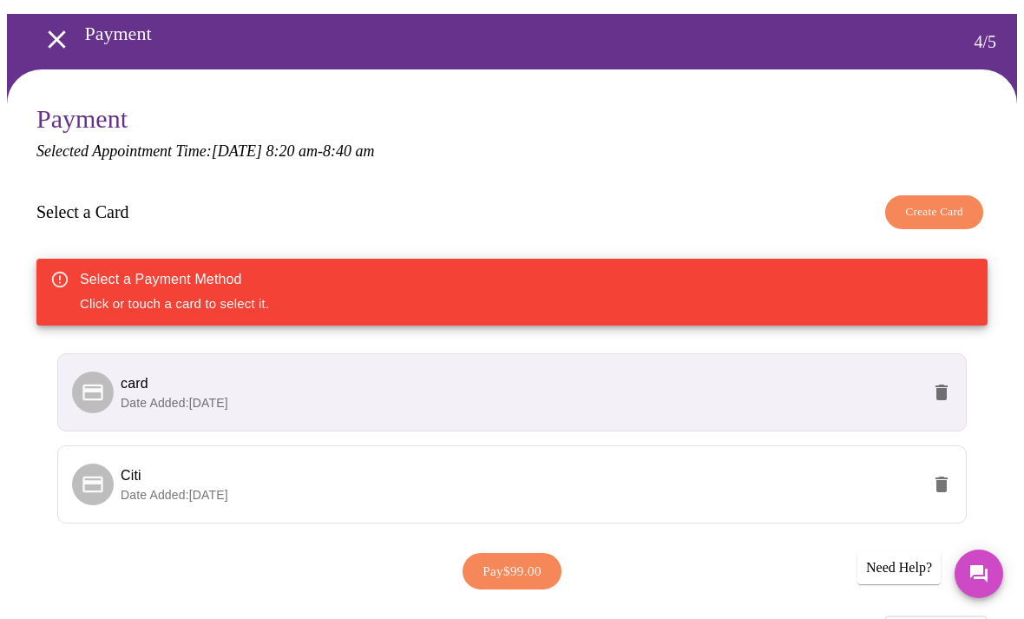
click at [549, 569] on button "Pay $99.00" at bounding box center [512, 571] width 99 height 36
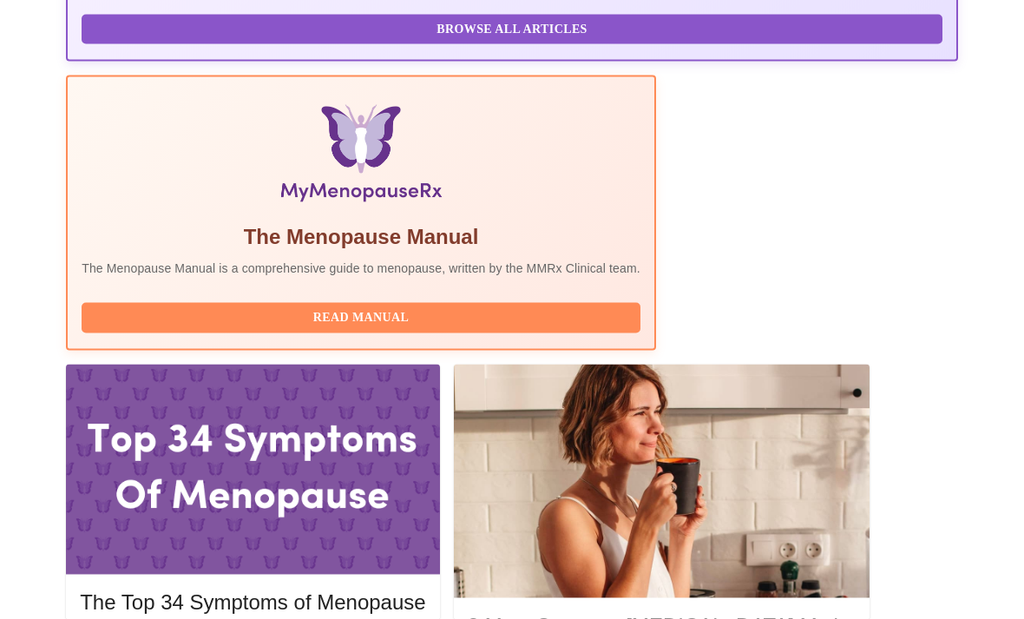
scroll to position [524, 0]
